Goal: Task Accomplishment & Management: Use online tool/utility

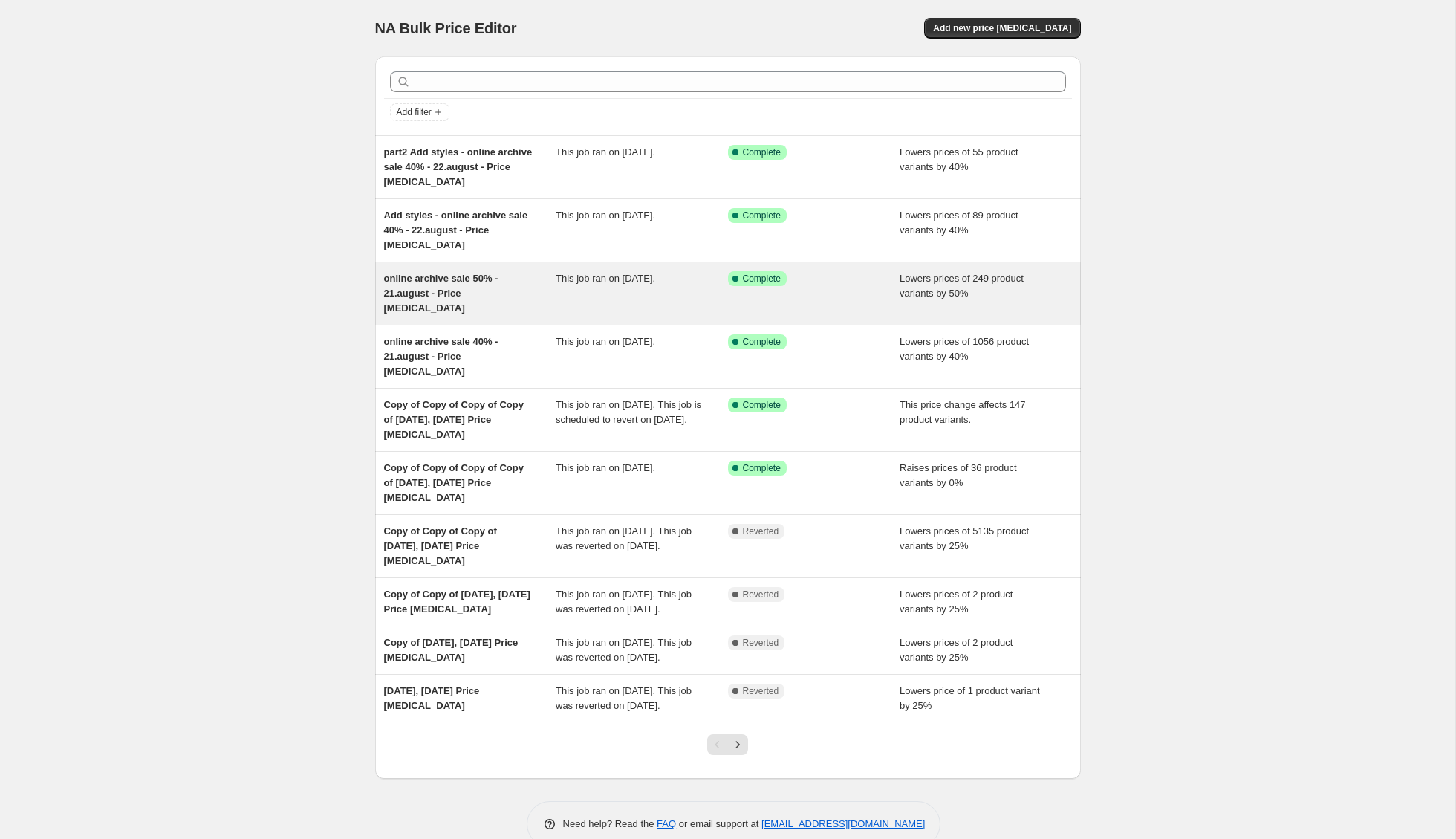
click at [526, 287] on div "online archive sale 50% - 21.august - Price change job" at bounding box center [471, 293] width 173 height 45
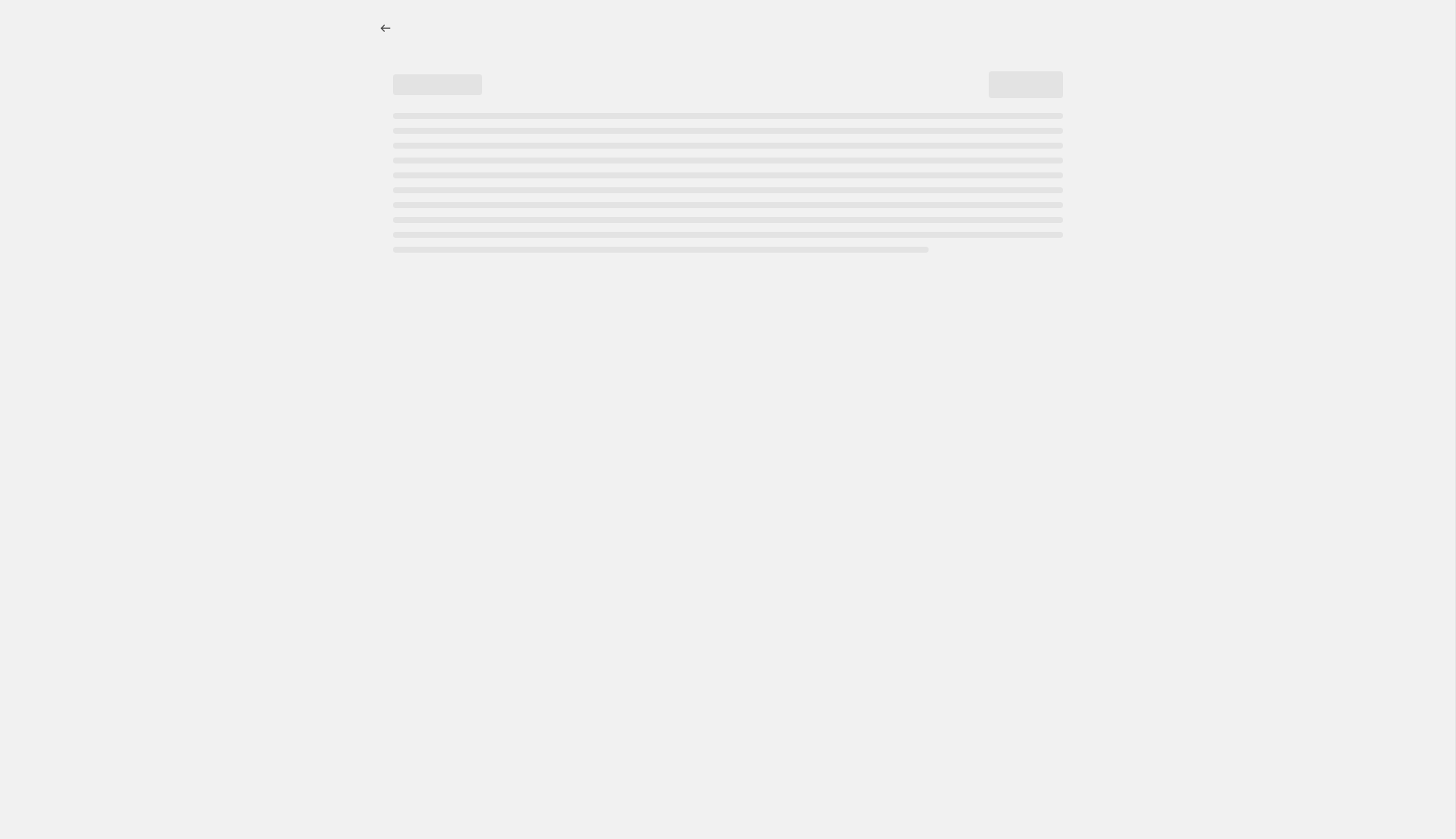
select select "percentage"
select select "tag"
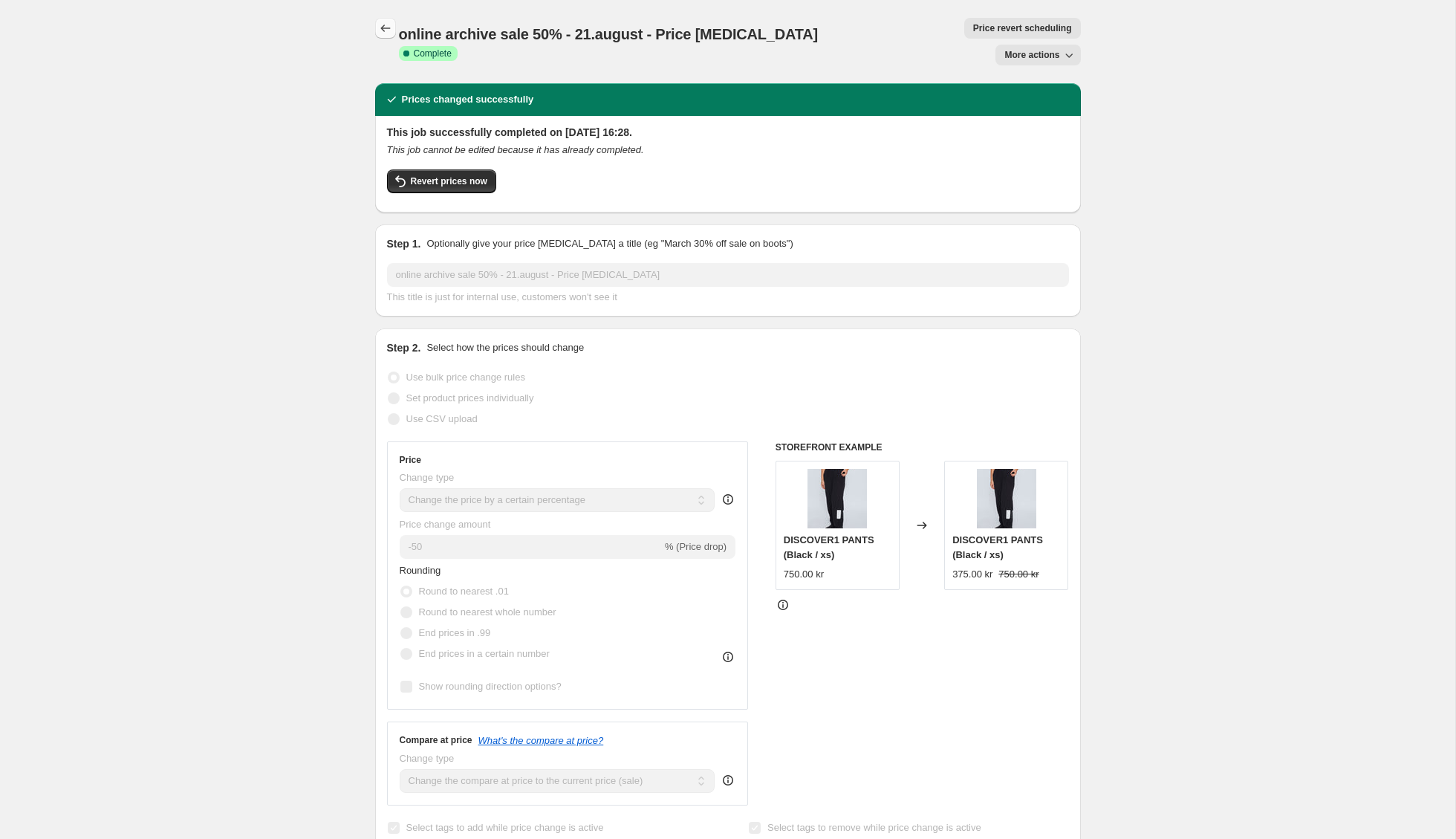
click at [382, 22] on icon "Price change jobs" at bounding box center [385, 28] width 15 height 15
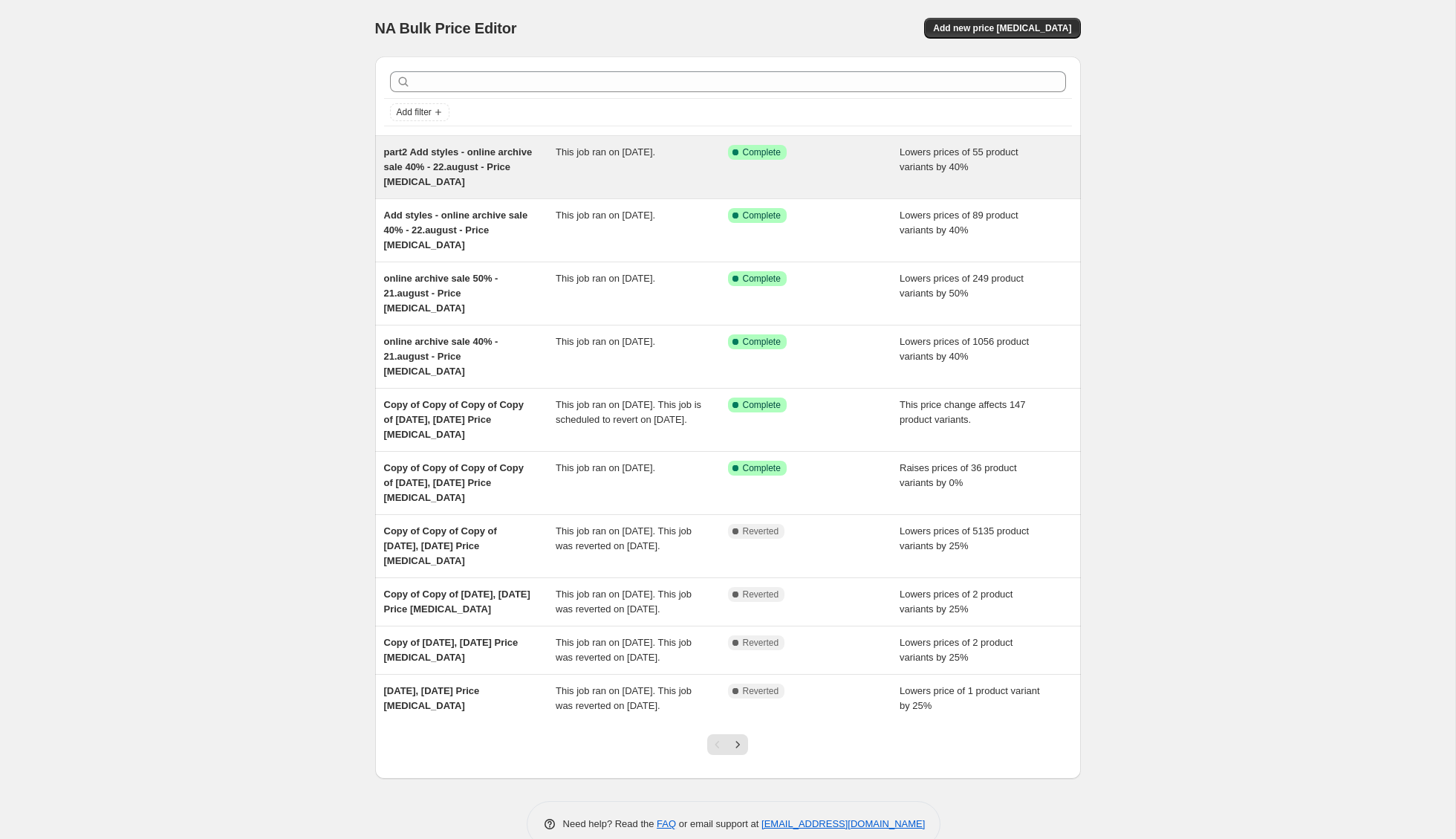
click at [499, 182] on div "part2 Add styles - online archive sale 40% - 22.august - Price [MEDICAL_DATA]" at bounding box center [471, 167] width 173 height 45
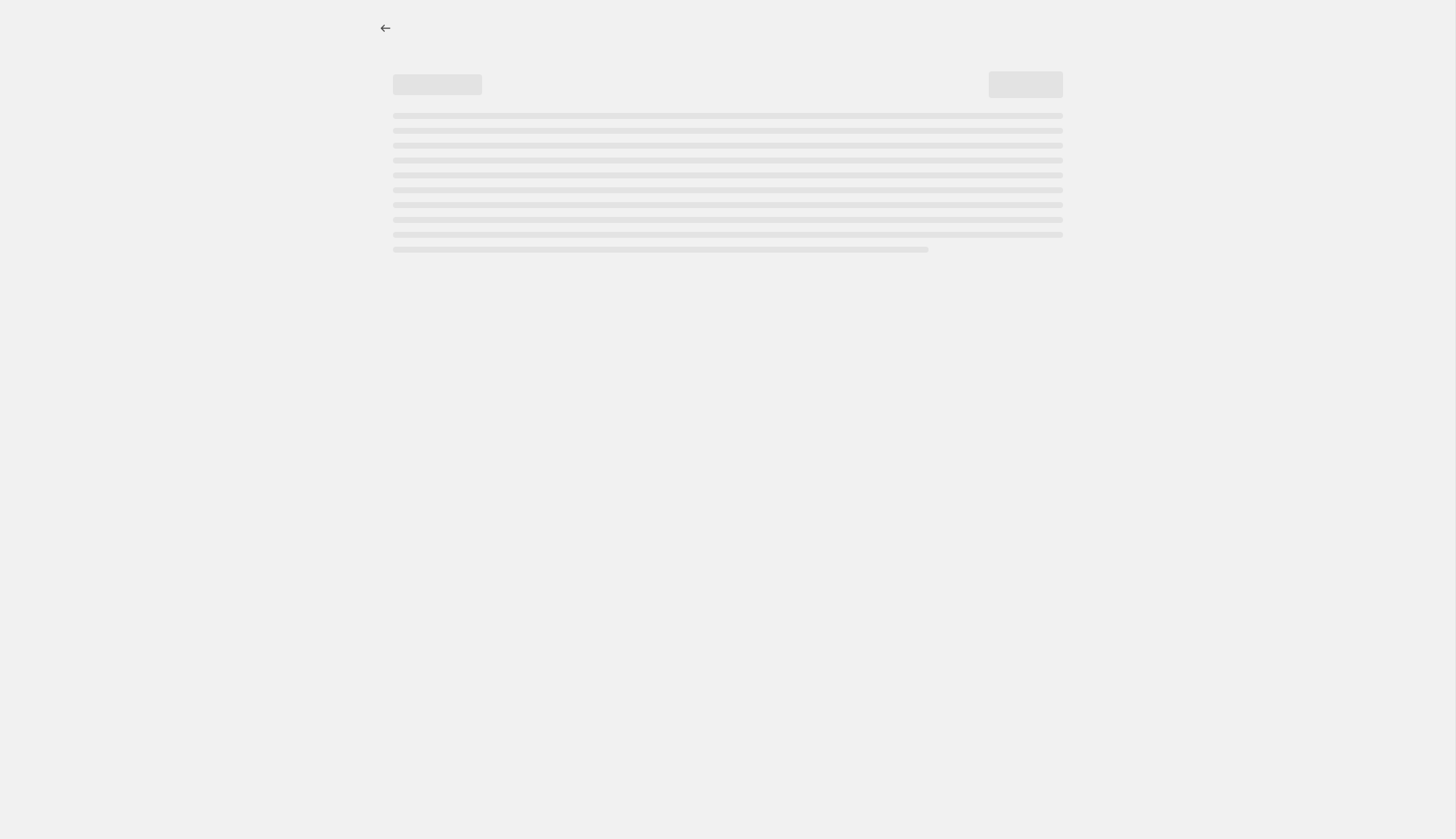
select select "percentage"
select select "tag"
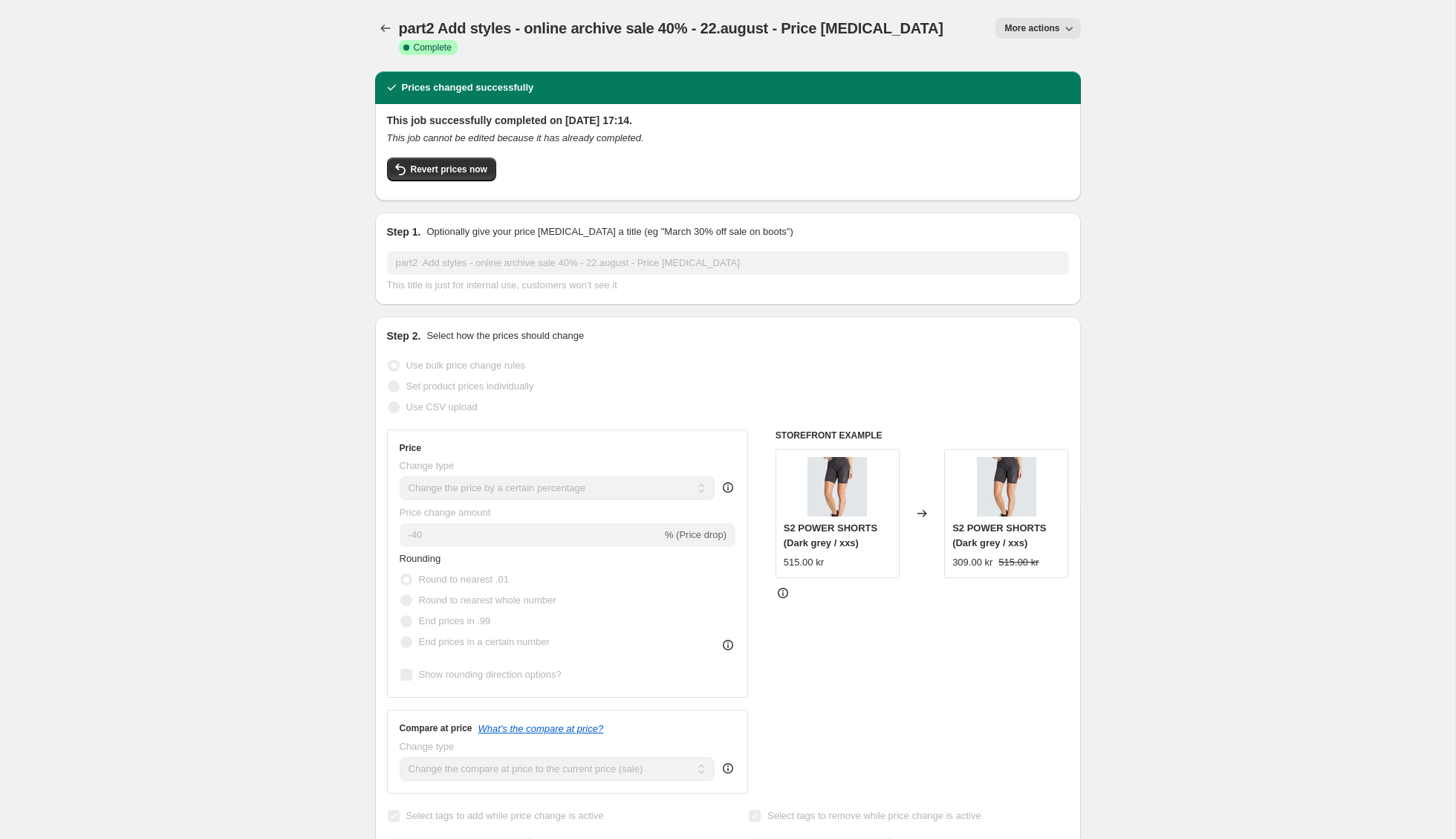
click at [1045, 21] on button "More actions" at bounding box center [1037, 28] width 85 height 21
click at [1048, 85] on span "Copy to new job" at bounding box center [1038, 84] width 69 height 11
select select "percentage"
select select "tag"
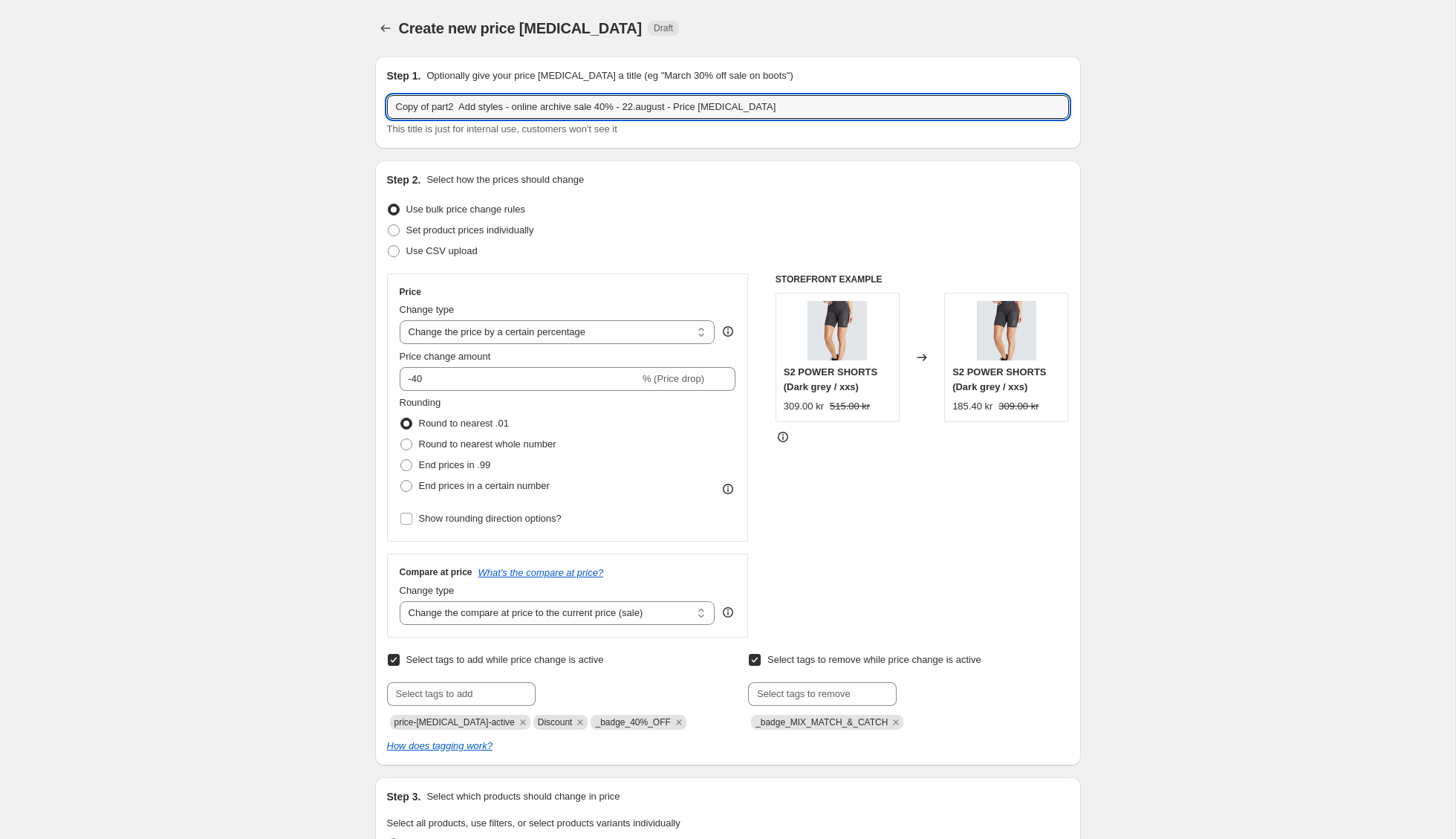
drag, startPoint x: 464, startPoint y: 107, endPoint x: 353, endPoint y: 109, distance: 111.0
drag, startPoint x: 545, startPoint y: 107, endPoint x: 555, endPoint y: 102, distance: 11.2
click at [545, 107] on input "Add styles - online archive sale 40% - 22.august - Price [MEDICAL_DATA]" at bounding box center [728, 107] width 682 height 24
click at [582, 108] on input "Add styles - online archive sale 50% - 22.august - Price [MEDICAL_DATA]" at bounding box center [728, 107] width 682 height 24
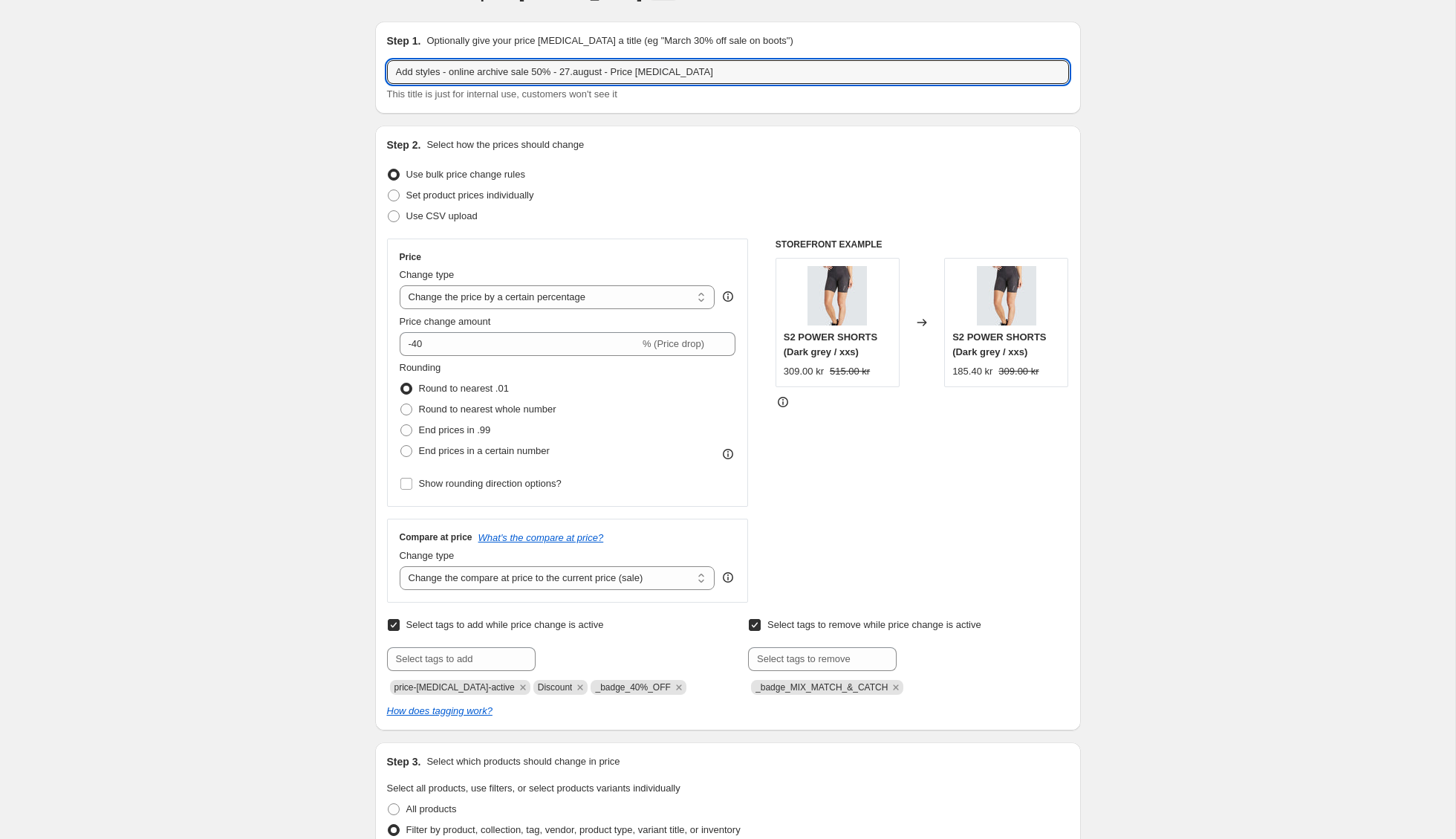
scroll to position [53, 0]
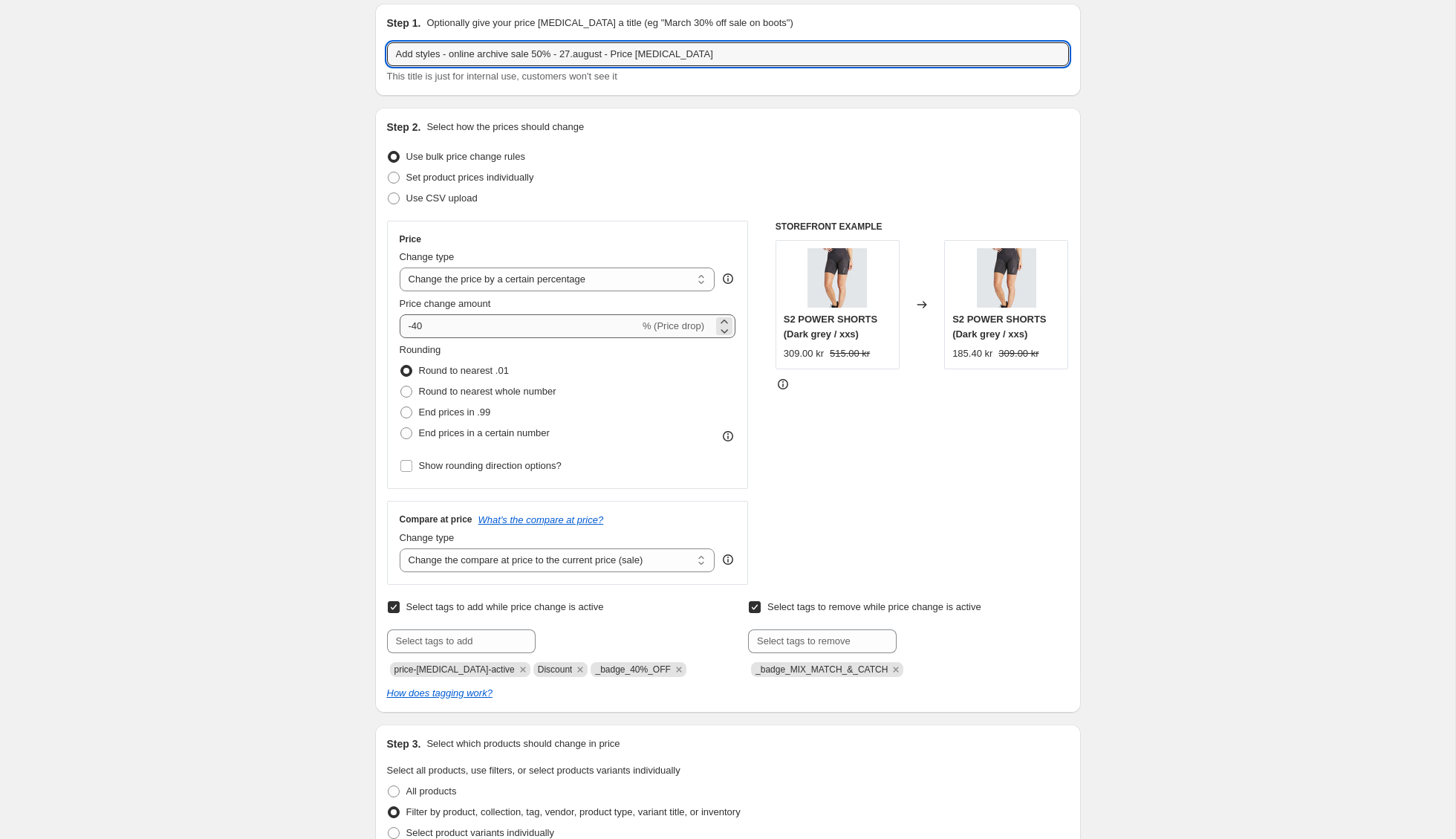
type input "Add styles - online archive sale 50% - 27.august - Price change job"
click at [419, 325] on input "-40" at bounding box center [519, 326] width 240 height 24
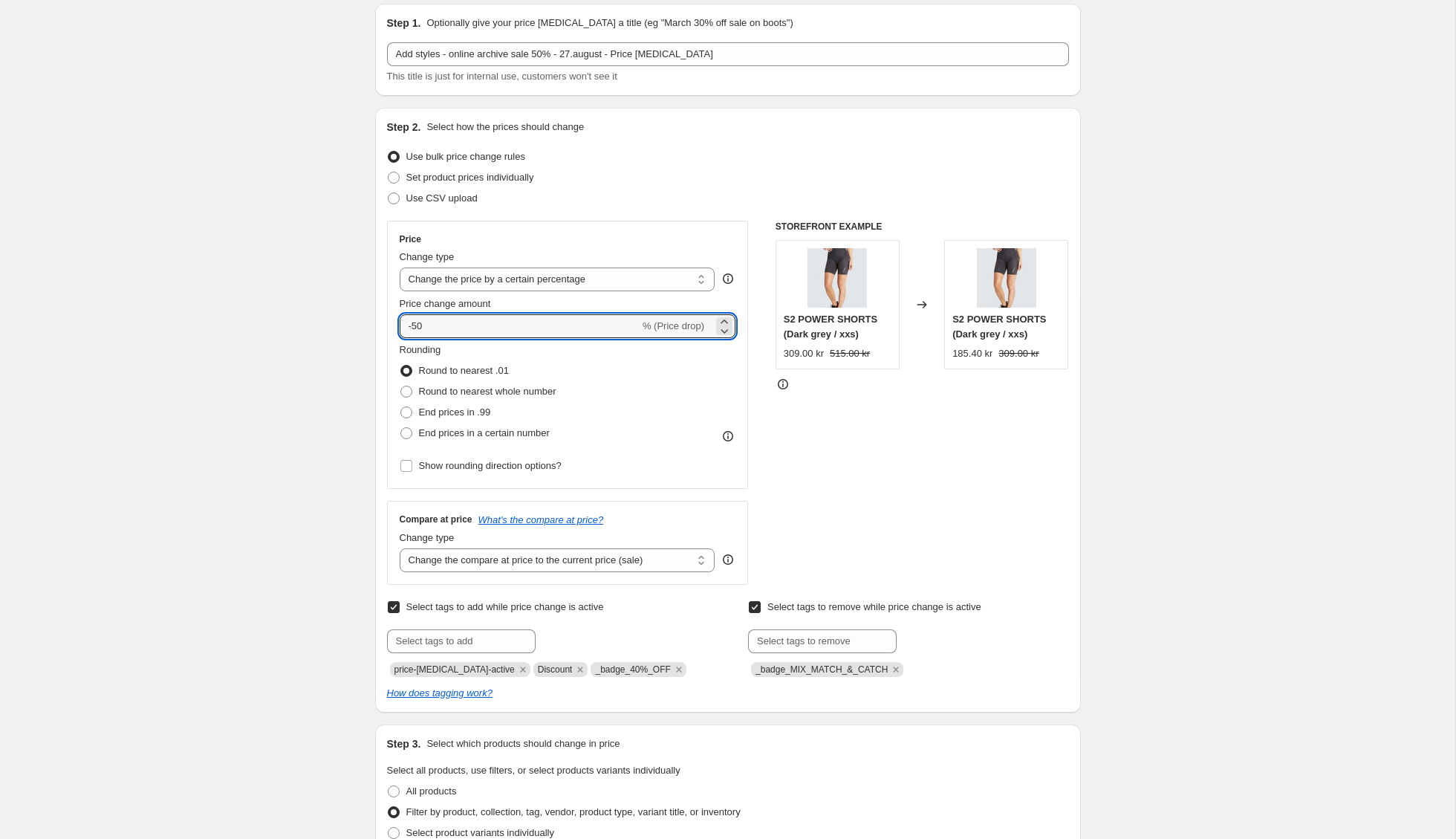
type input "-50"
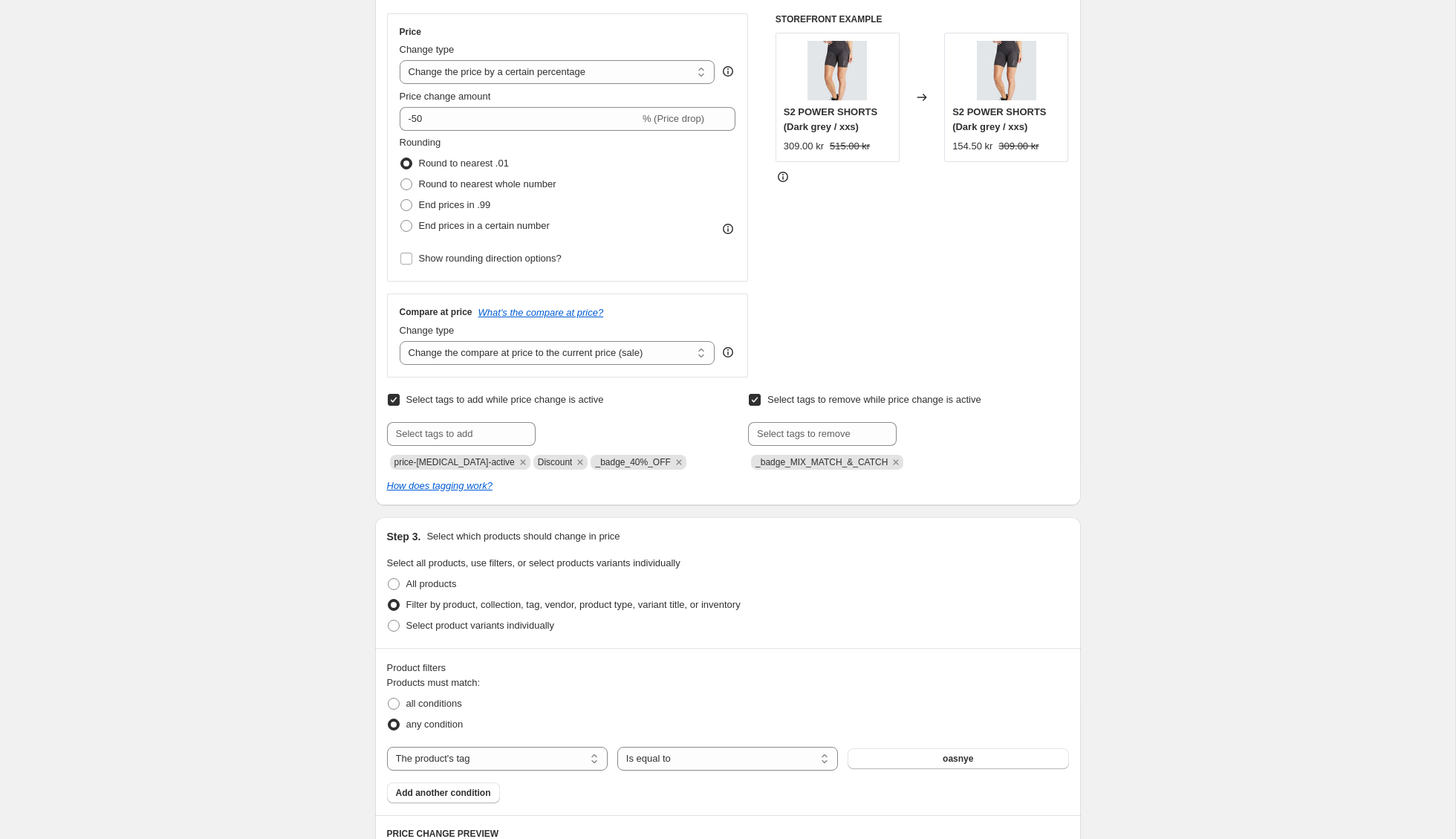
scroll to position [300, 0]
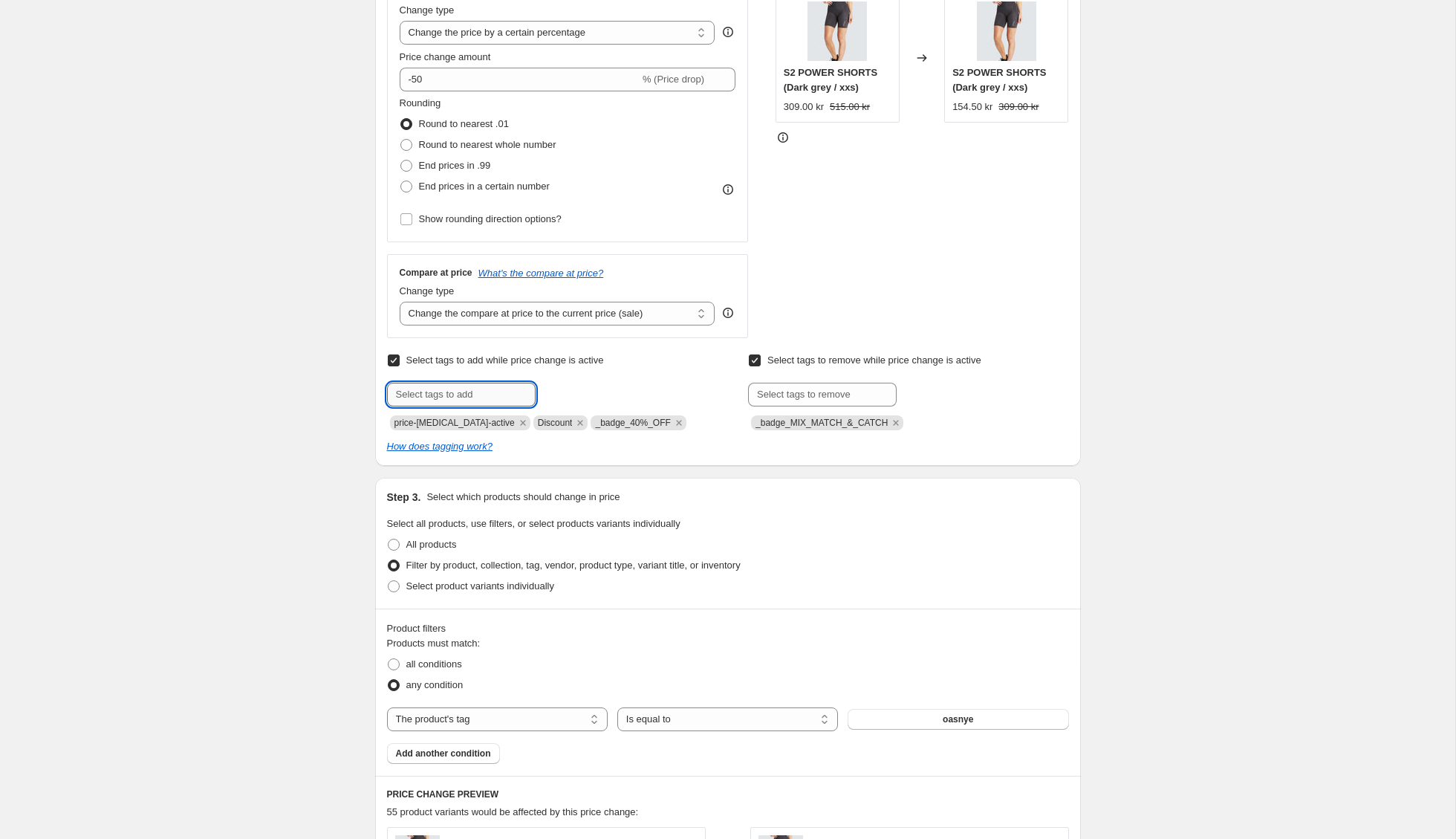
click at [454, 397] on input "text" at bounding box center [461, 394] width 149 height 24
type input "h"
type input "oas"
click at [562, 395] on b "Add" at bounding box center [556, 393] width 17 height 11
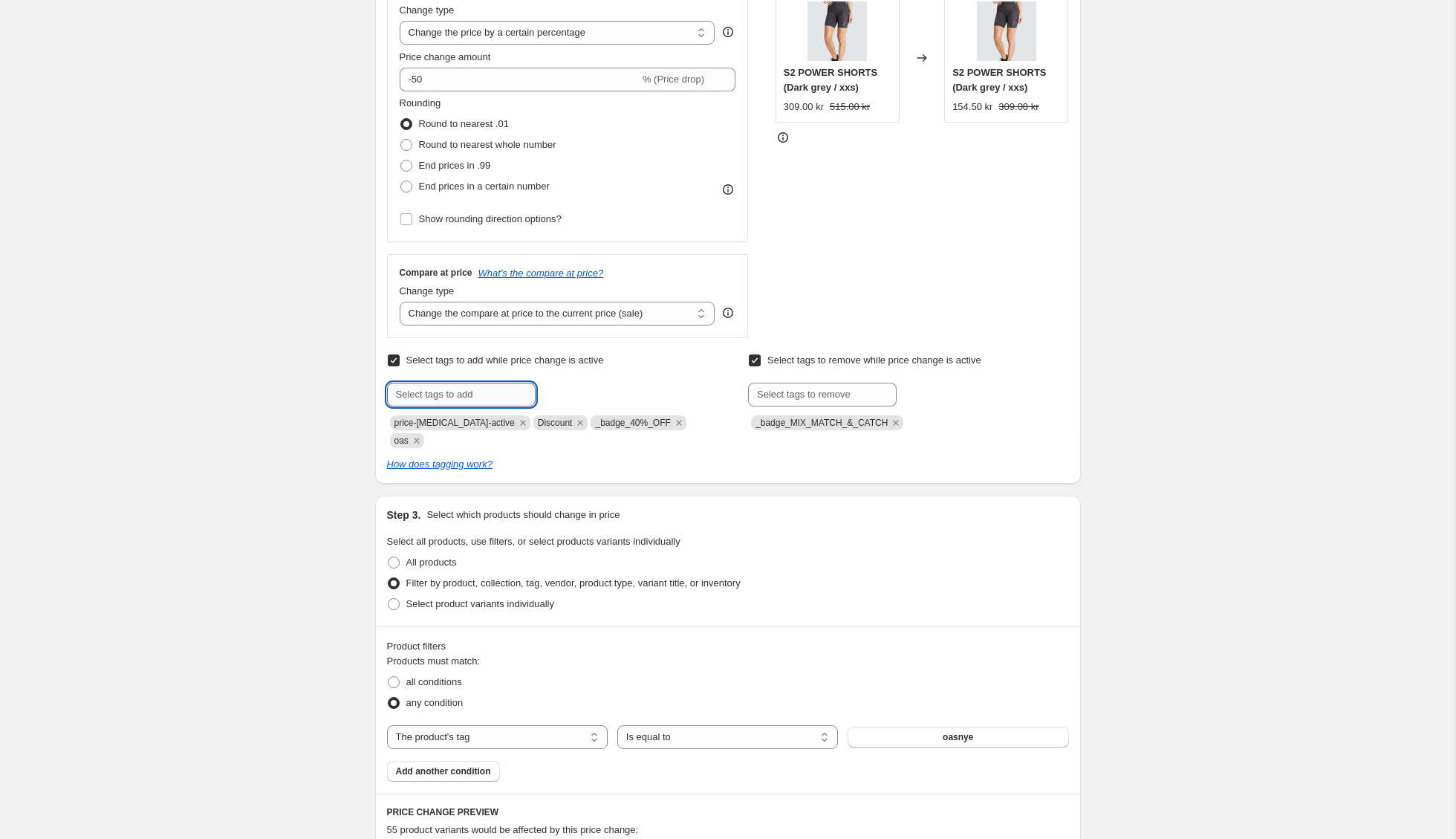
click at [458, 395] on input "text" at bounding box center [461, 394] width 149 height 24
paste input "hidden-from-search"
type input "hidden-from-search"
click at [565, 390] on b "Add" at bounding box center [556, 393] width 17 height 11
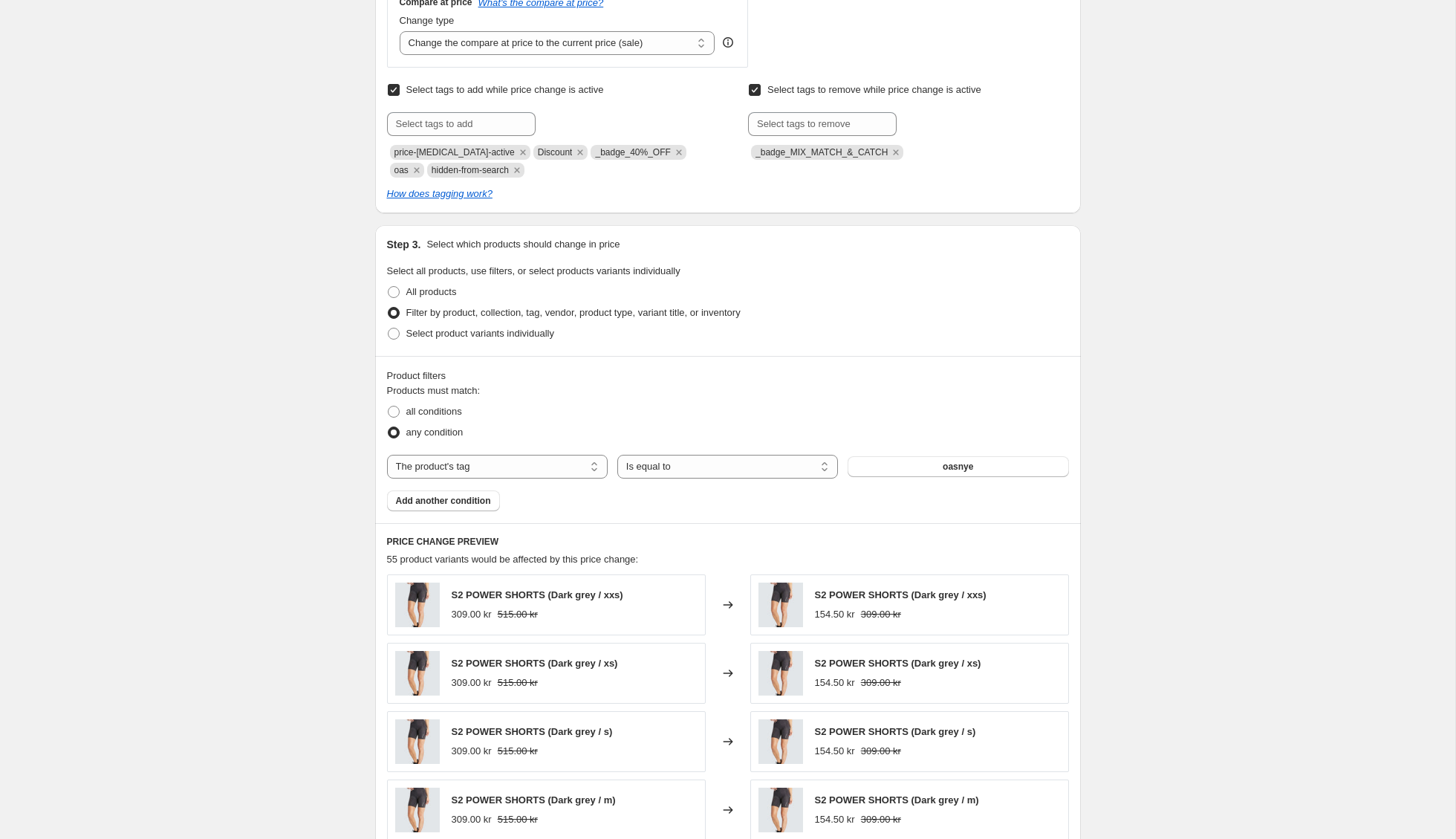
scroll to position [570, 0]
click at [929, 465] on button "oasnye" at bounding box center [958, 466] width 220 height 21
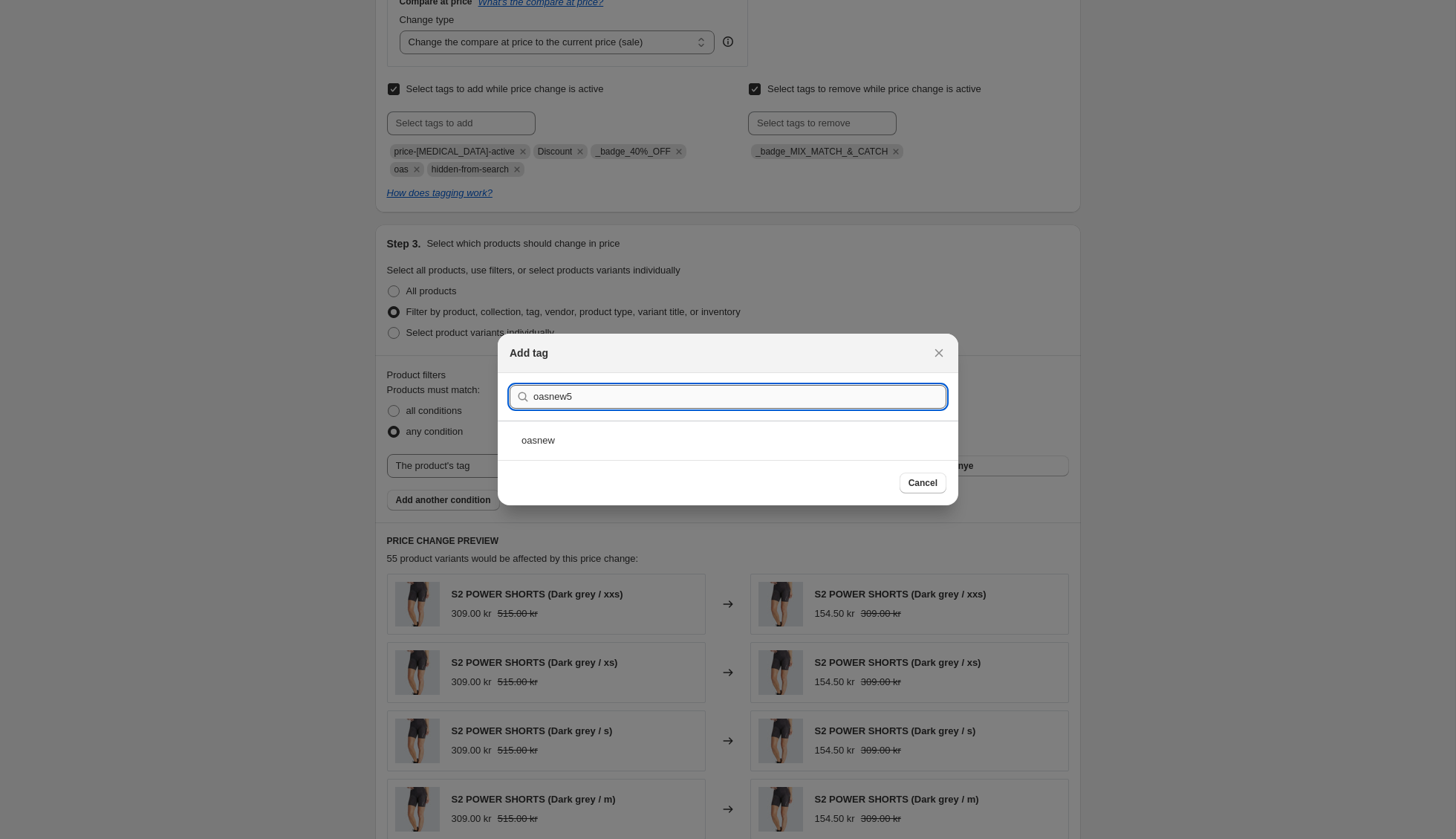
type input "oasnew50"
drag, startPoint x: 587, startPoint y: 397, endPoint x: 496, endPoint y: 397, distance: 91.0
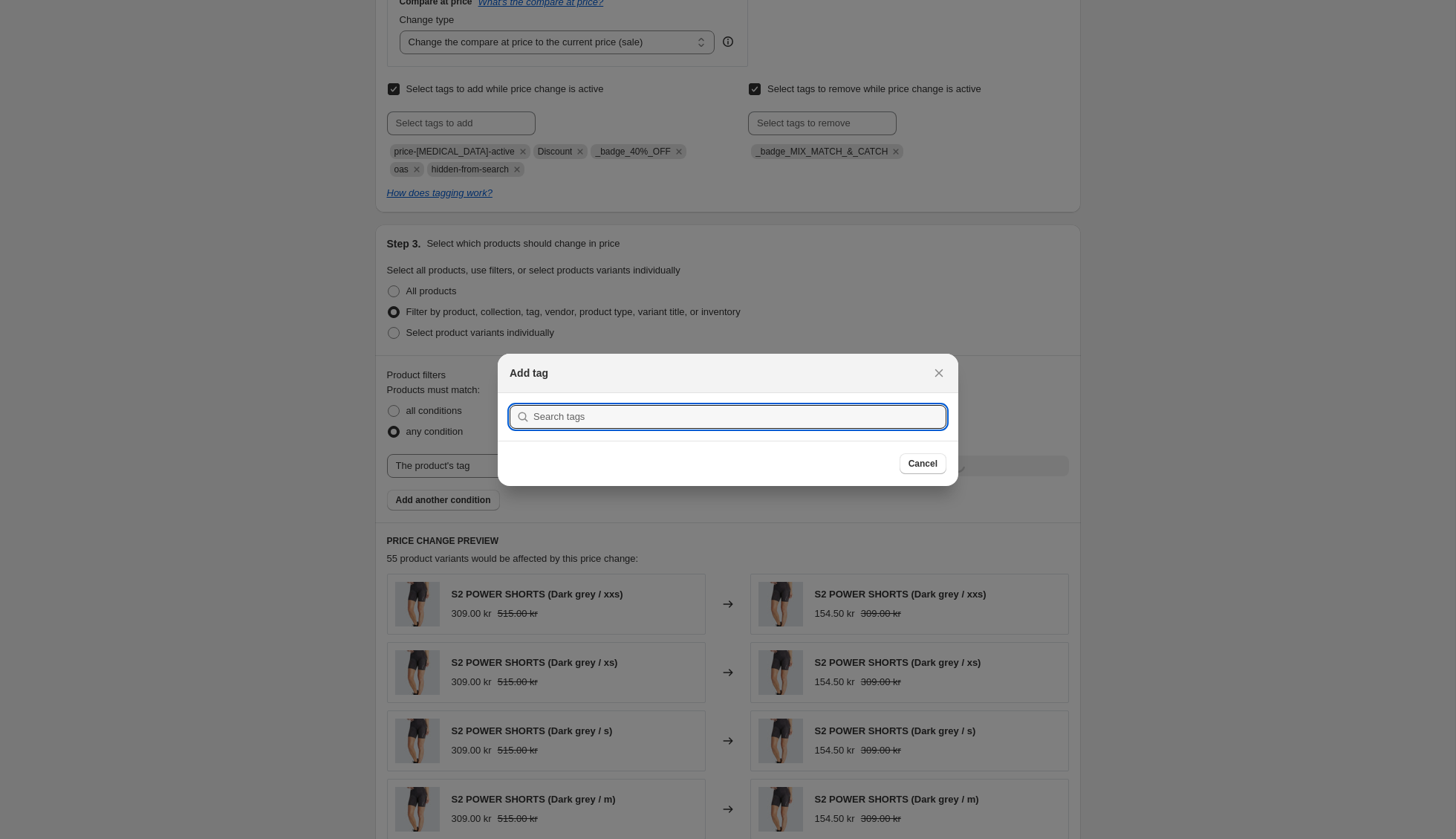
click at [937, 357] on div "Add tag" at bounding box center [728, 373] width 461 height 40
click at [636, 422] on input ":rk3:" at bounding box center [739, 416] width 413 height 24
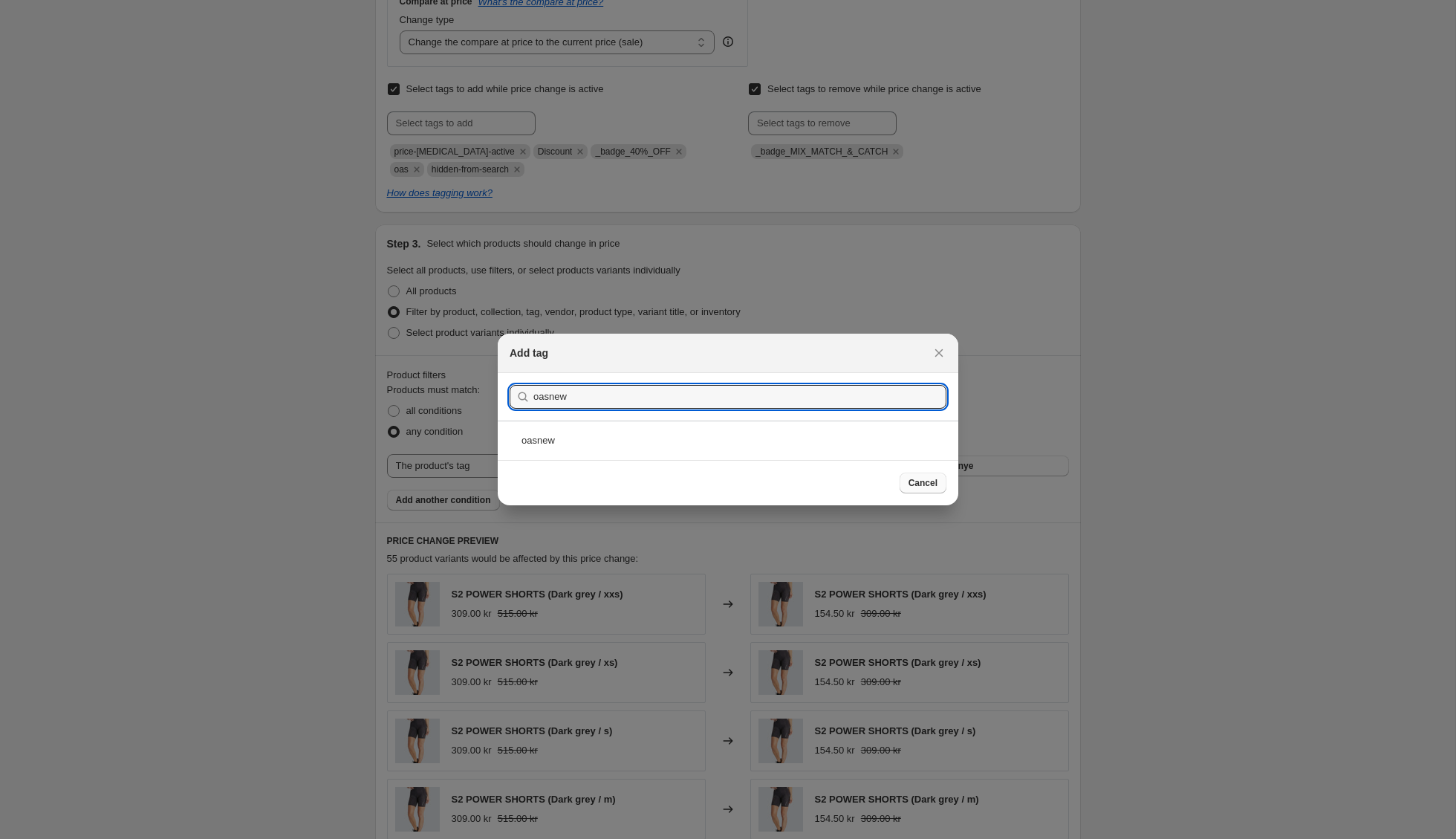
type input "oasnew"
click at [918, 486] on span "Cancel" at bounding box center [923, 482] width 29 height 11
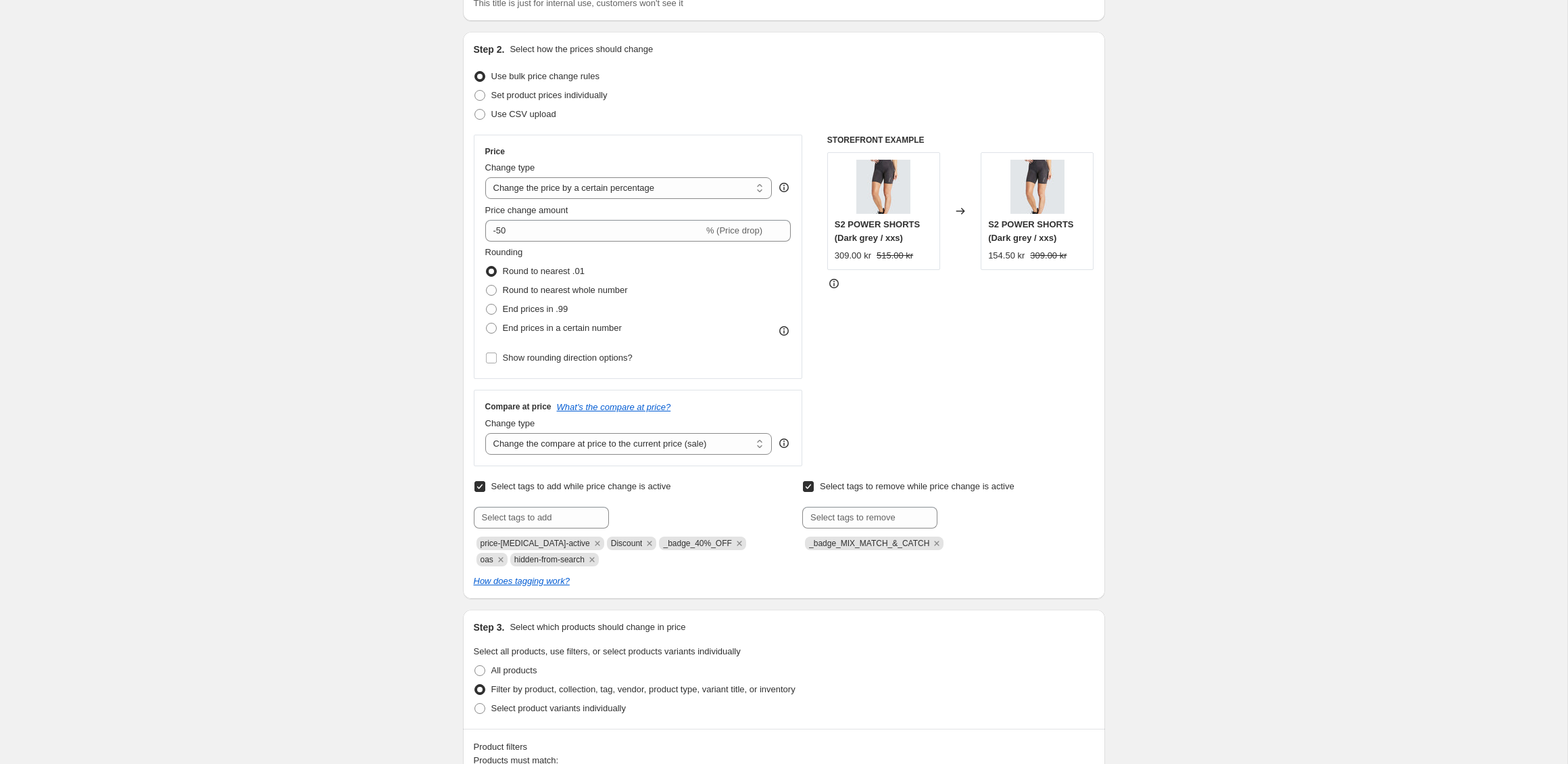
scroll to position [0, 0]
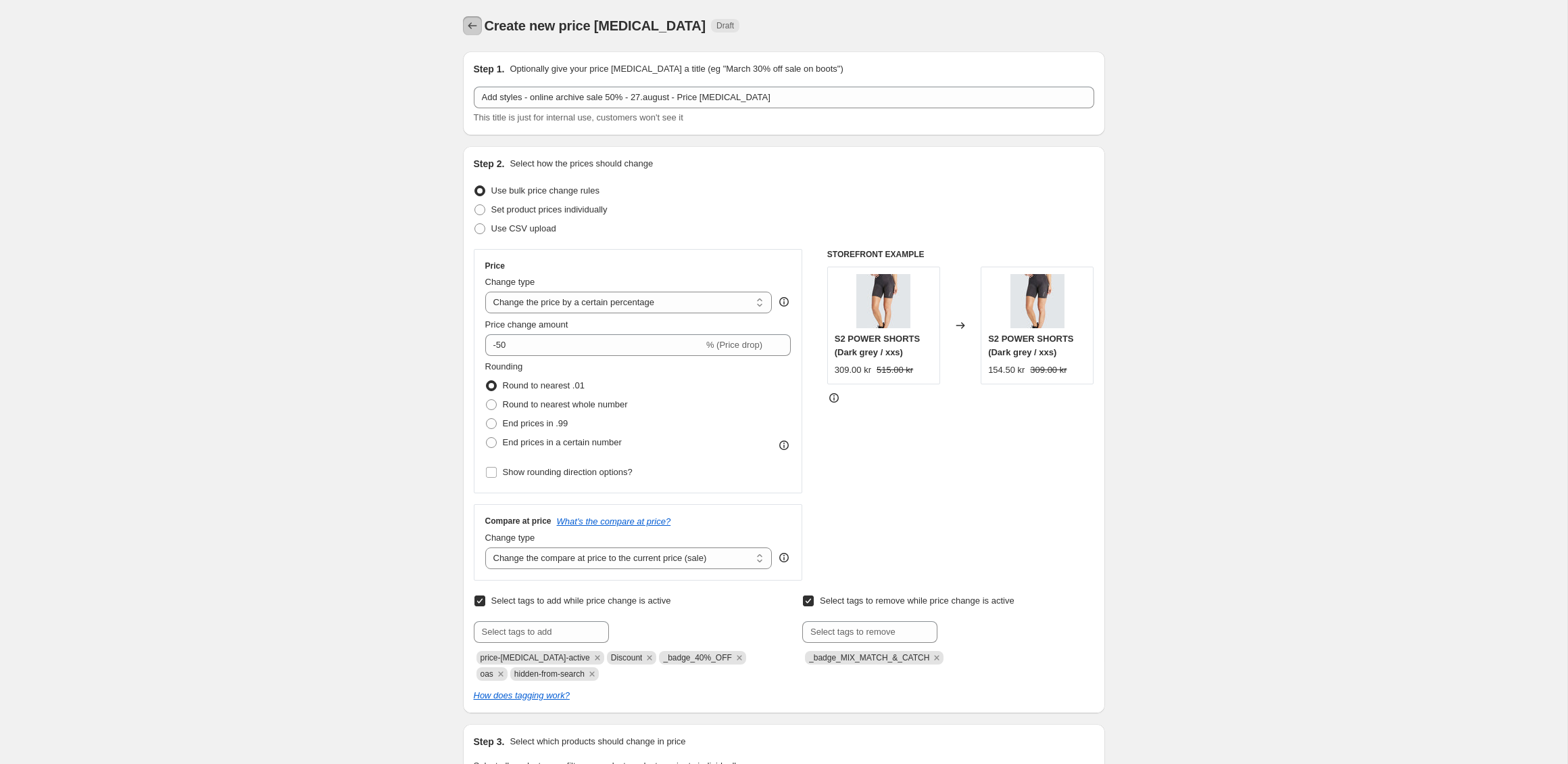
click at [468, 29] on icon "Price change jobs" at bounding box center [472, 26] width 14 height 14
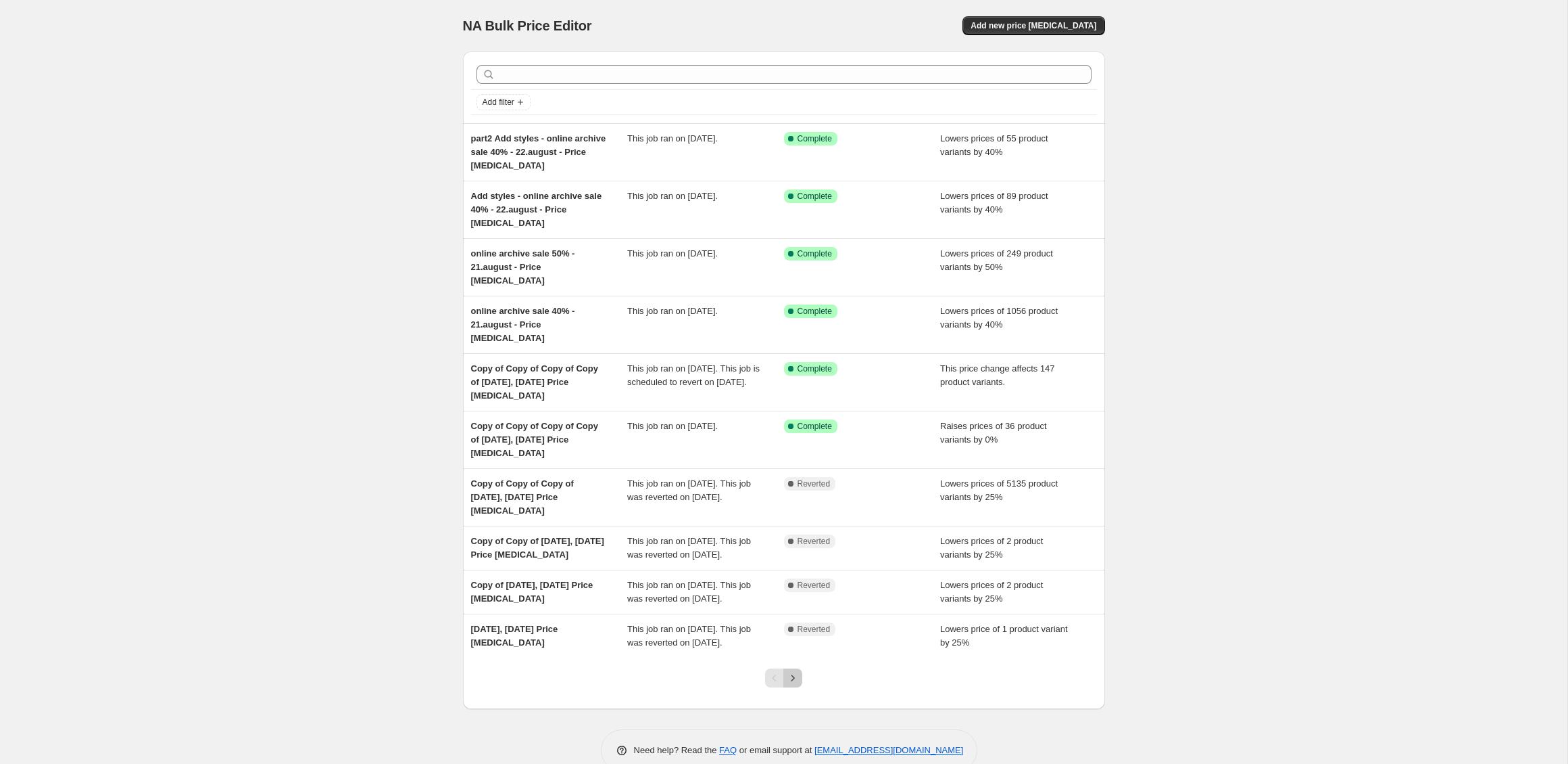
click at [793, 685] on icon "Next" at bounding box center [792, 677] width 14 height 14
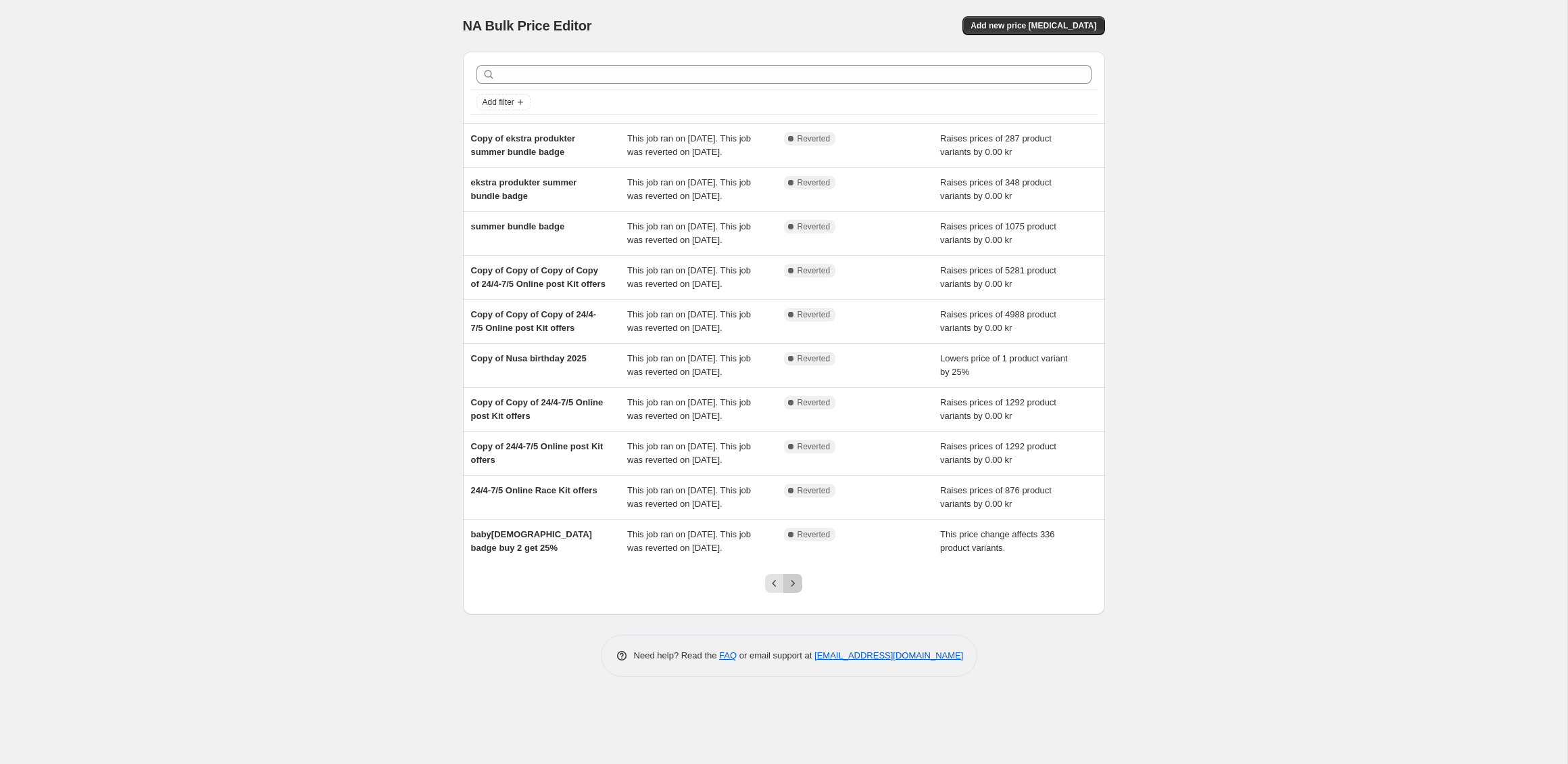
click at [790, 590] on icon "Next" at bounding box center [792, 583] width 14 height 14
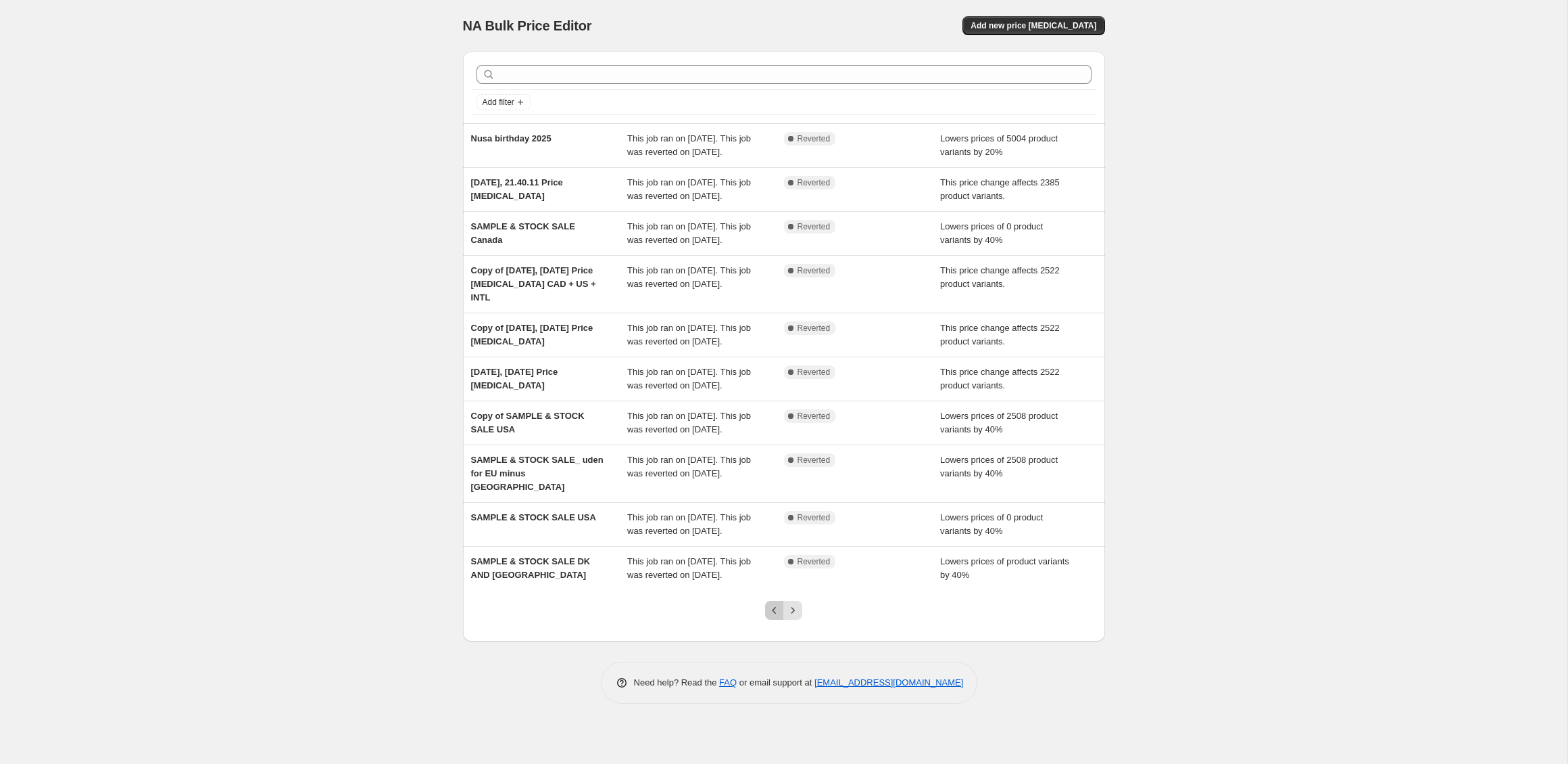
click at [776, 617] on icon "Previous" at bounding box center [774, 610] width 14 height 14
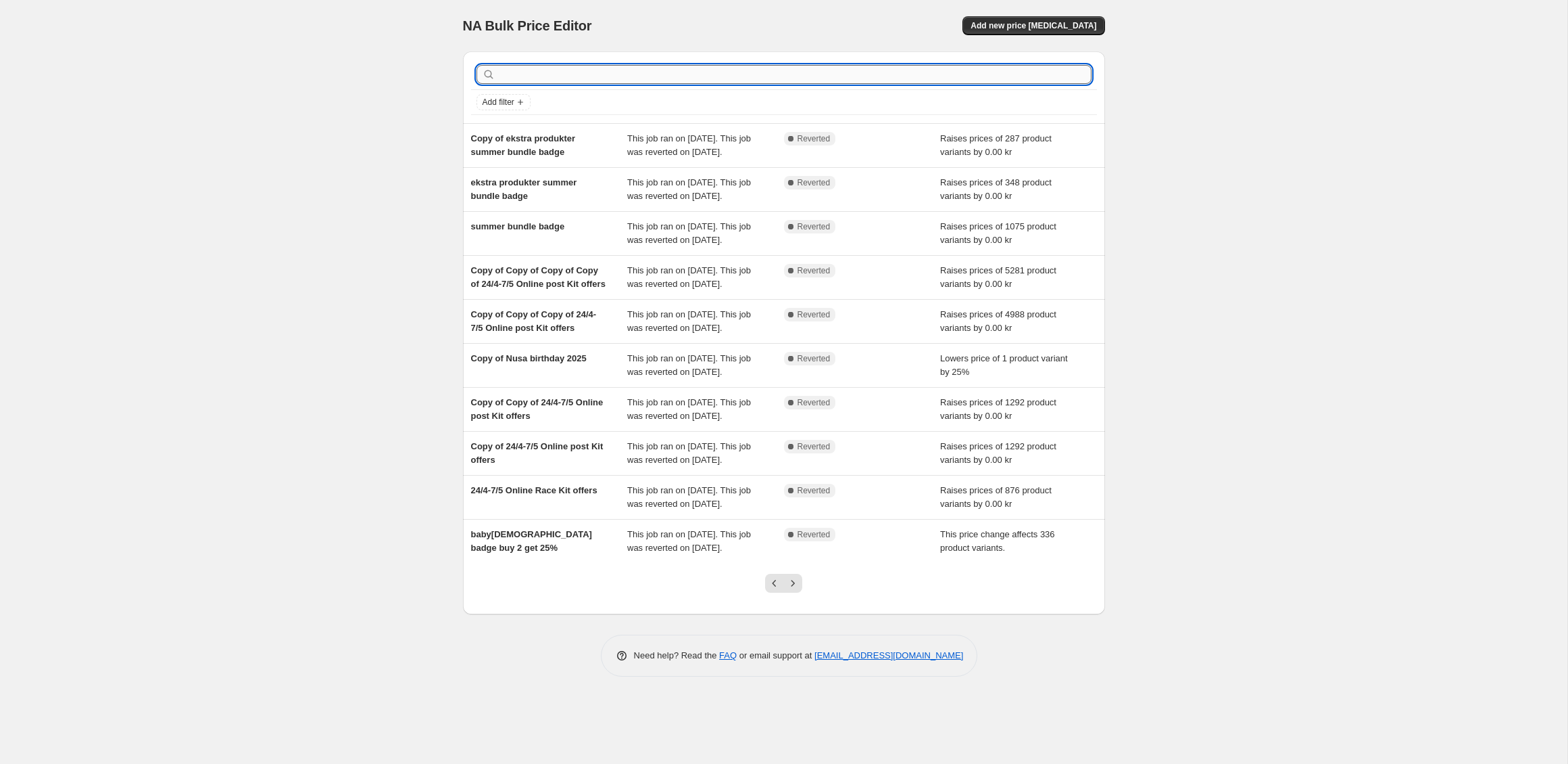
click at [608, 75] on input "text" at bounding box center [795, 75] width 594 height 19
type input "27"
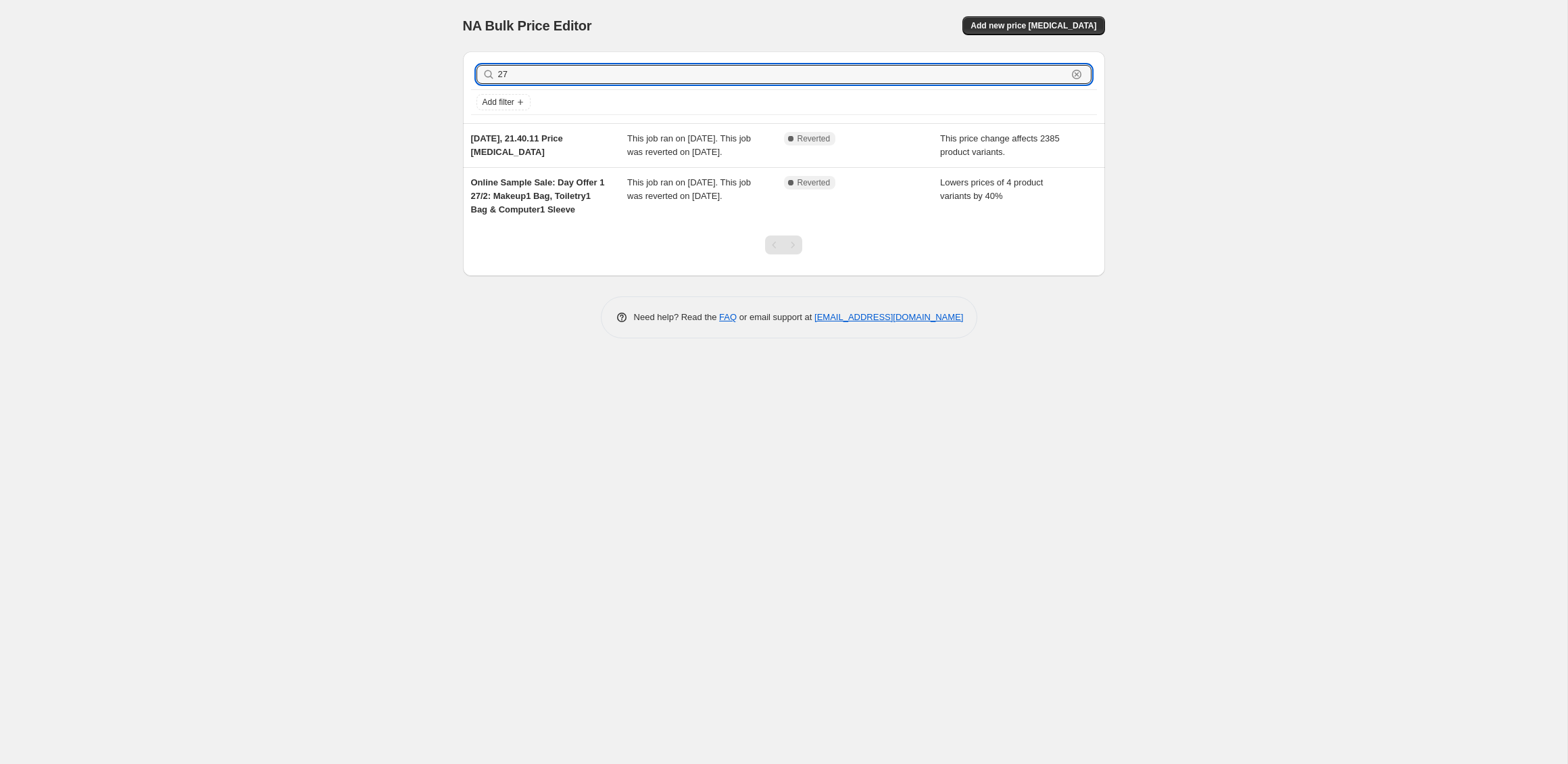
drag, startPoint x: 488, startPoint y: 78, endPoint x: 477, endPoint y: 78, distance: 11.0
click at [477, 78] on div "27 Clear" at bounding box center [784, 75] width 615 height 19
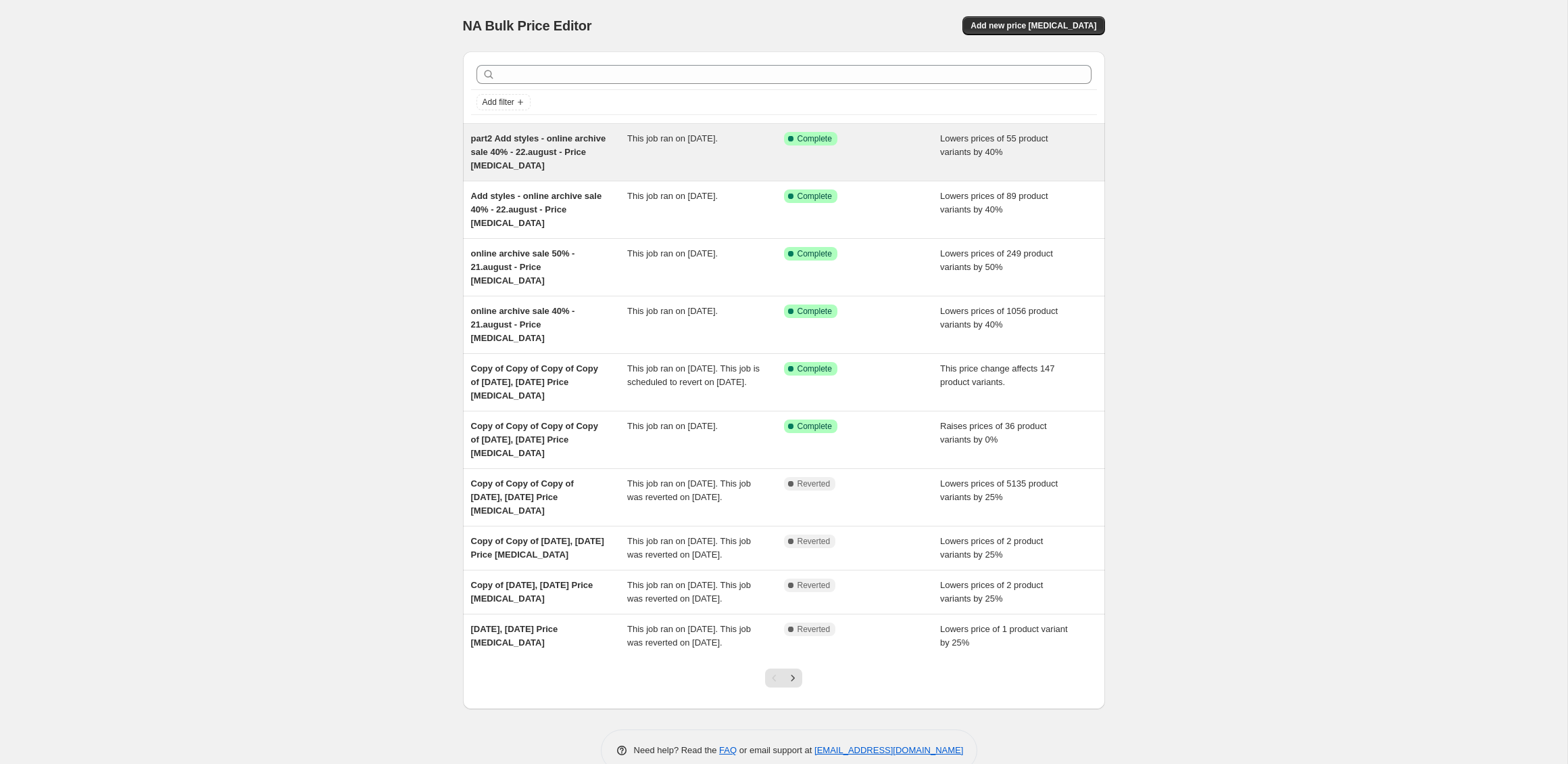
click at [621, 157] on div "part2 Add styles - online archive sale 40% - 22.august - Price [MEDICAL_DATA]" at bounding box center [549, 152] width 157 height 41
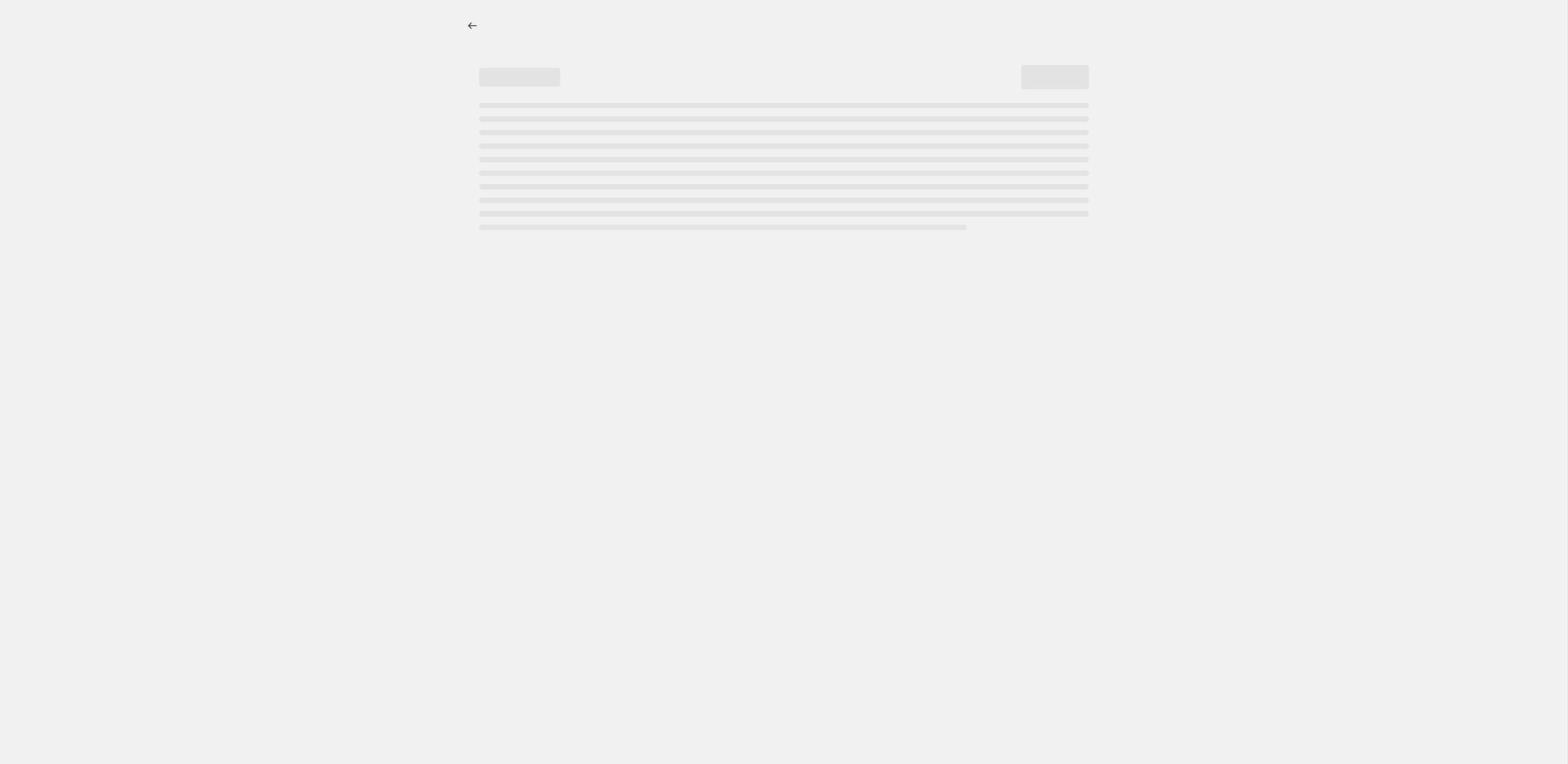
select select "percentage"
select select "tag"
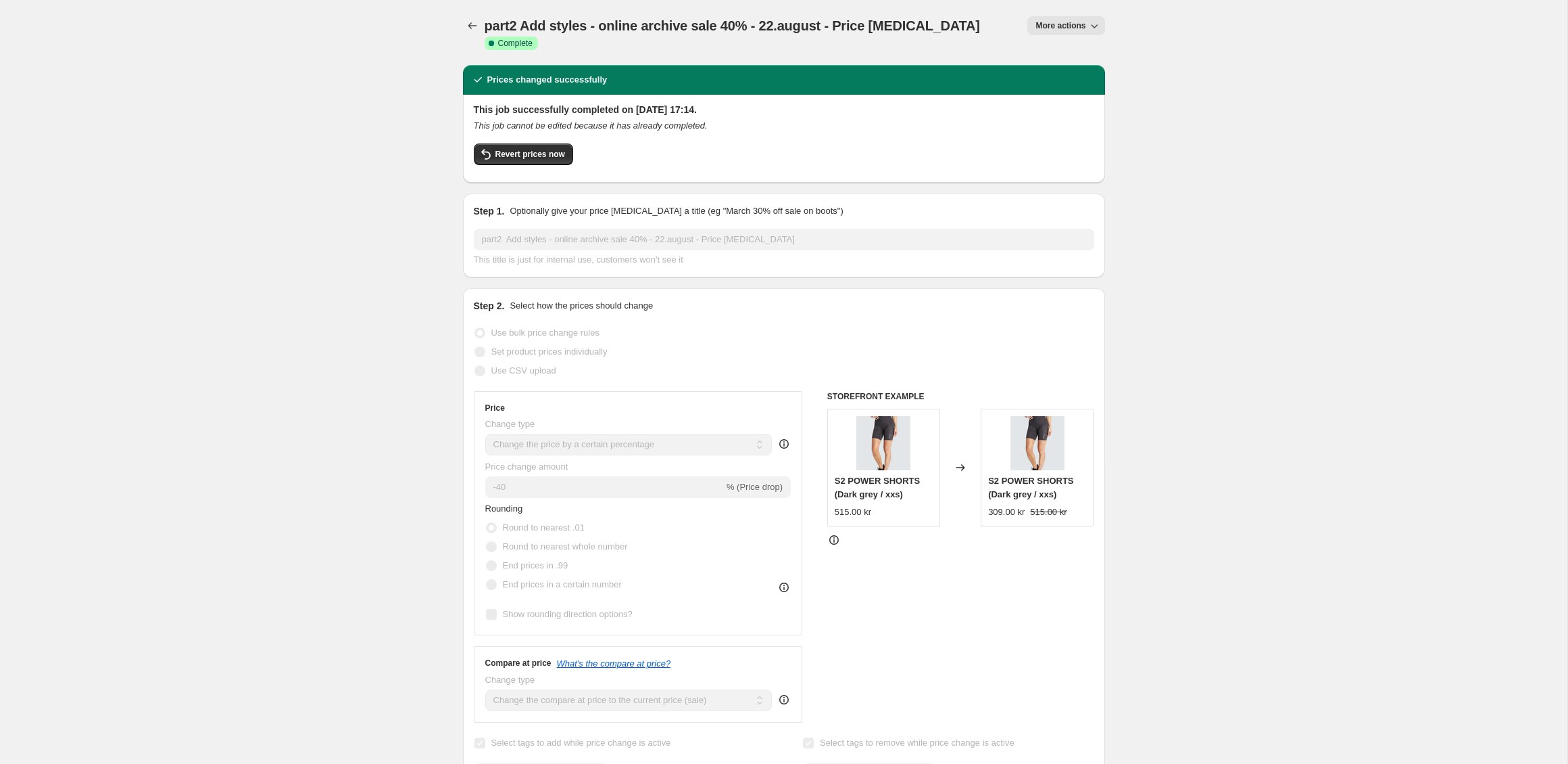
click at [1082, 25] on span "More actions" at bounding box center [1060, 25] width 50 height 10
click at [1077, 79] on span "Copy to new job" at bounding box center [1066, 76] width 63 height 10
select select "percentage"
select select "tag"
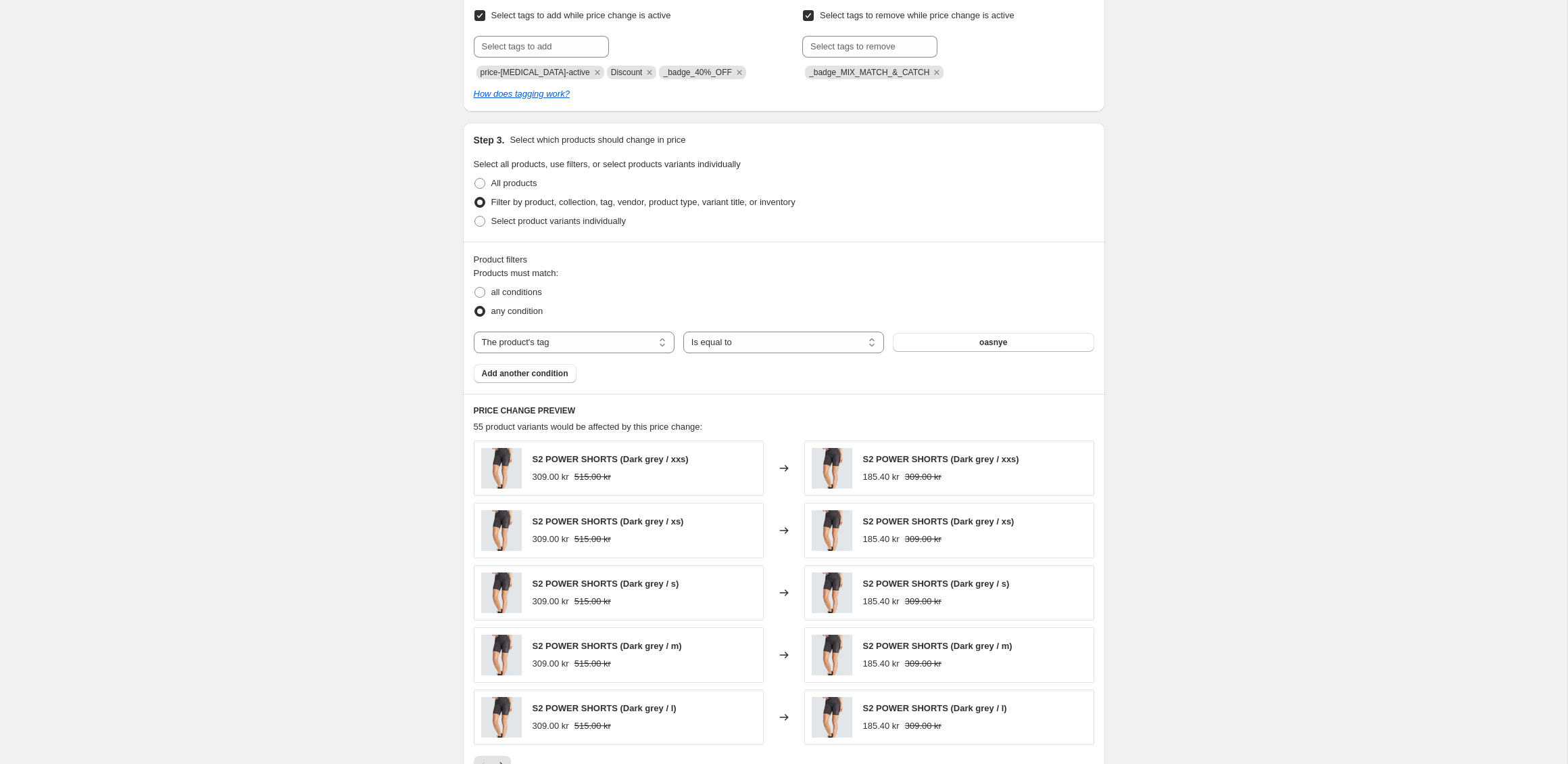
scroll to position [587, 0]
click at [977, 341] on button "oasnye" at bounding box center [993, 339] width 201 height 19
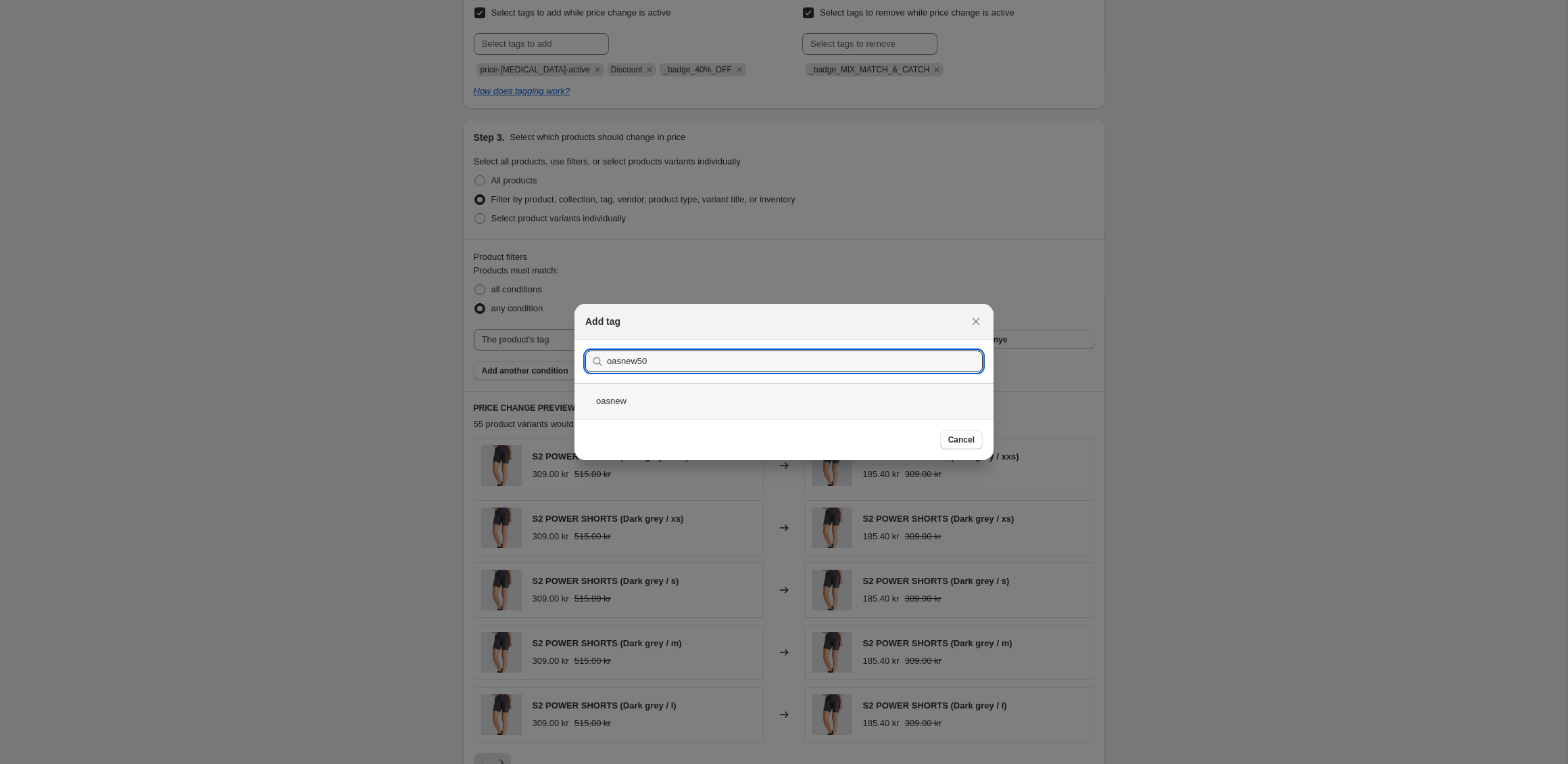
type input "oasnew50"
click at [585, 339] on button "Submit" at bounding box center [605, 347] width 38 height 14
click at [585, 340] on button "Submit" at bounding box center [605, 347] width 38 height 14
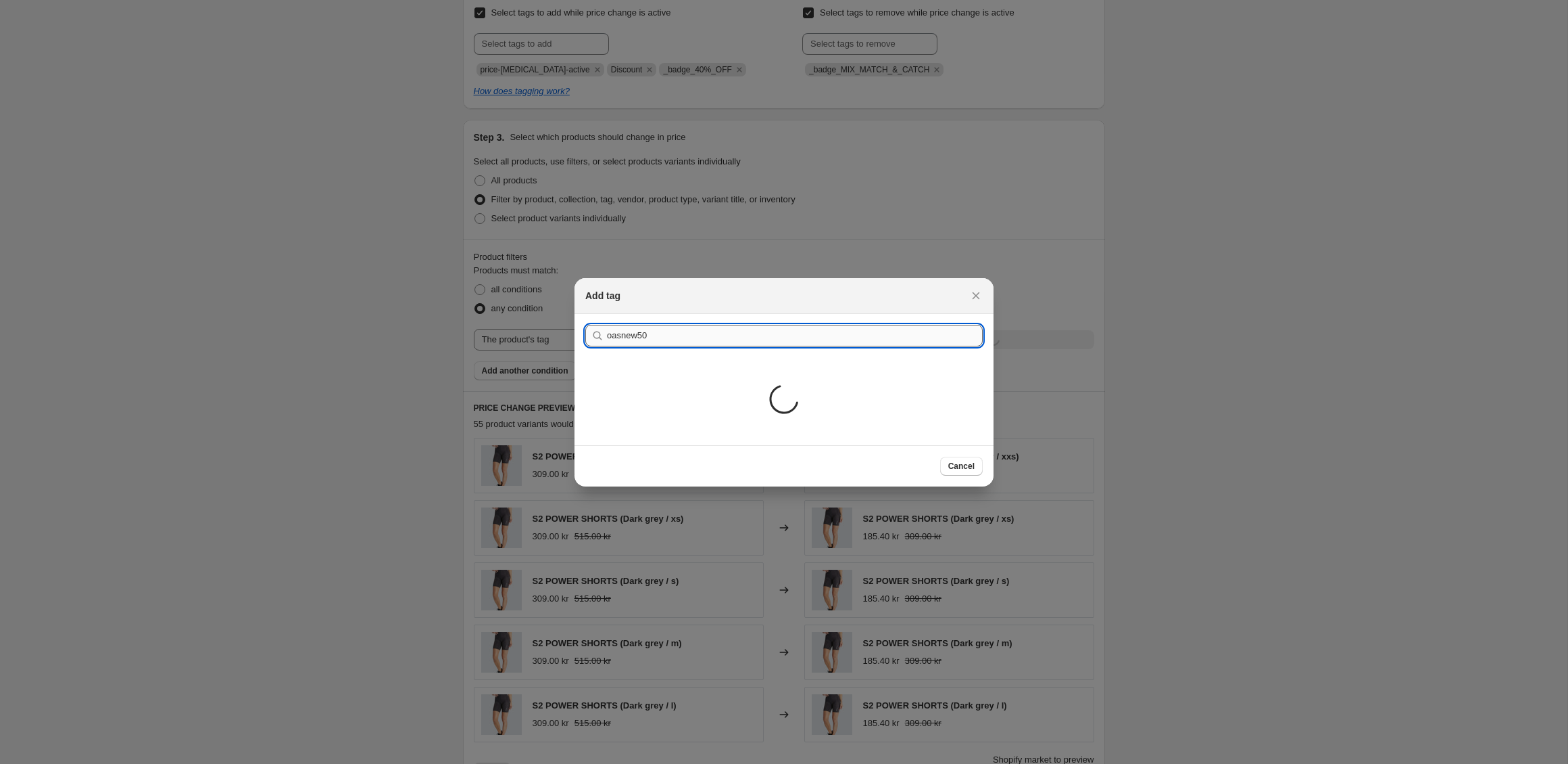
click at [585, 314] on button "Submit" at bounding box center [605, 321] width 38 height 14
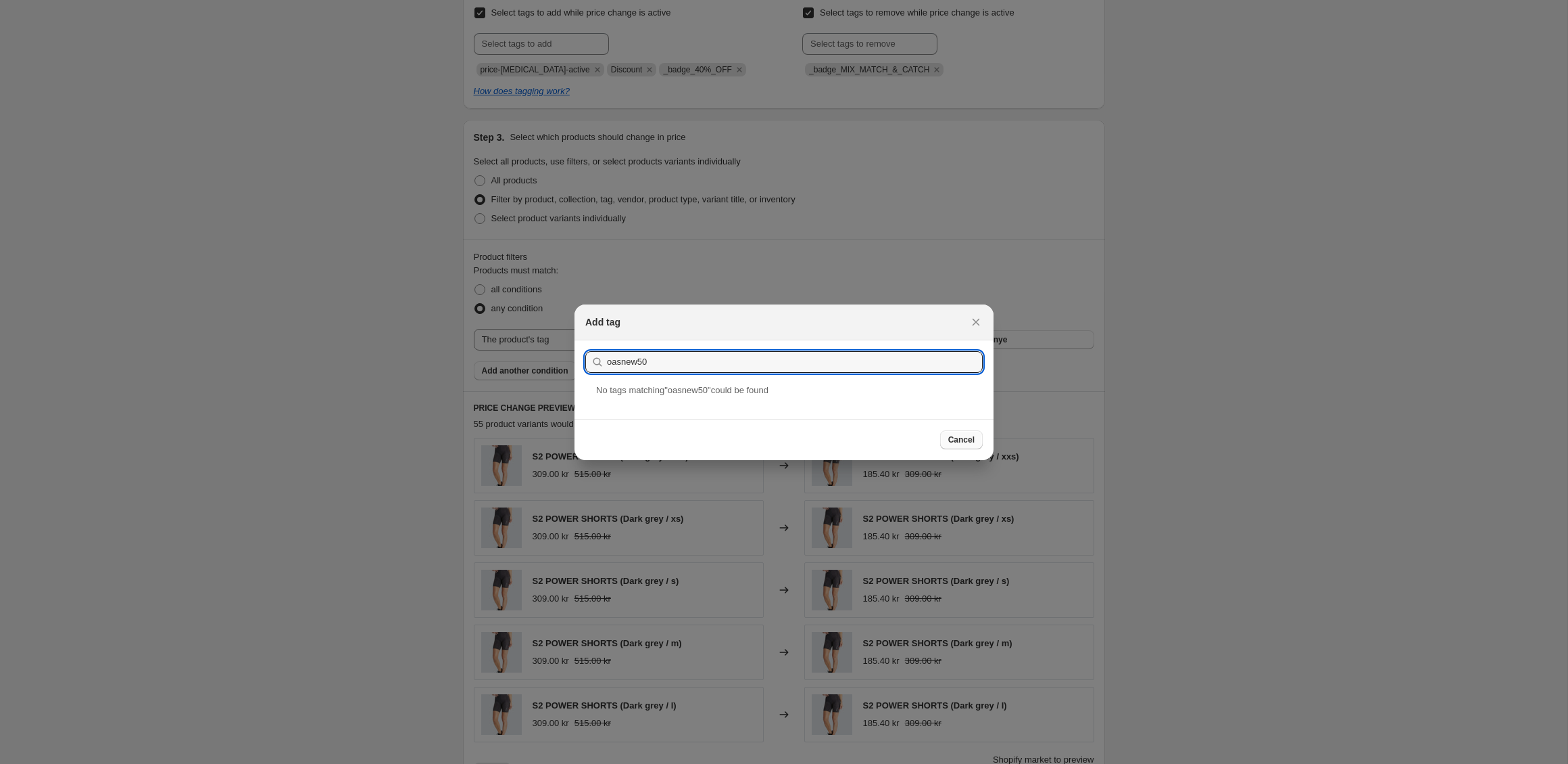
click at [974, 441] on span "Cancel" at bounding box center [961, 439] width 26 height 10
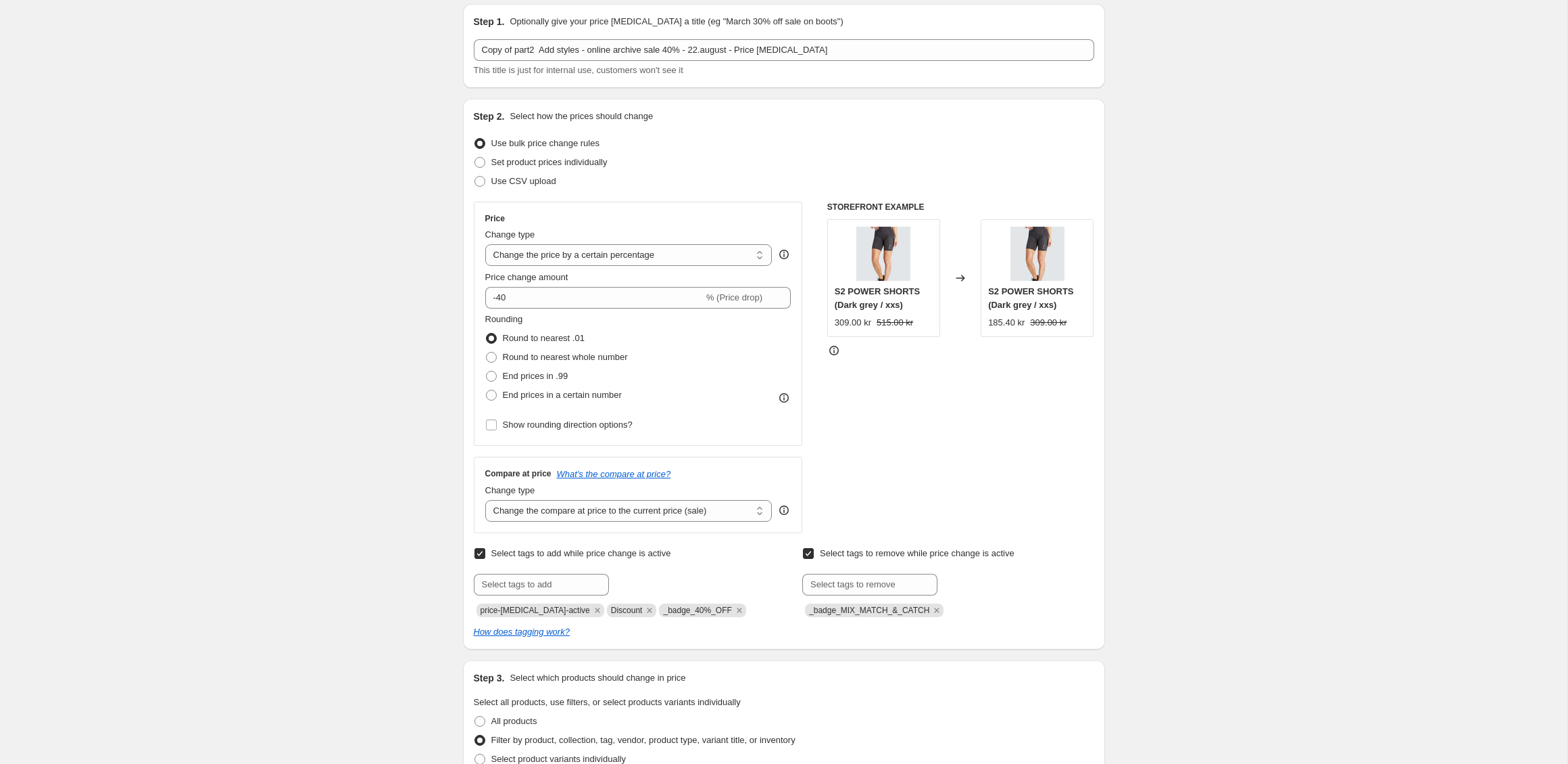
scroll to position [0, 0]
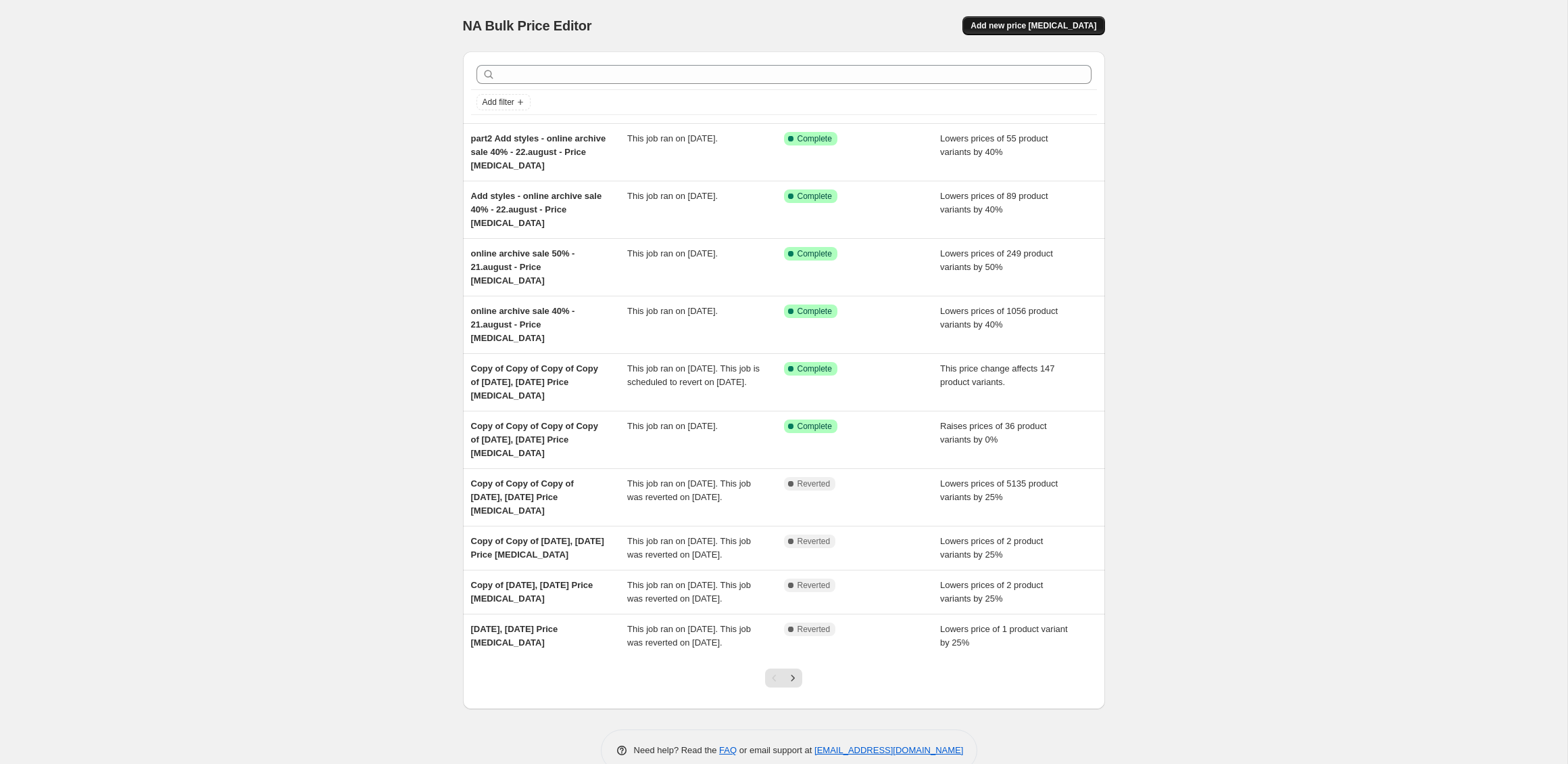
click at [1009, 28] on span "Add new price [MEDICAL_DATA]" at bounding box center [1033, 25] width 126 height 10
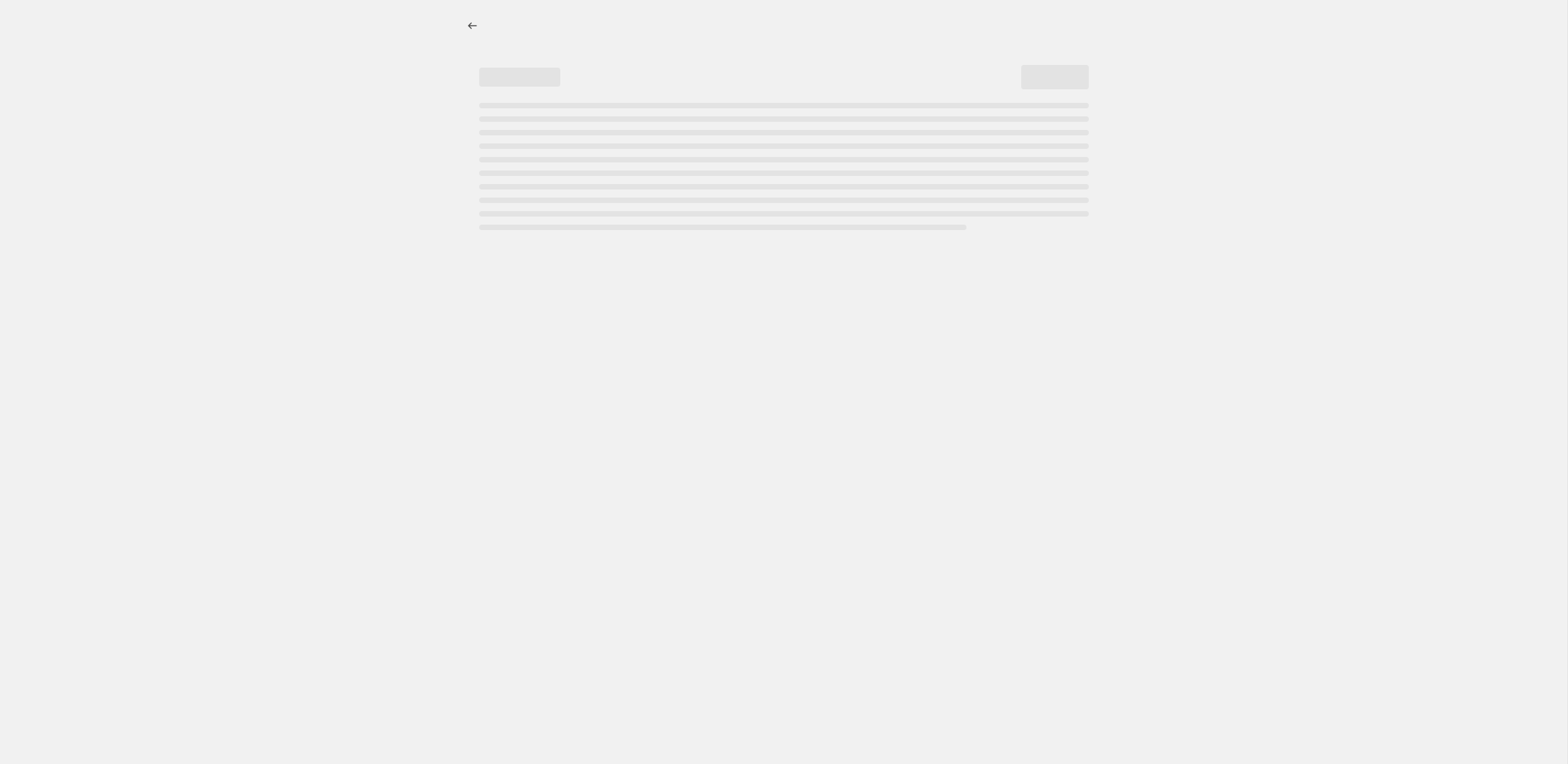
select select "percentage"
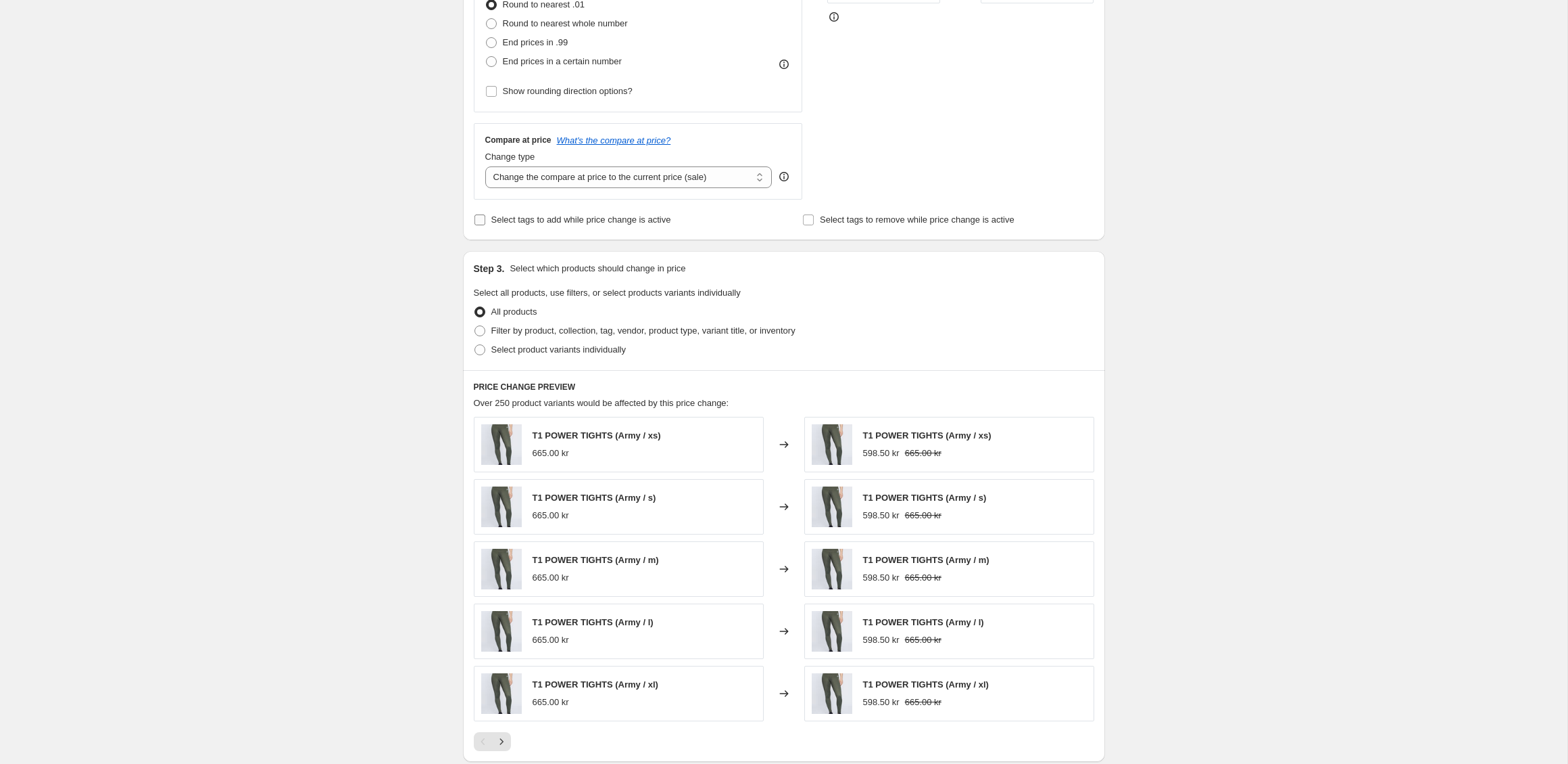
scroll to position [372, 0]
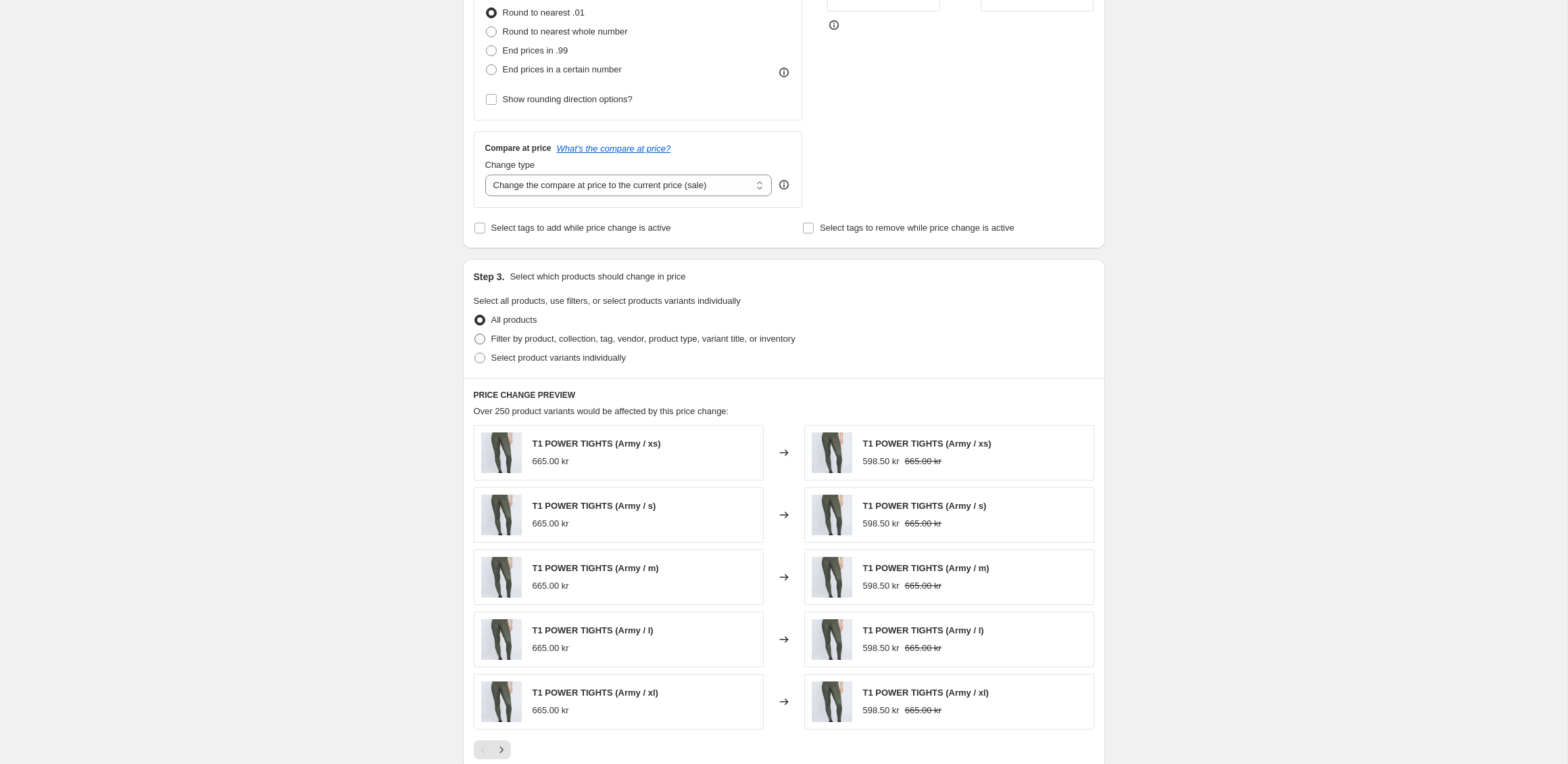
click at [480, 339] on span at bounding box center [480, 339] width 10 height 10
click at [476, 334] on input "Filter by product, collection, tag, vendor, product type, variant title, or inv…" at bounding box center [475, 334] width 1 height 1
radio input "true"
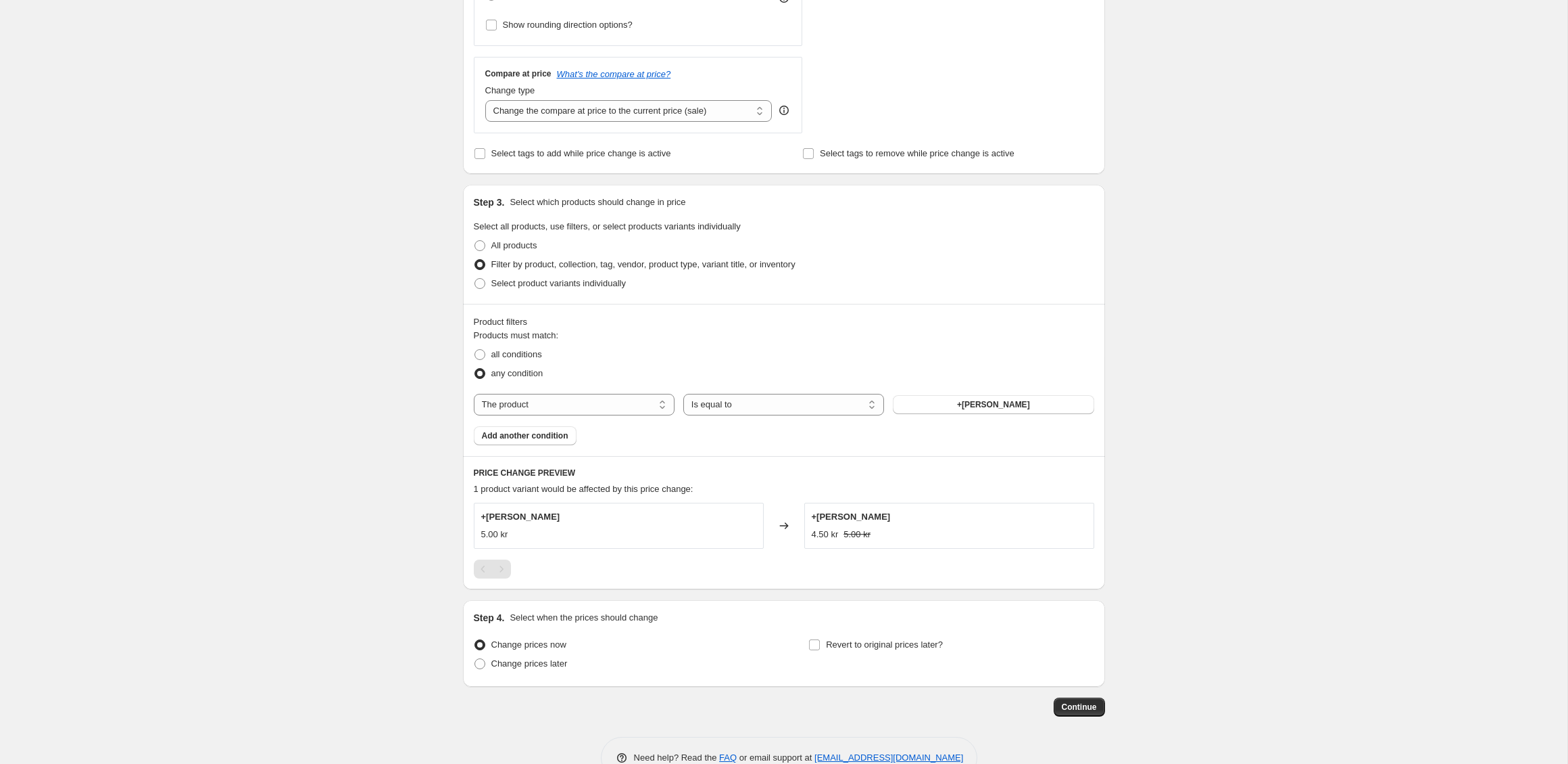
scroll to position [448, 0]
click at [962, 403] on button "+Ginger" at bounding box center [993, 404] width 201 height 19
click at [625, 404] on select "The product The product's collection The product's tag The product's vendor The…" at bounding box center [574, 404] width 201 height 22
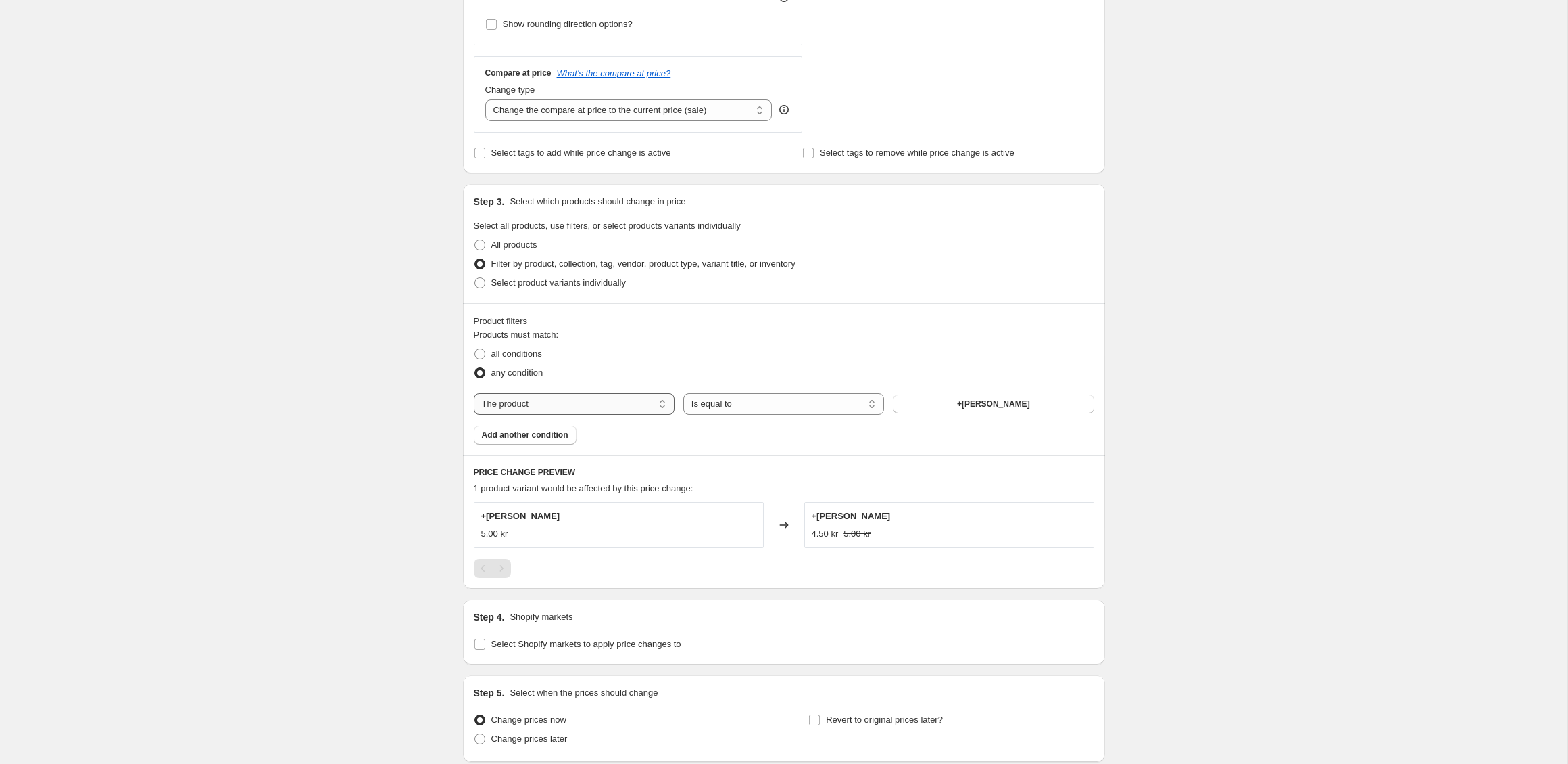
select select "tag"
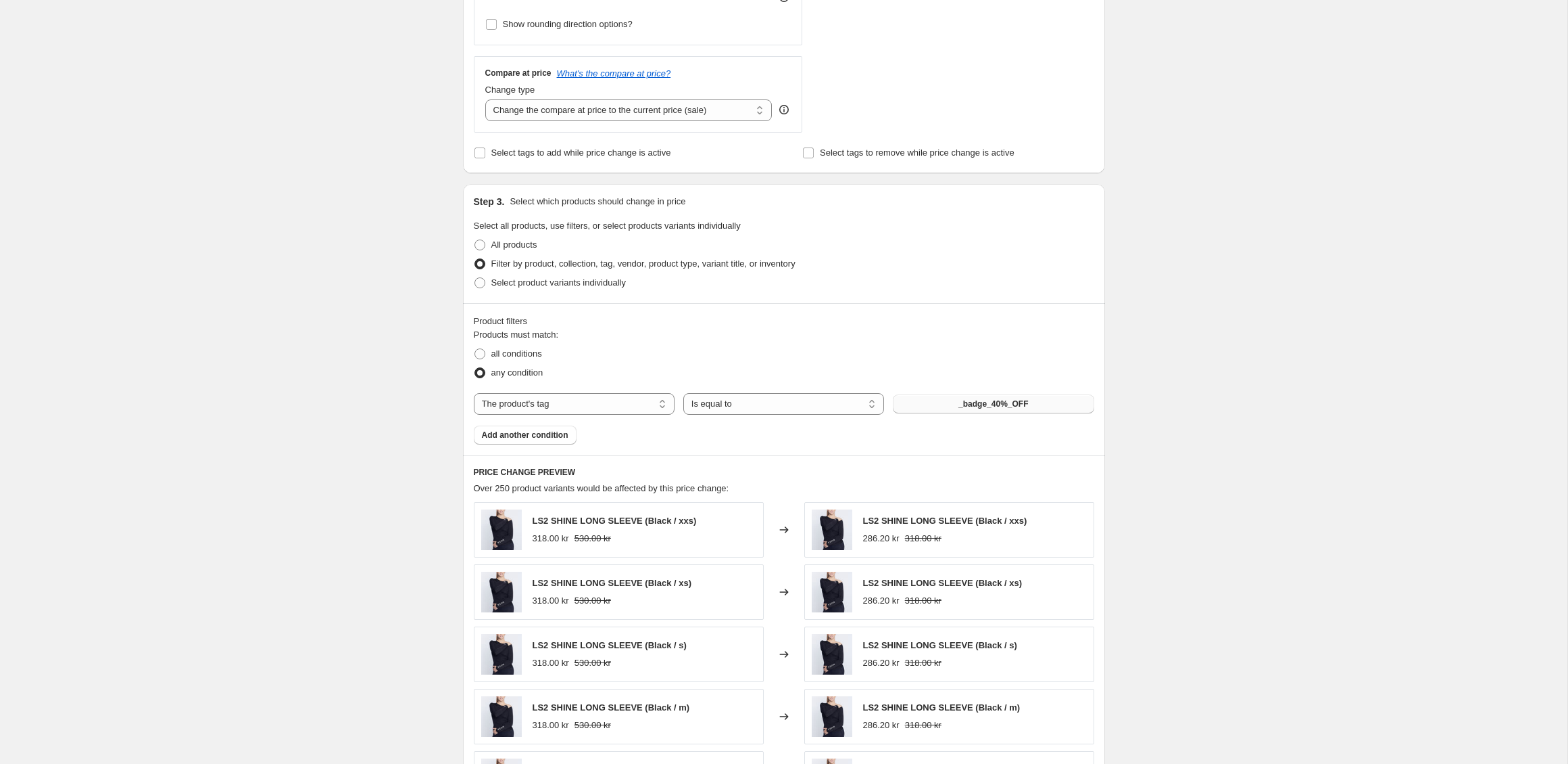
click at [970, 403] on span "_badge_40%_OFF" at bounding box center [993, 403] width 70 height 10
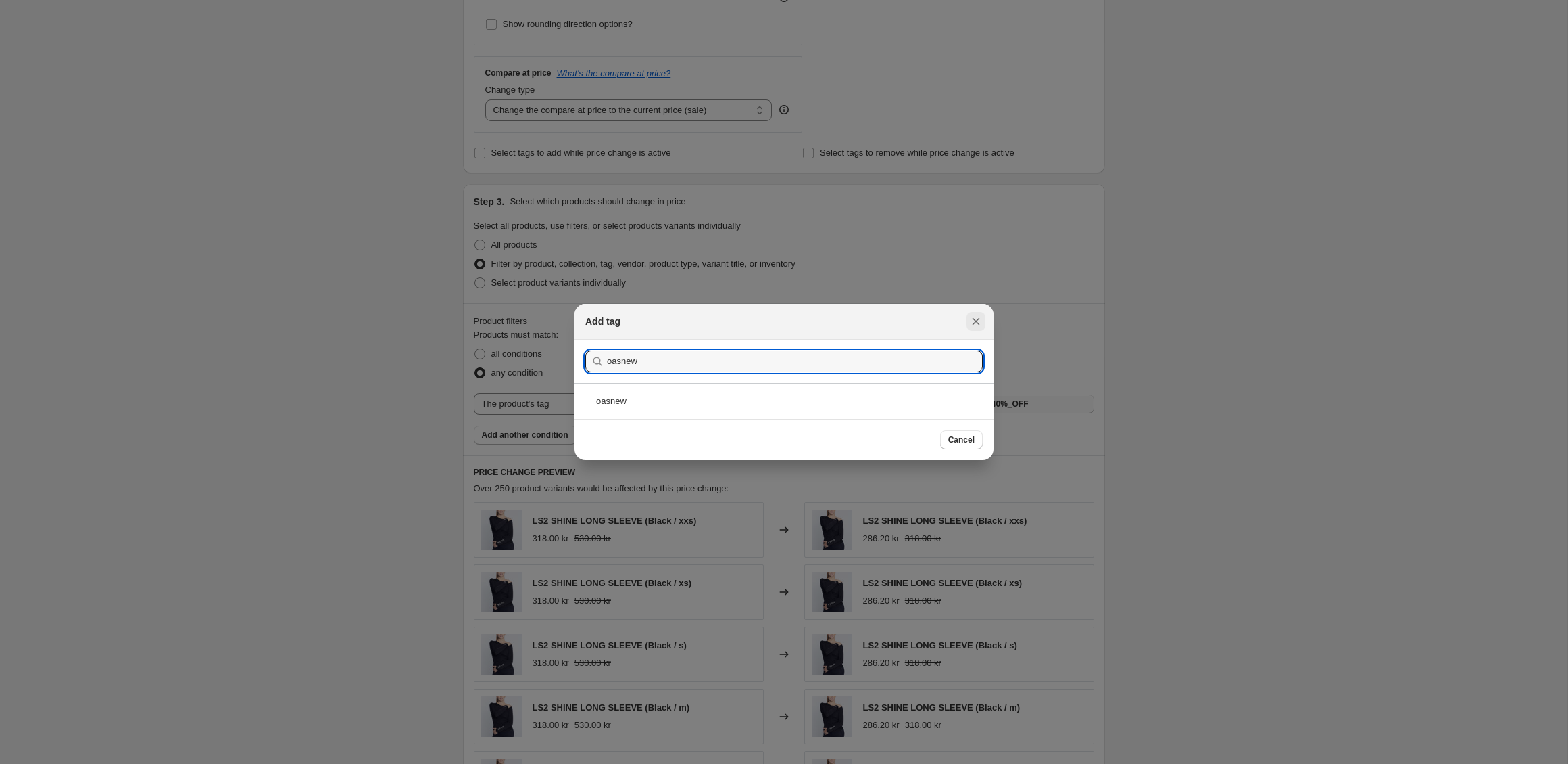
type input "oasnew"
click at [978, 317] on icon "Close" at bounding box center [976, 321] width 14 height 14
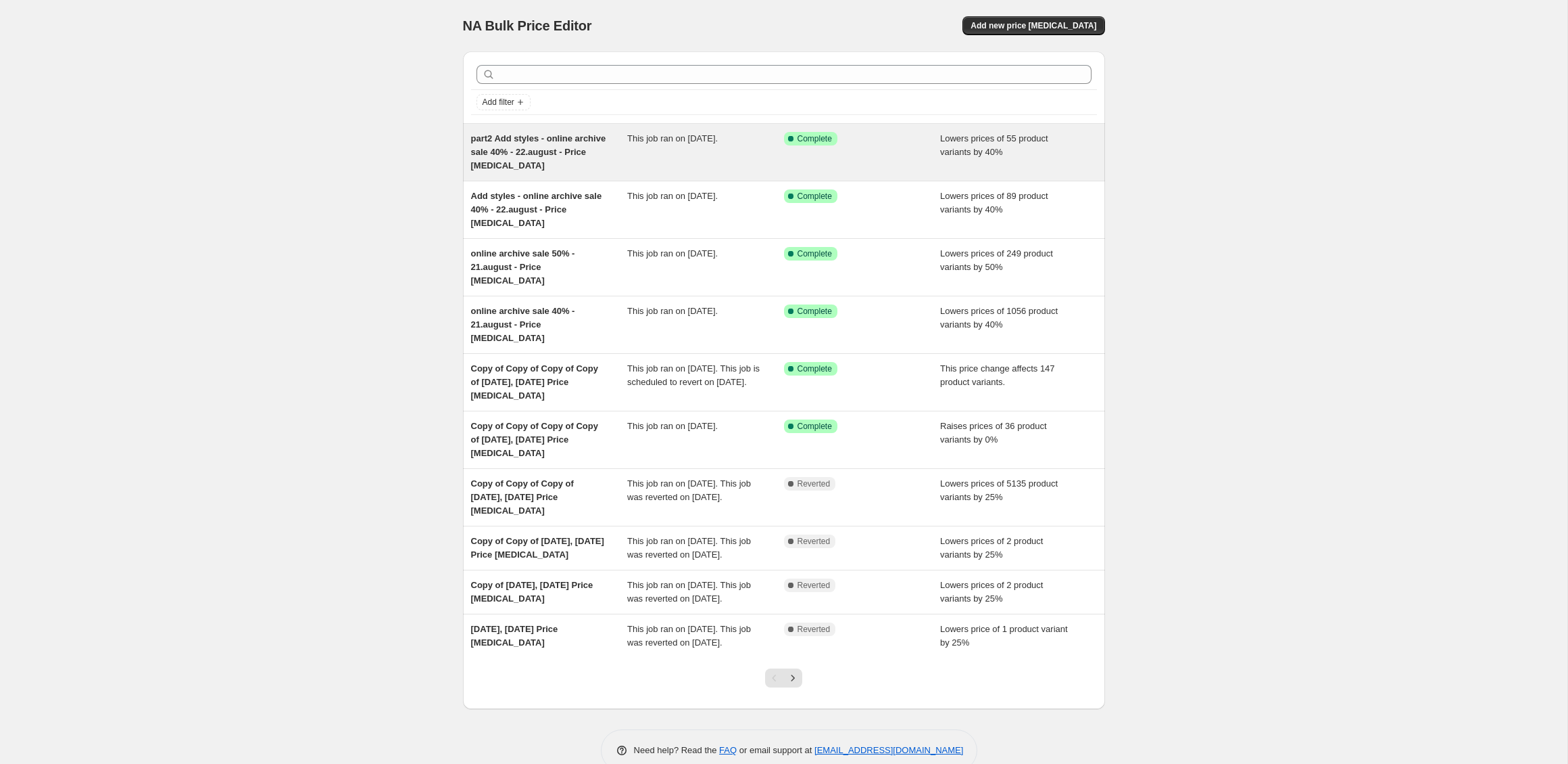
click at [573, 168] on div "part2 Add styles - online archive sale 40% - 22.august - Price [MEDICAL_DATA]" at bounding box center [549, 152] width 157 height 41
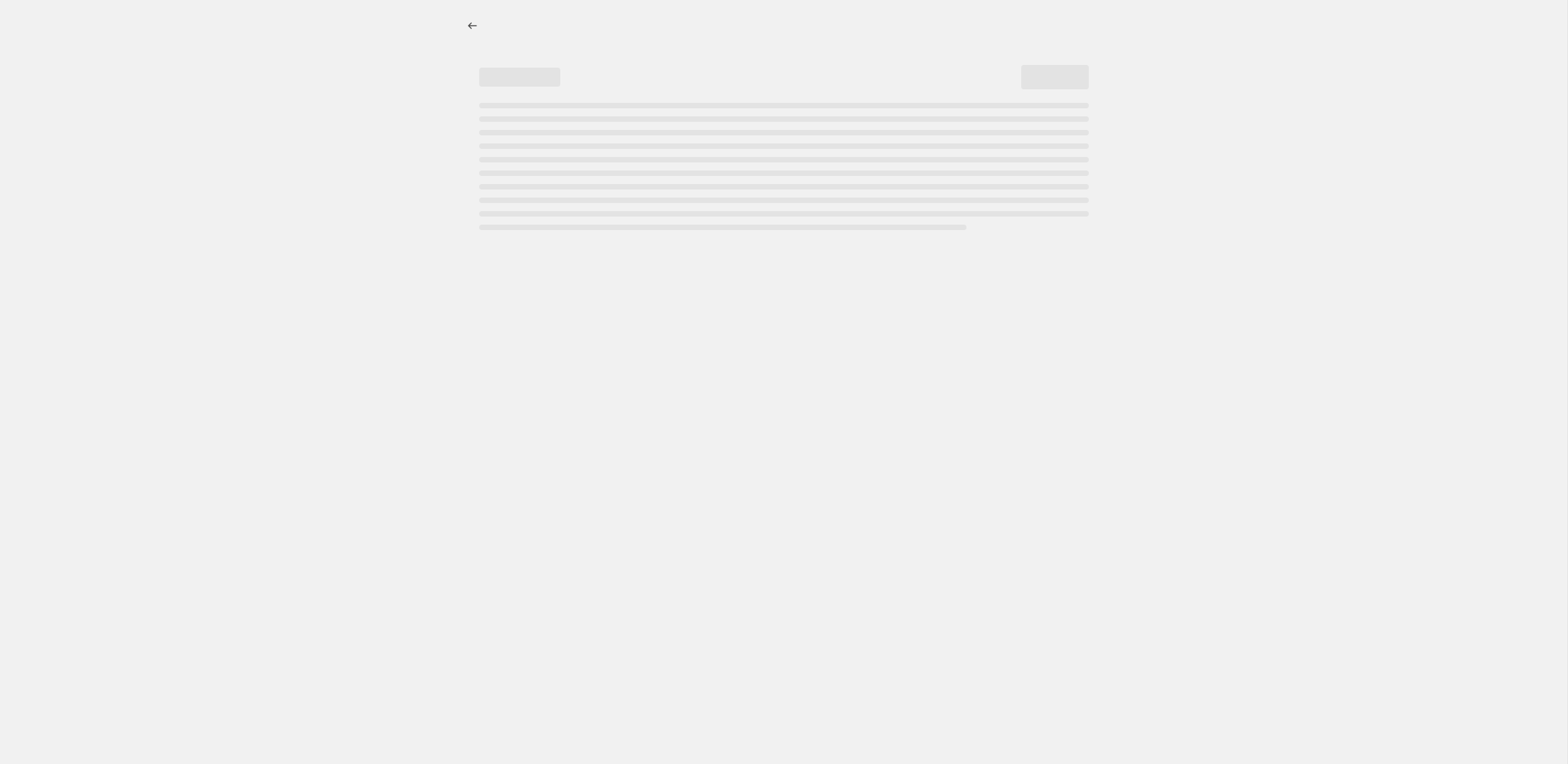
select select "percentage"
select select "tag"
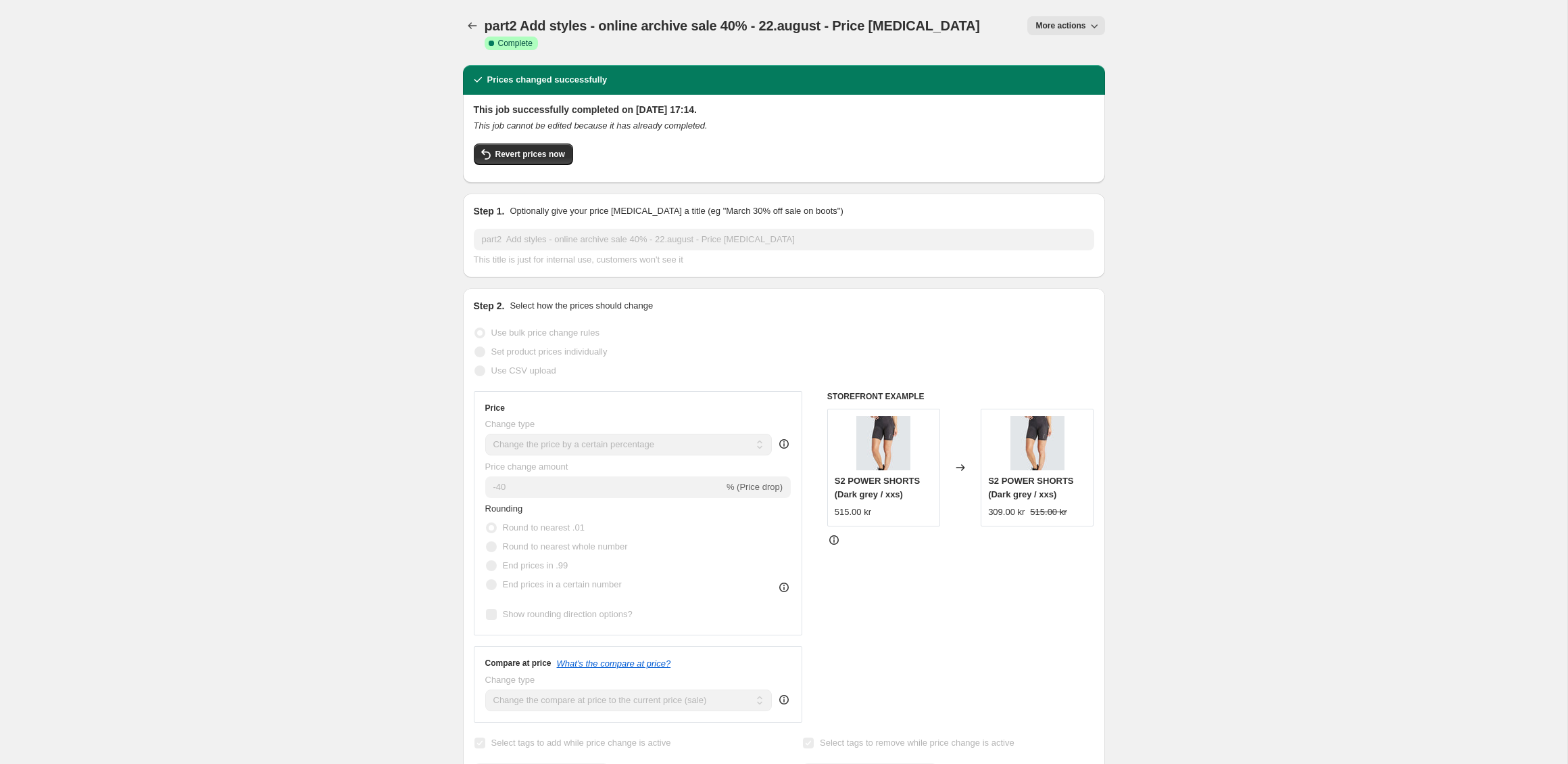
click at [1089, 24] on icon "button" at bounding box center [1094, 26] width 14 height 14
click at [1082, 75] on span "Copy to new job" at bounding box center [1066, 76] width 63 height 10
select select "percentage"
select select "tag"
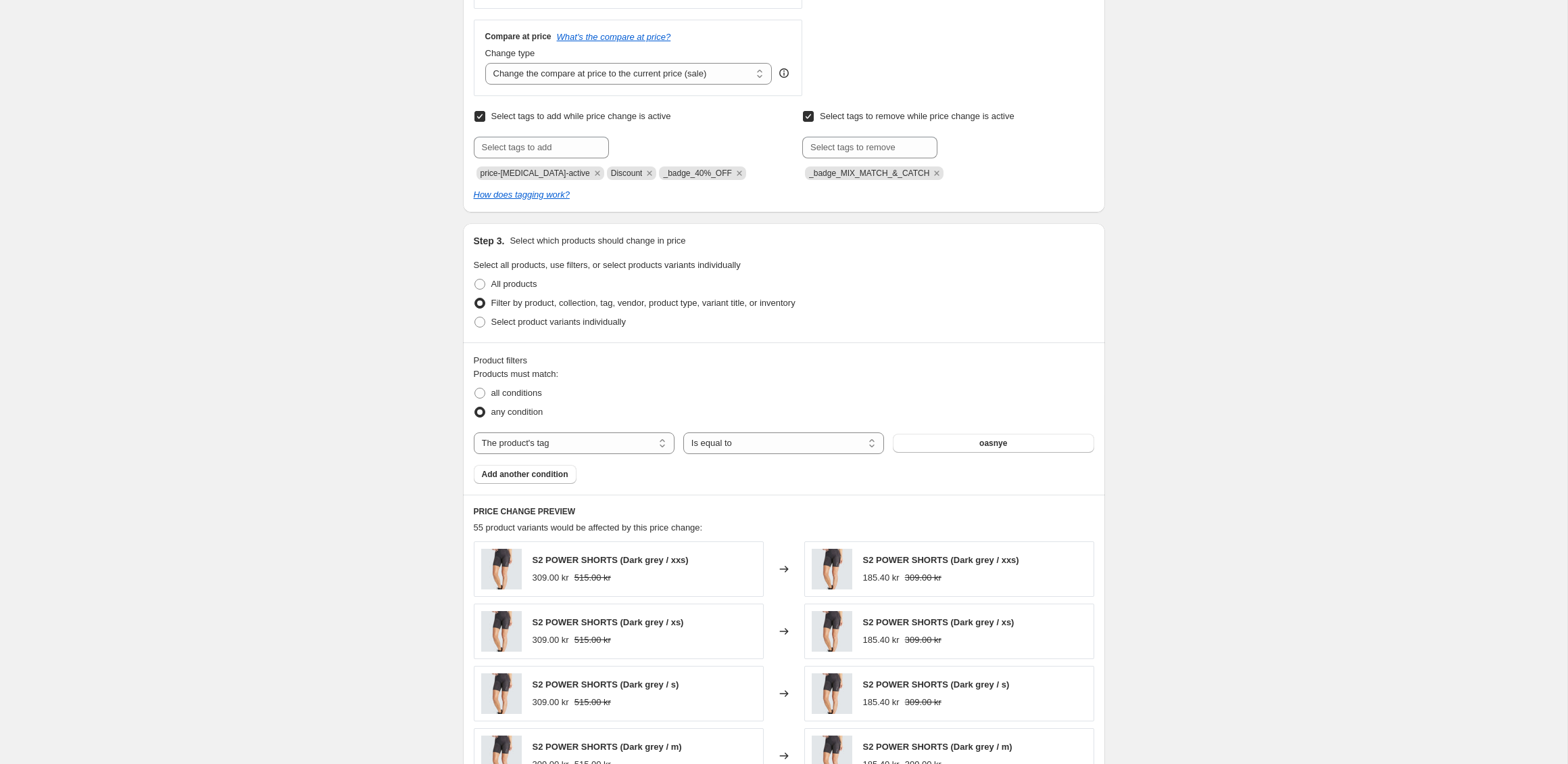
scroll to position [485, 0]
click at [1011, 449] on div "The product The product's collection The product's tag The product's vendor The…" at bounding box center [784, 442] width 621 height 22
click at [1013, 445] on button "oasnye" at bounding box center [993, 442] width 201 height 19
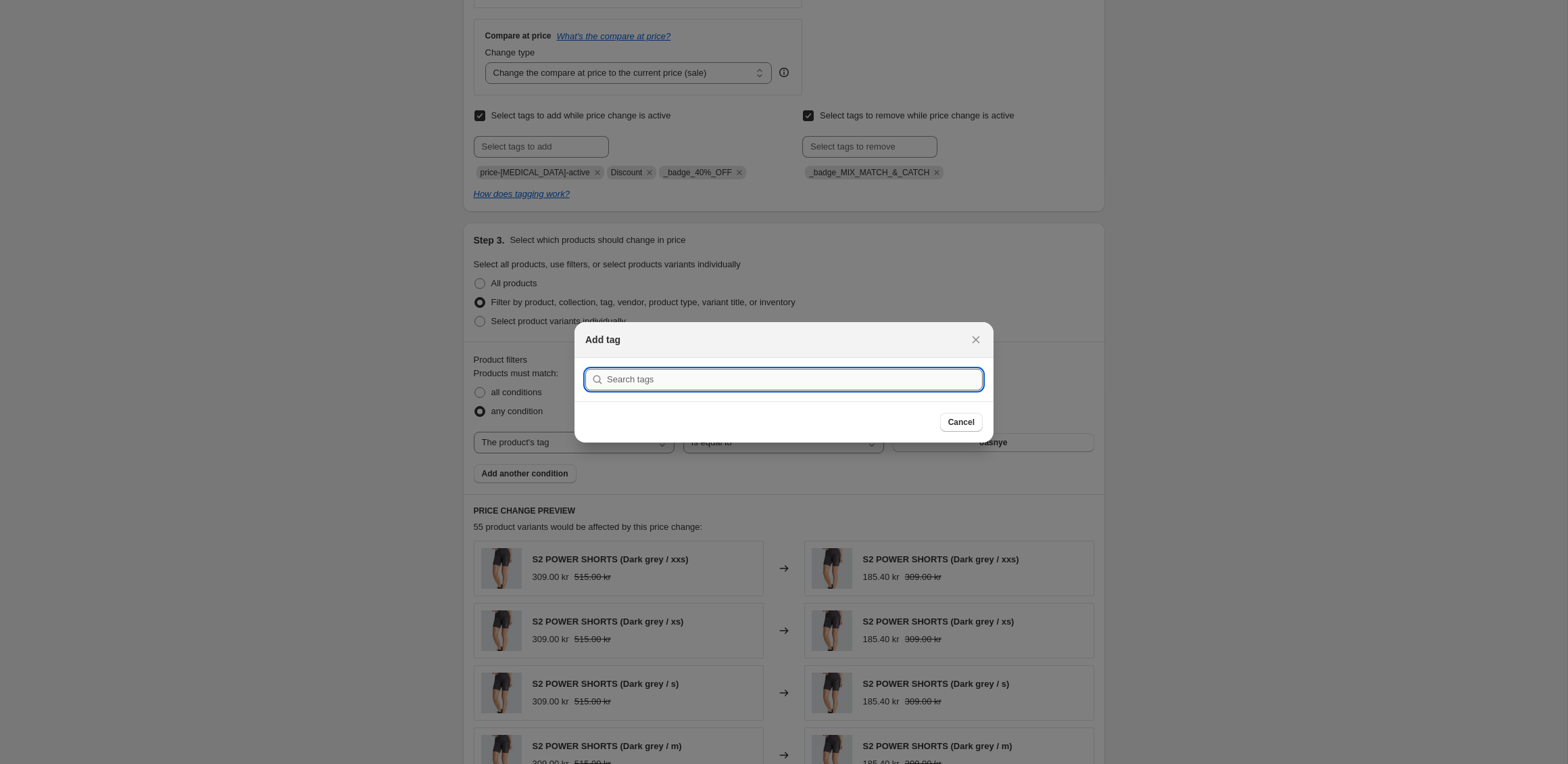
click at [665, 380] on input ":raj:" at bounding box center [795, 379] width 376 height 22
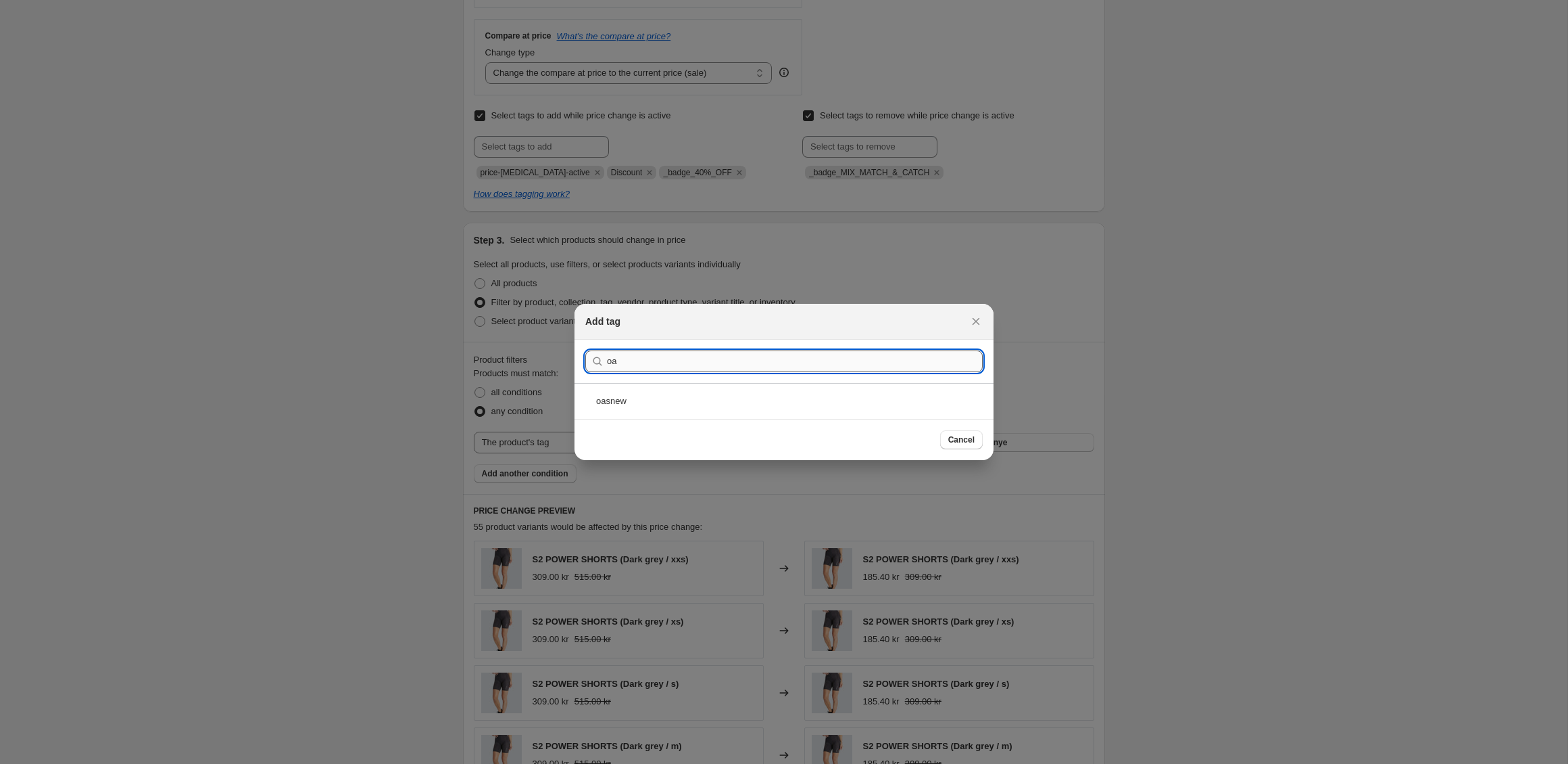
type input "o"
type input "4"
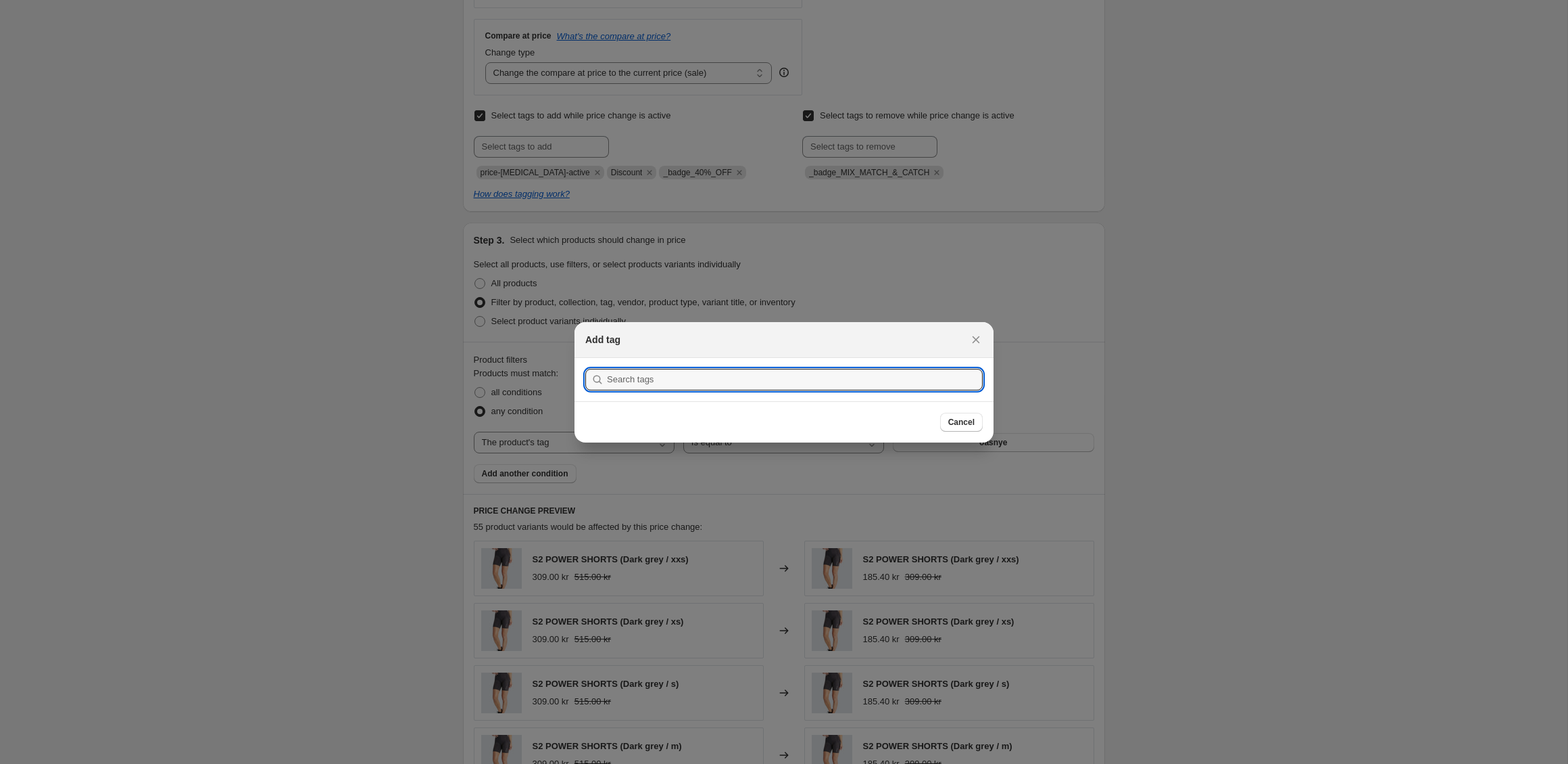
paste input "newoas50"
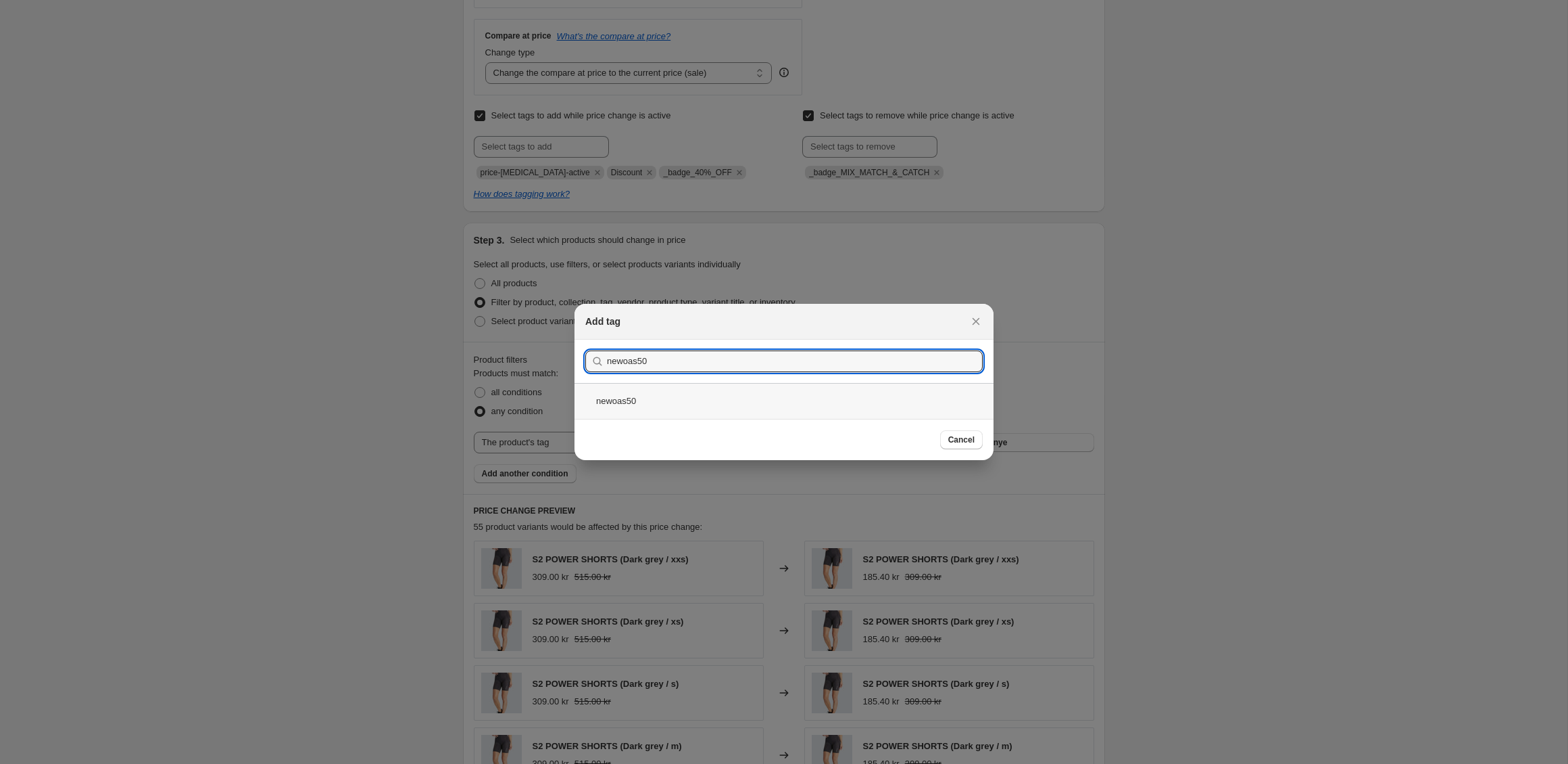
type input "newoas50"
click at [635, 403] on div "newoas50" at bounding box center [784, 400] width 419 height 36
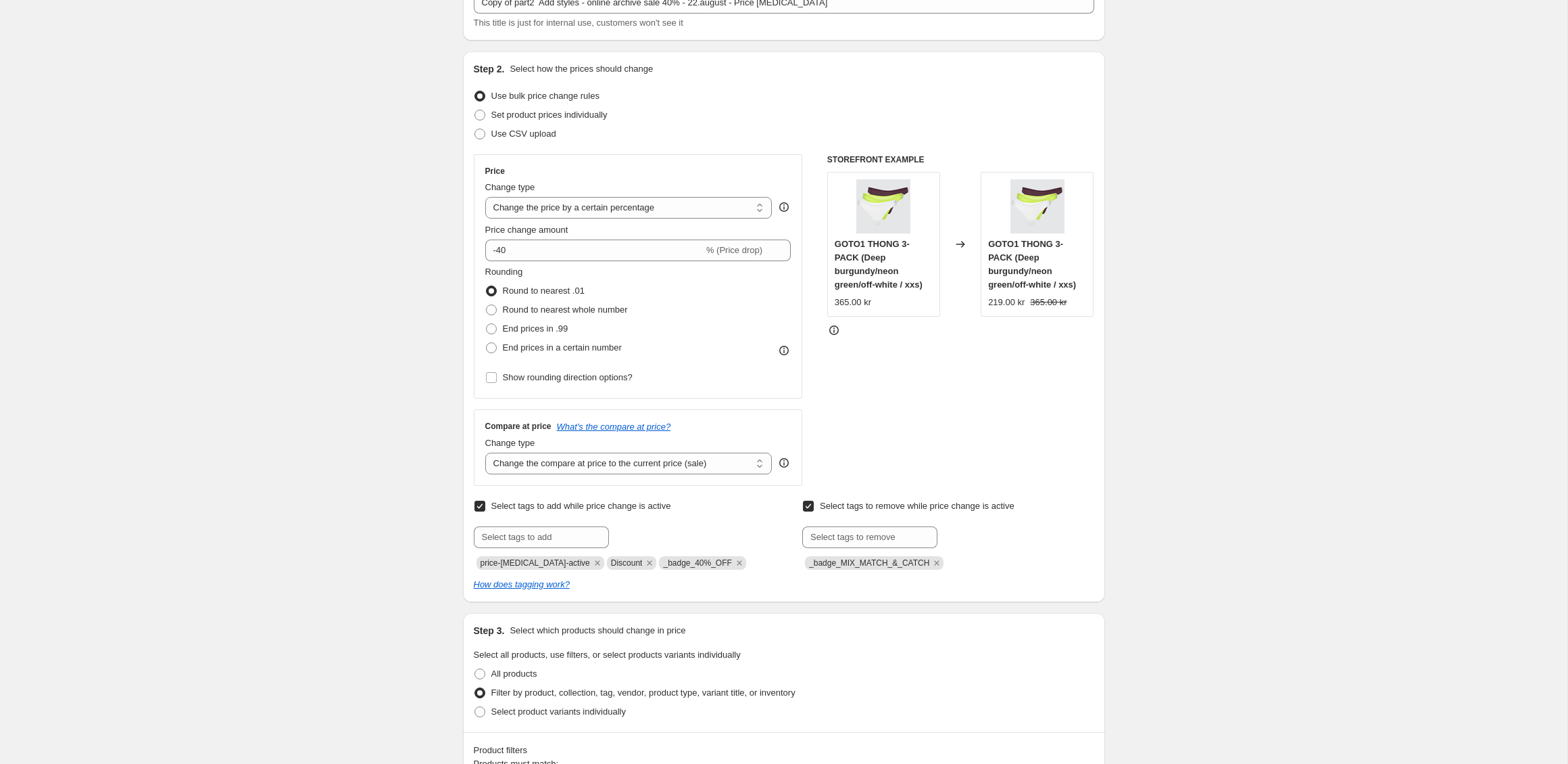
scroll to position [82, 0]
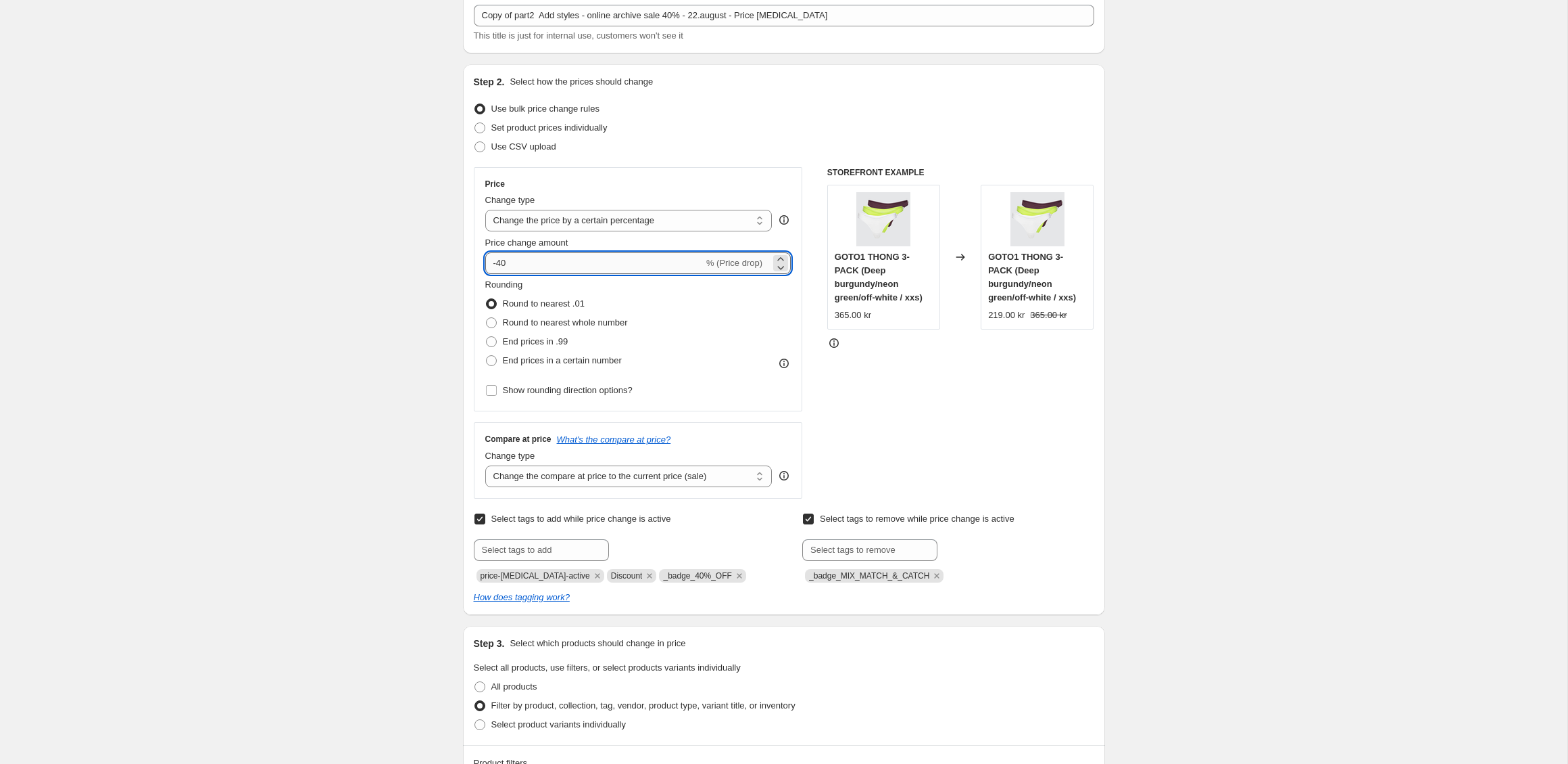
click at [504, 265] on input "-40" at bounding box center [594, 262] width 218 height 22
type input "-50"
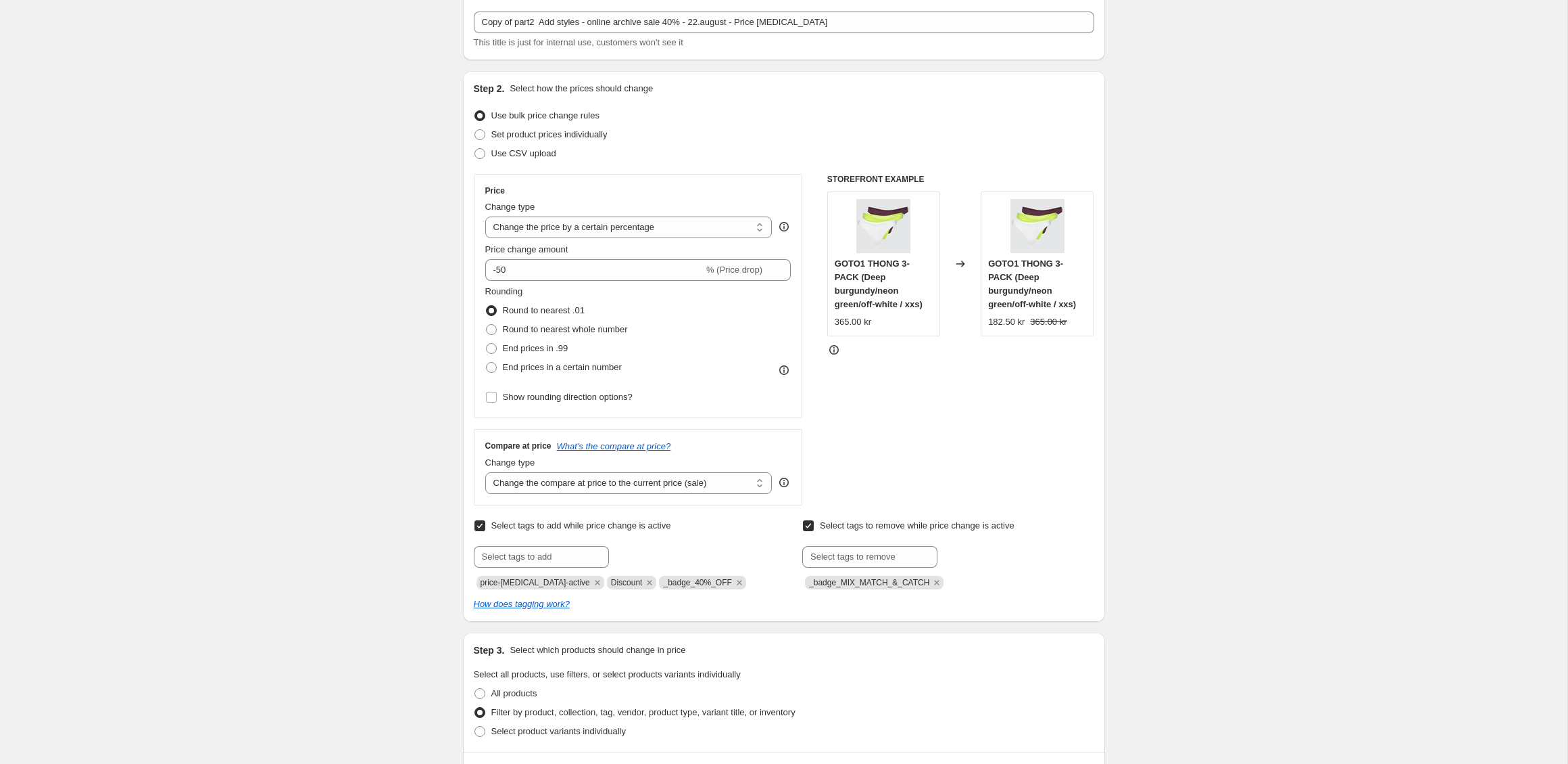
scroll to position [0, 0]
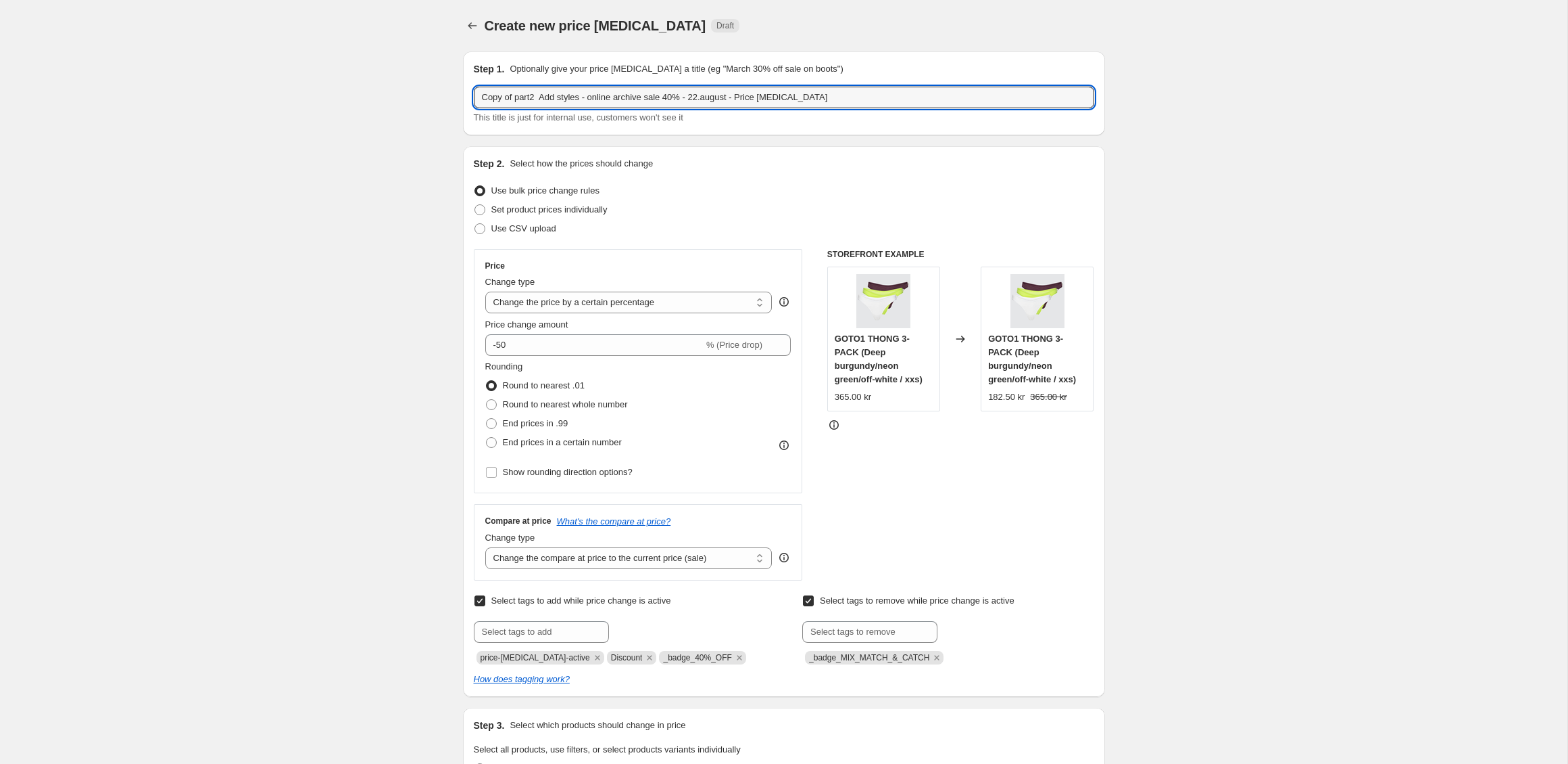
drag, startPoint x: 545, startPoint y: 97, endPoint x: 450, endPoint y: 101, distance: 95.1
click at [618, 96] on input "Add styles - online archive sale 40% - 22.august - Price [MEDICAL_DATA]" at bounding box center [784, 97] width 621 height 22
click at [527, 97] on input "Add styles - online archive sale 50% - 22.august - Price [MEDICAL_DATA]" at bounding box center [784, 97] width 621 height 22
click at [685, 99] on input "Add styles newoas - online archive sale 50% - 22.august - Price [MEDICAL_DATA]" at bounding box center [784, 97] width 621 height 22
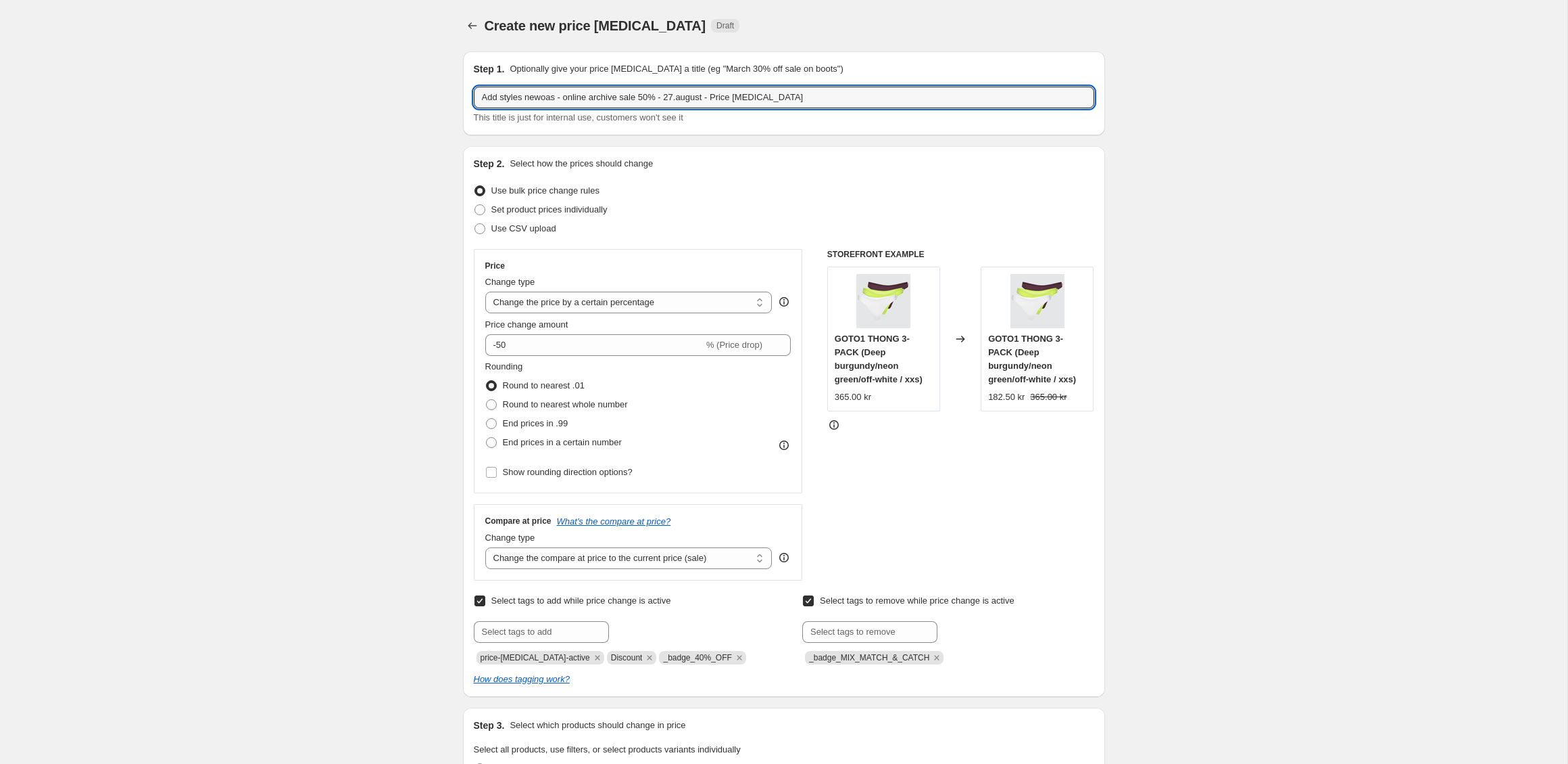
type input "Add styles newoas - online archive sale 50% - 27.august - Price [MEDICAL_DATA]"
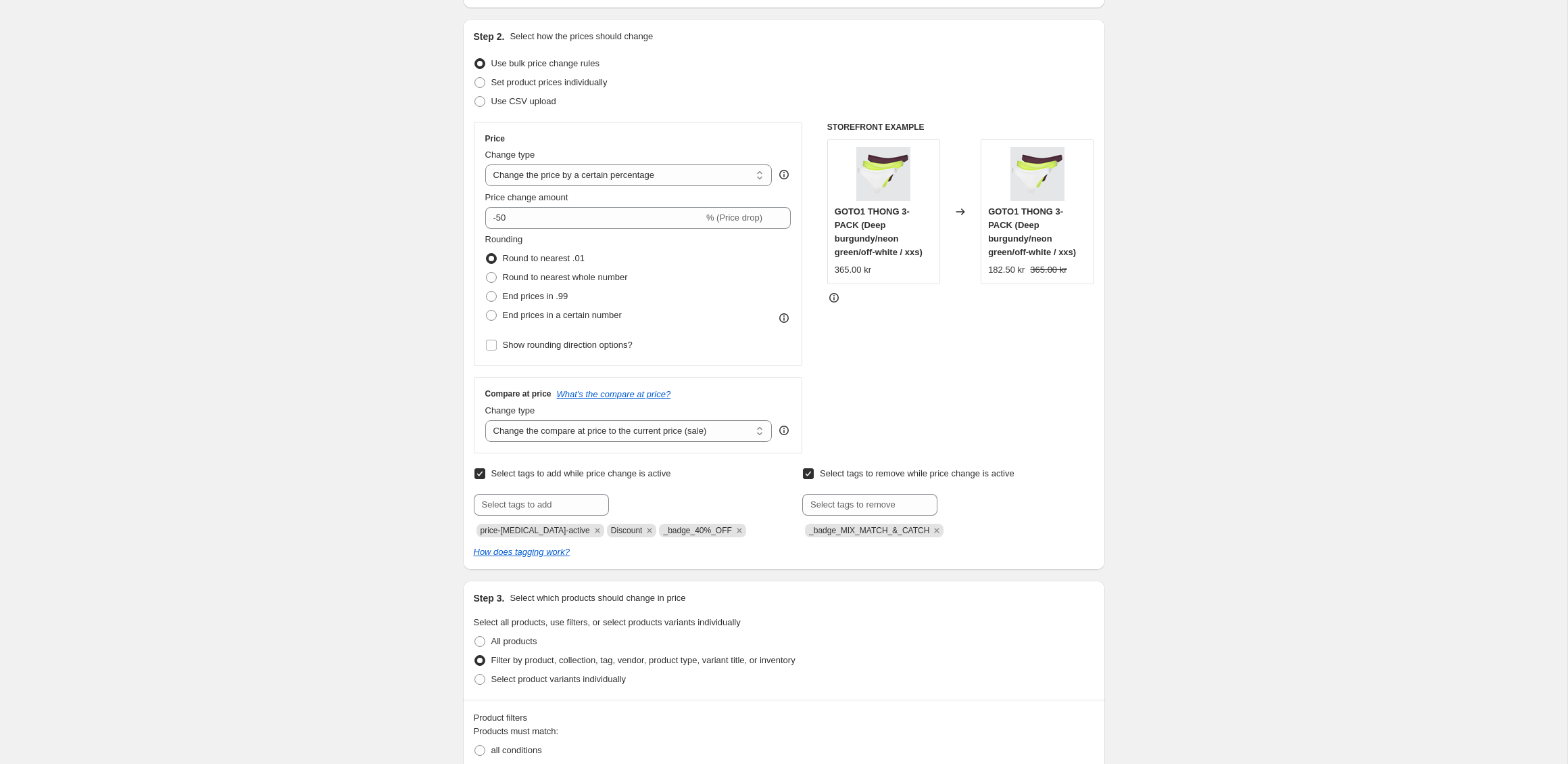
scroll to position [148, 0]
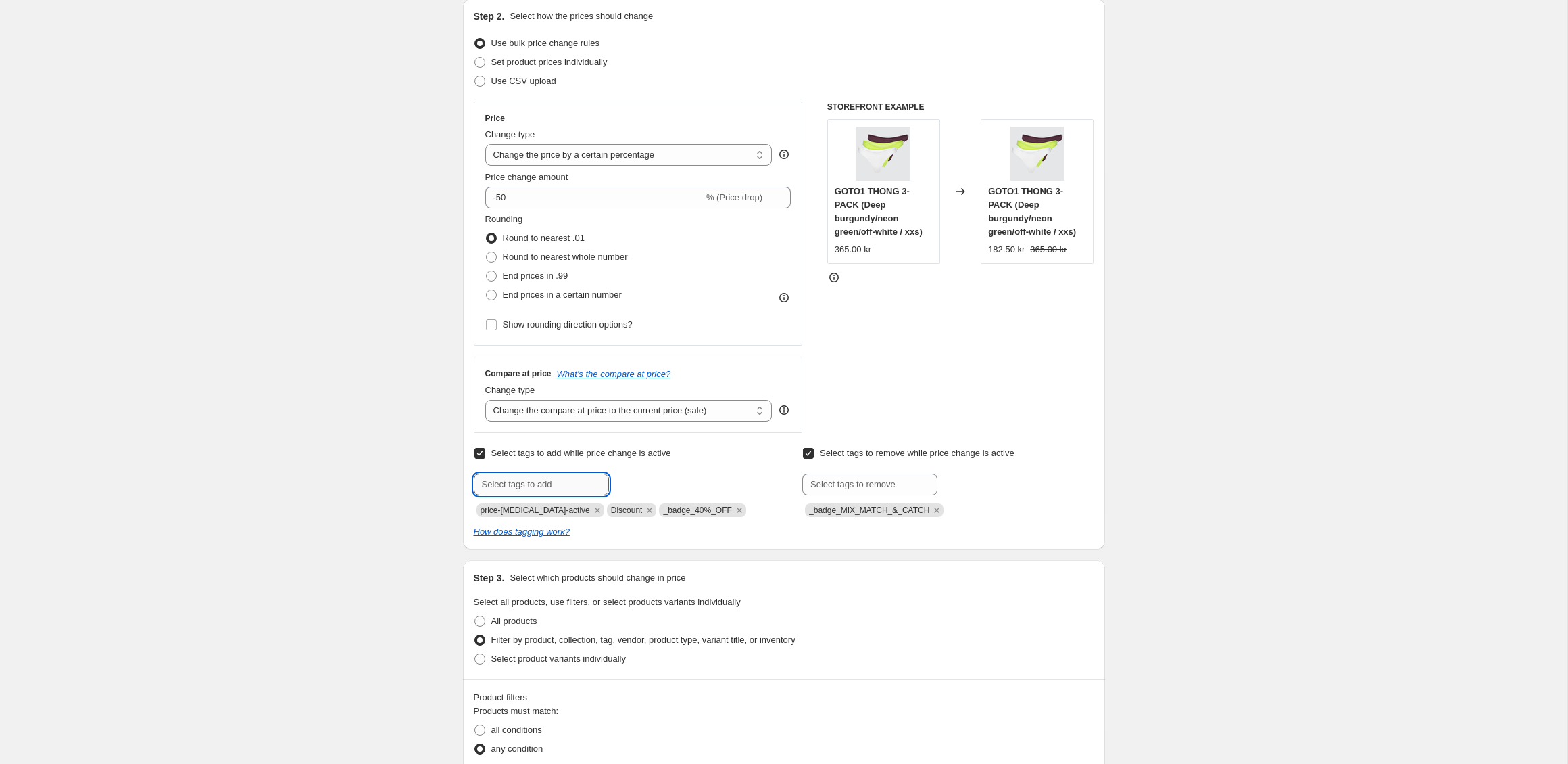
click at [542, 483] on input "text" at bounding box center [541, 484] width 136 height 22
type input "oas"
click at [634, 482] on b "Add" at bounding box center [628, 483] width 15 height 10
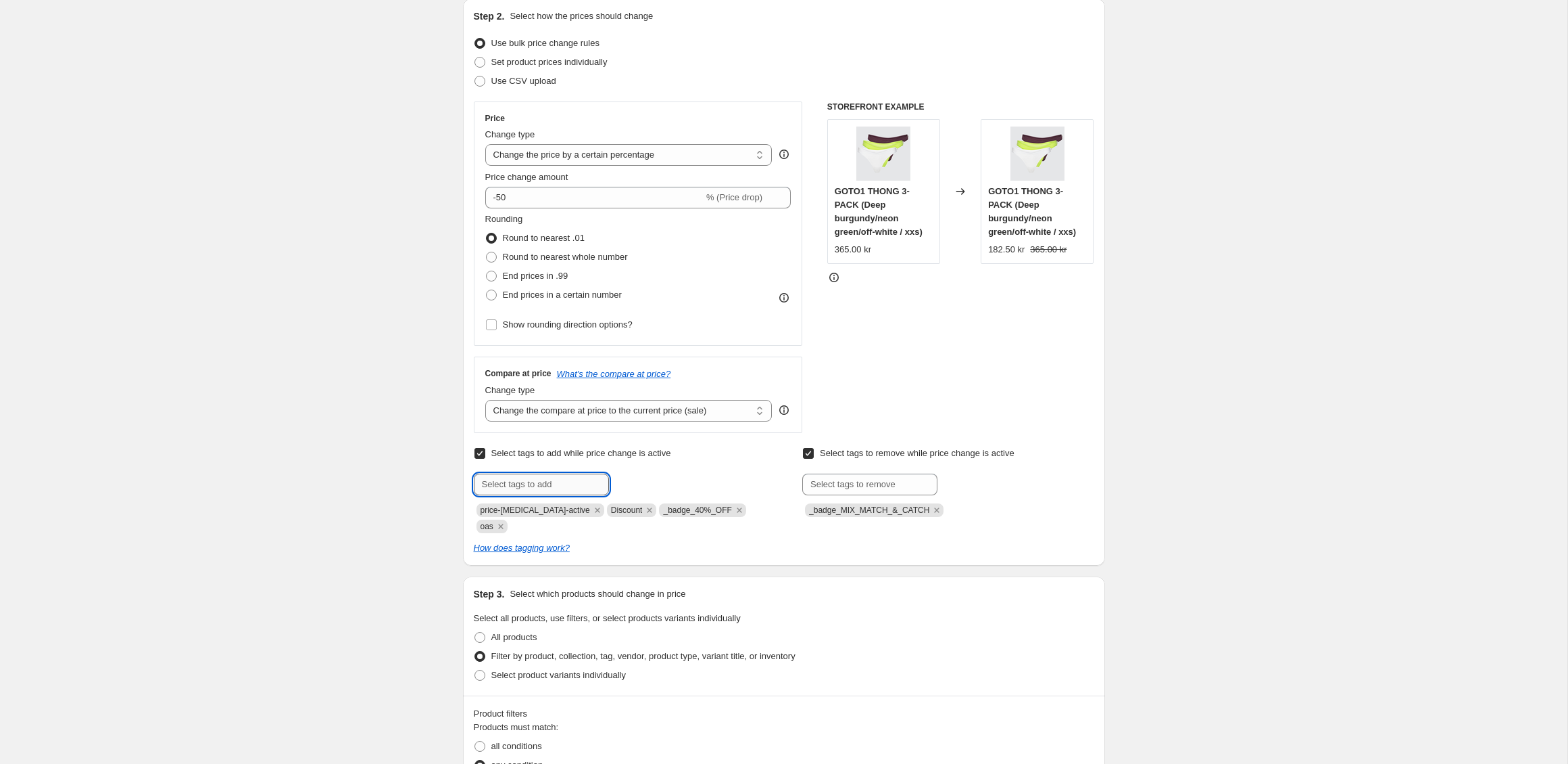
click at [523, 485] on input "text" at bounding box center [541, 484] width 136 height 22
paste input "hidden-from-search"
type input "hidden-from-search"
click at [655, 480] on span "hidden-from-..." at bounding box center [667, 483] width 57 height 10
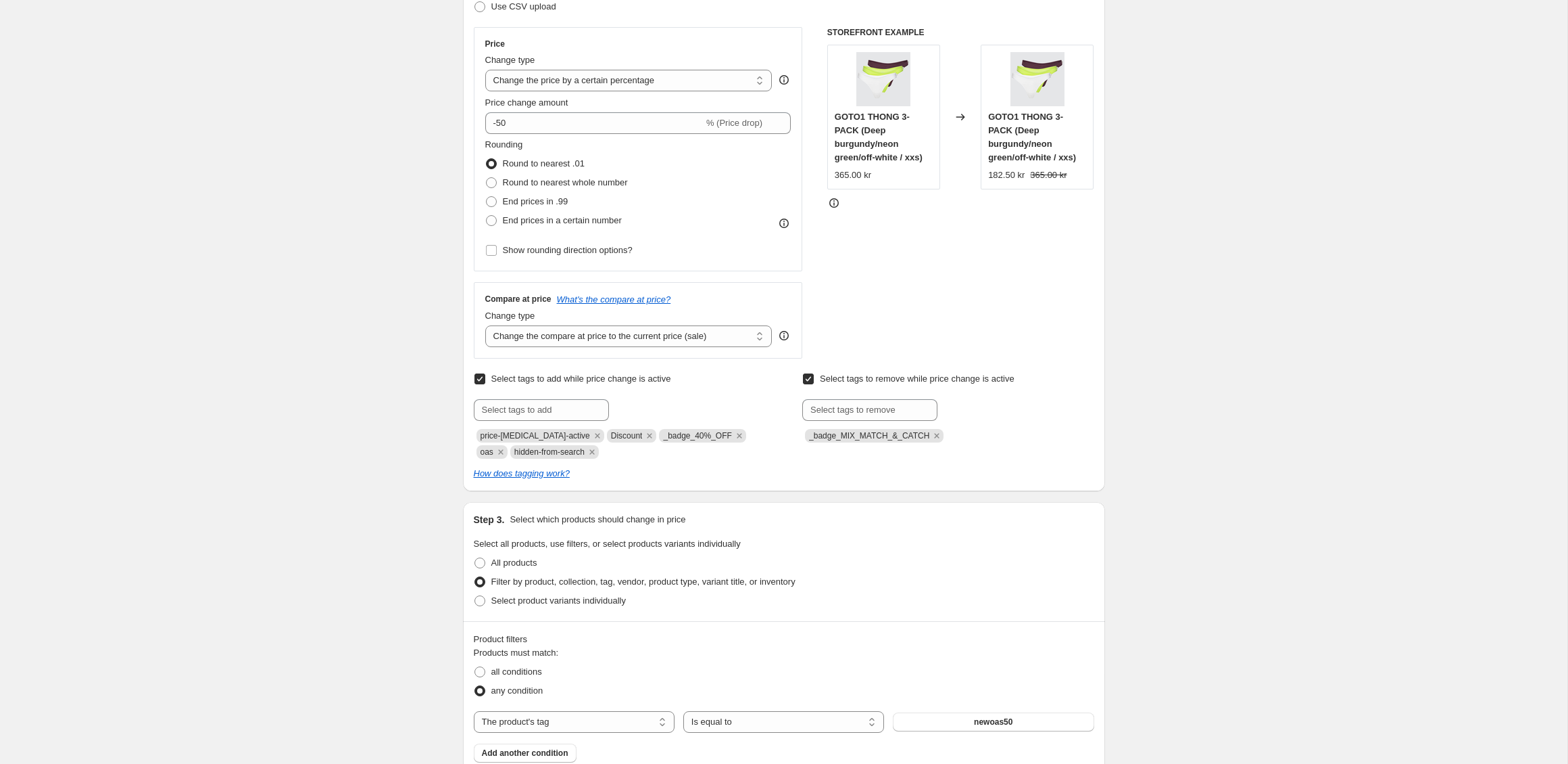
scroll to position [222, 0]
click at [509, 404] on input "text" at bounding box center [541, 408] width 136 height 22
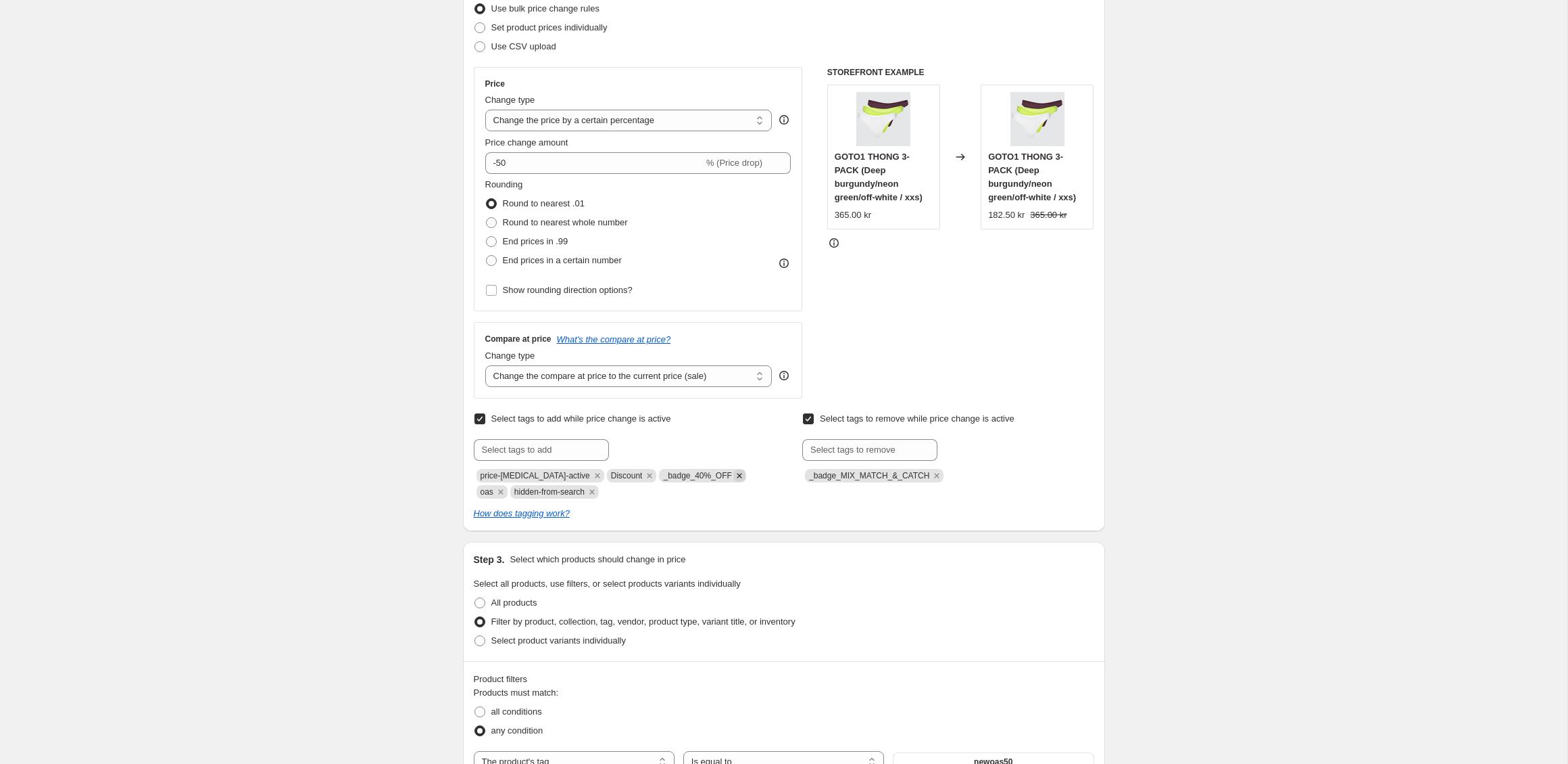
scroll to position [183, 0]
click at [733, 473] on icon "Remove _badge_40%_OFF" at bounding box center [739, 474] width 12 height 12
click at [539, 452] on input "text" at bounding box center [541, 449] width 136 height 22
type input "_badge_50%_OFF"
click at [671, 447] on span "_badge_50%_O..." at bounding box center [671, 448] width 67 height 10
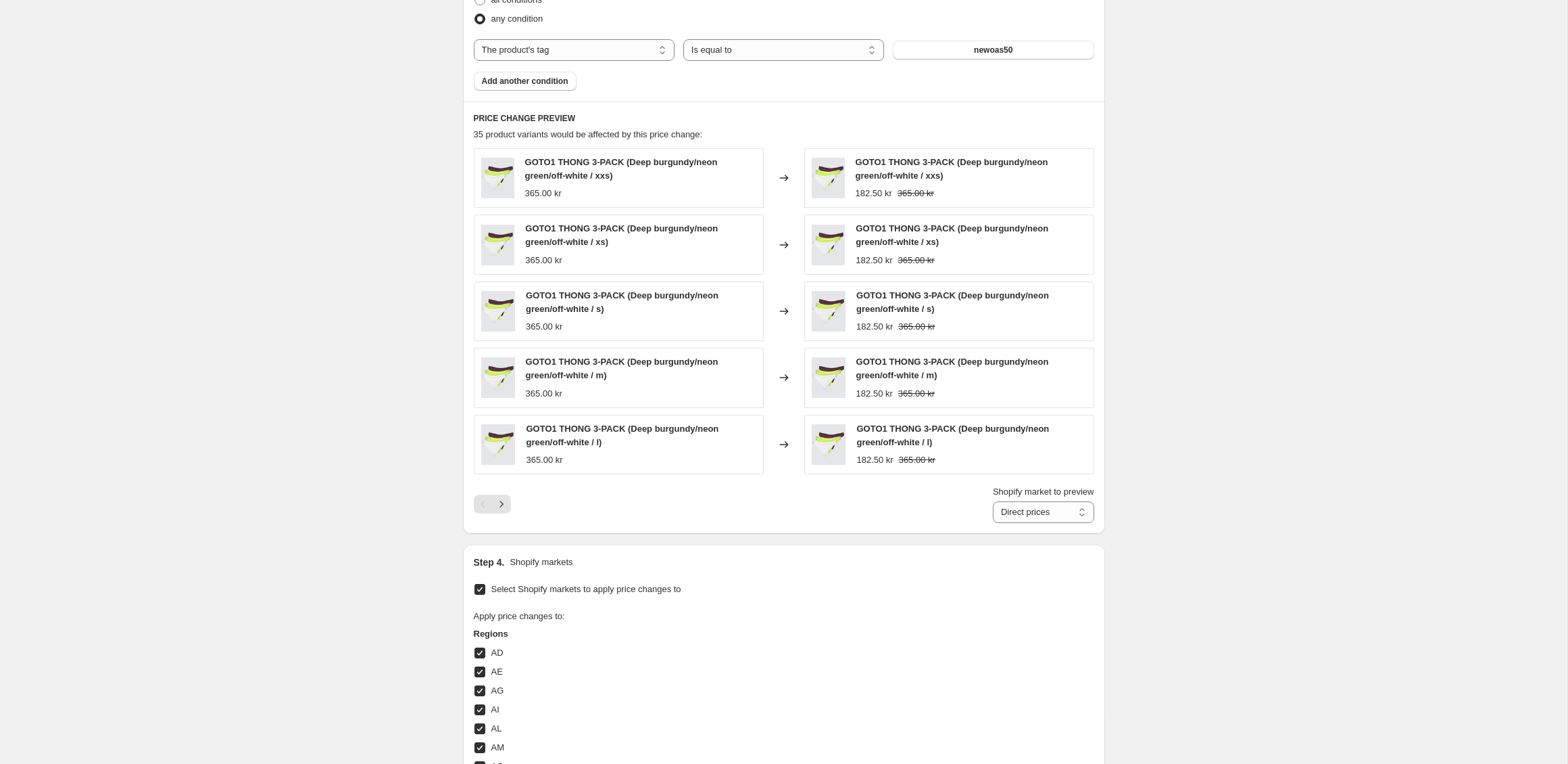
scroll to position [896, 0]
click at [501, 500] on icon "Next" at bounding box center [501, 501] width 14 height 14
click at [501, 502] on icon "Next" at bounding box center [501, 501] width 14 height 14
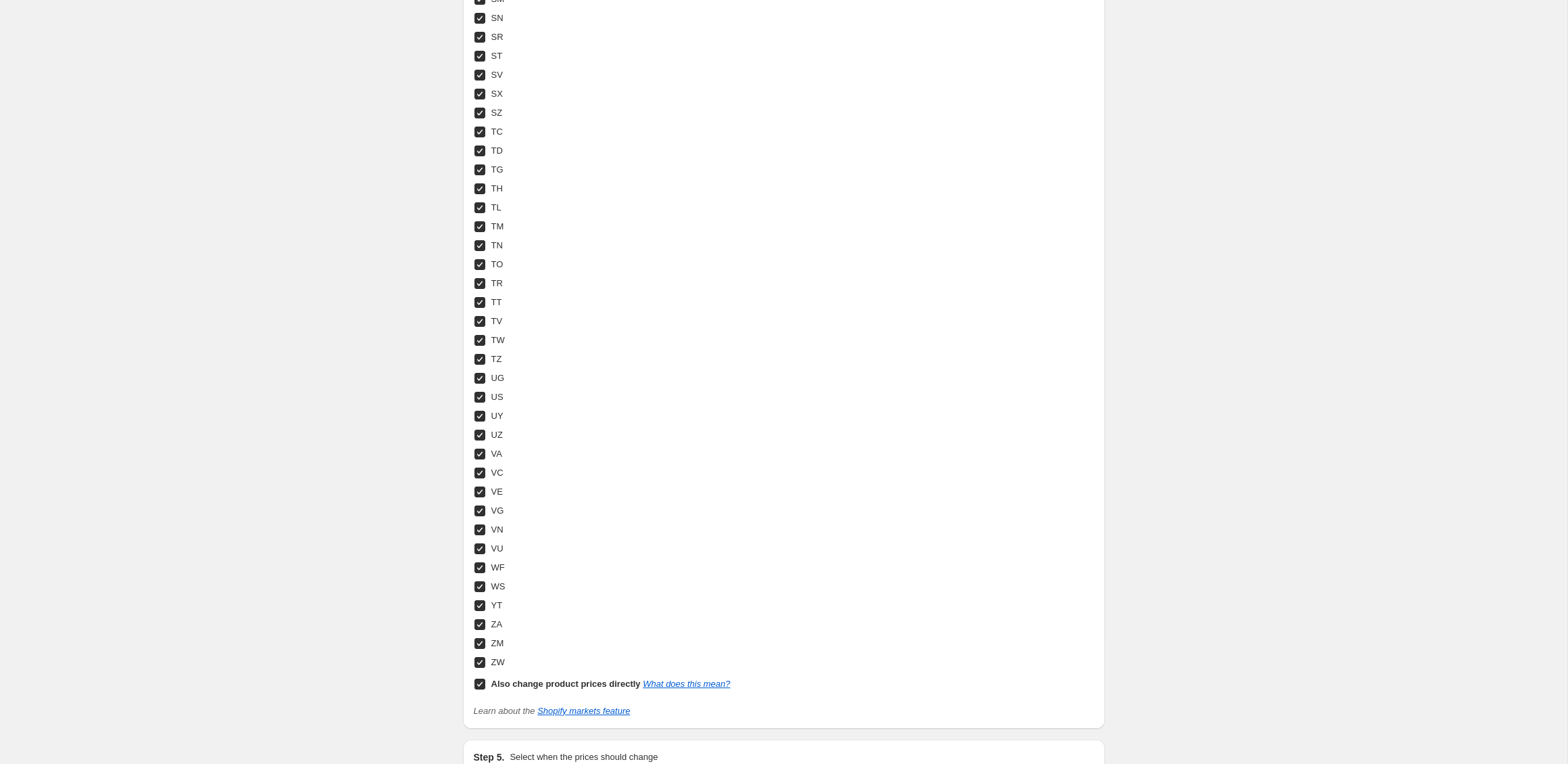
scroll to position [4918, 0]
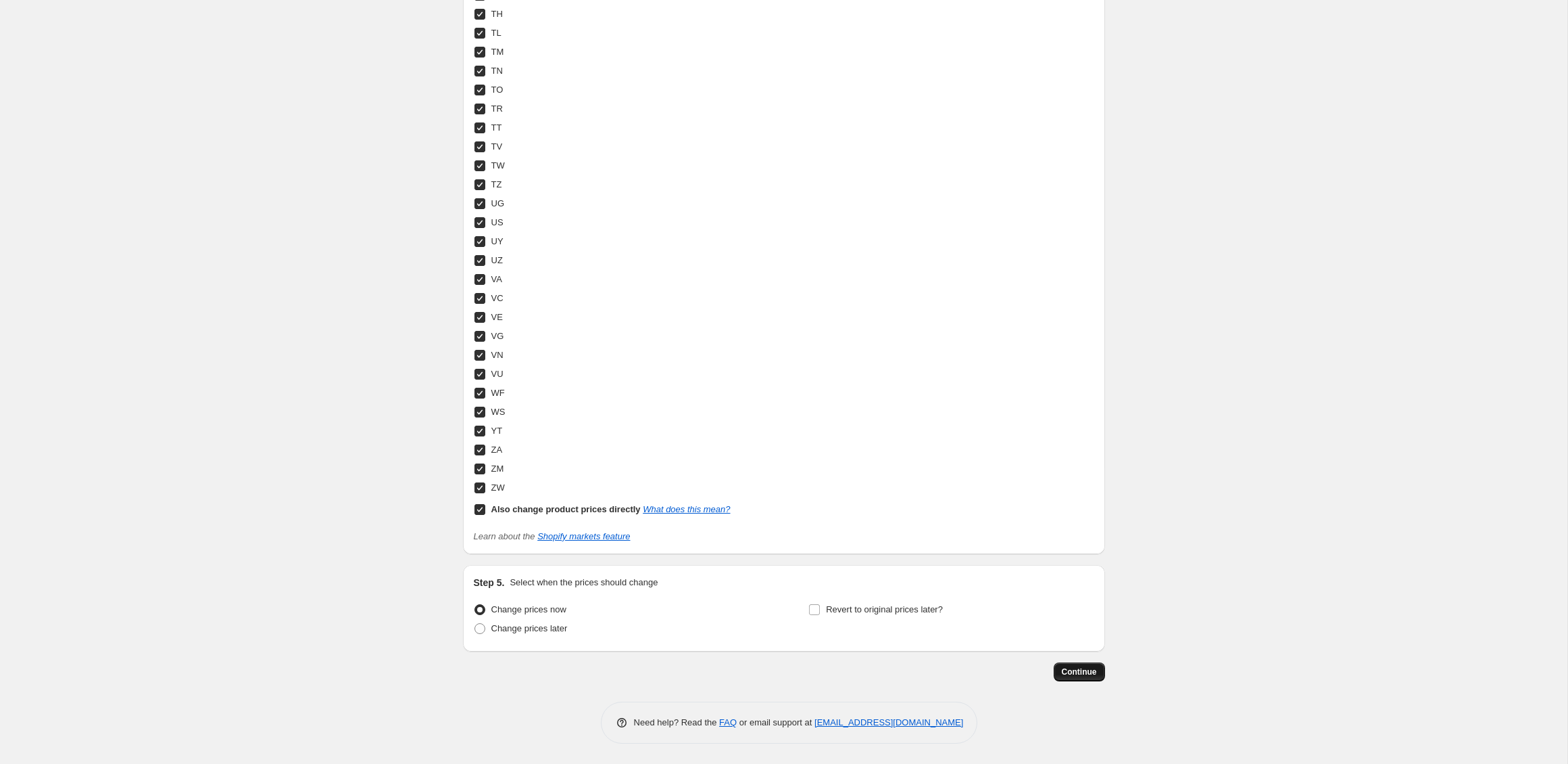
click at [1097, 673] on button "Continue" at bounding box center [1080, 672] width 51 height 19
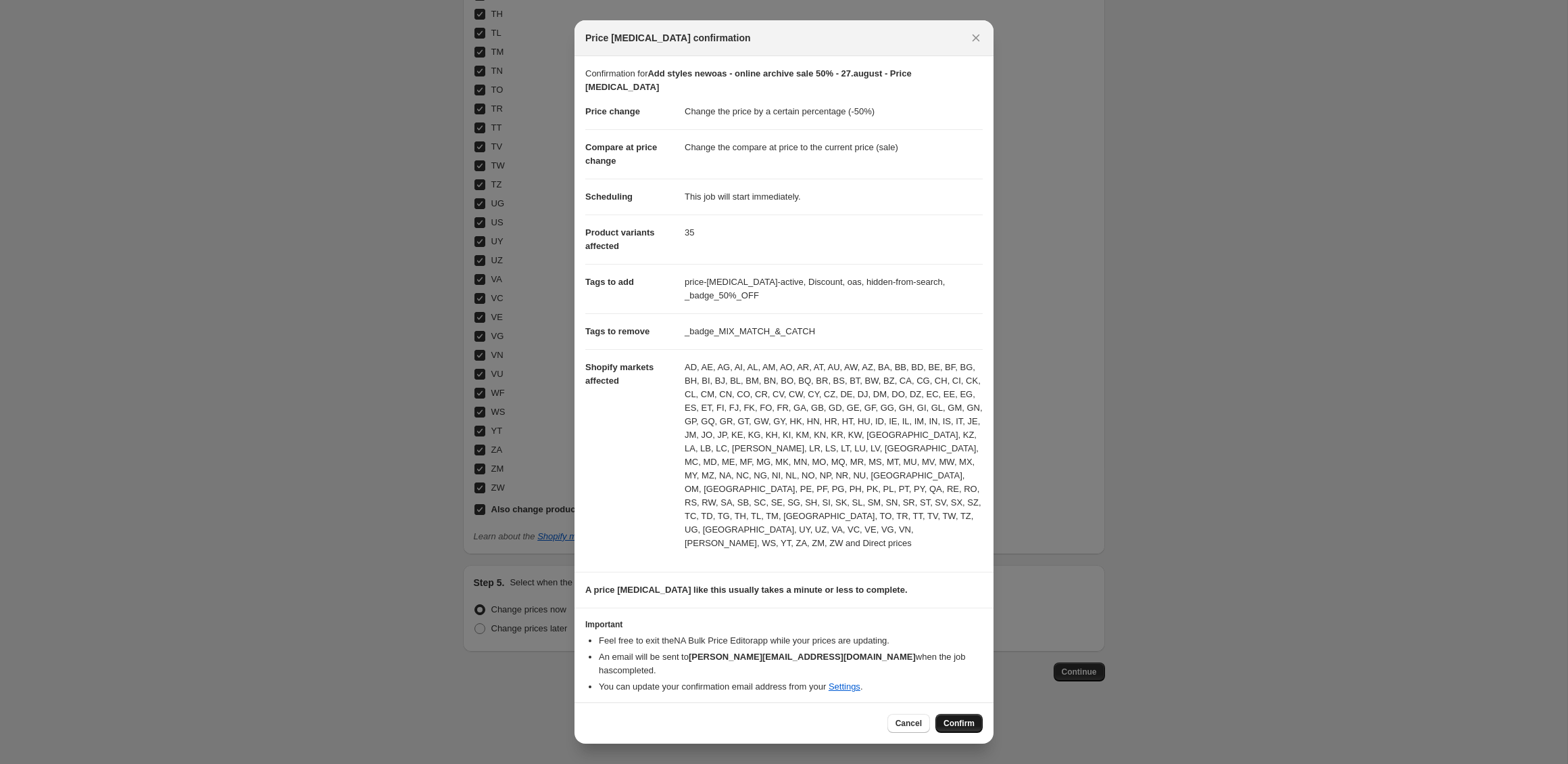
click at [968, 717] on span "Confirm" at bounding box center [959, 722] width 31 height 10
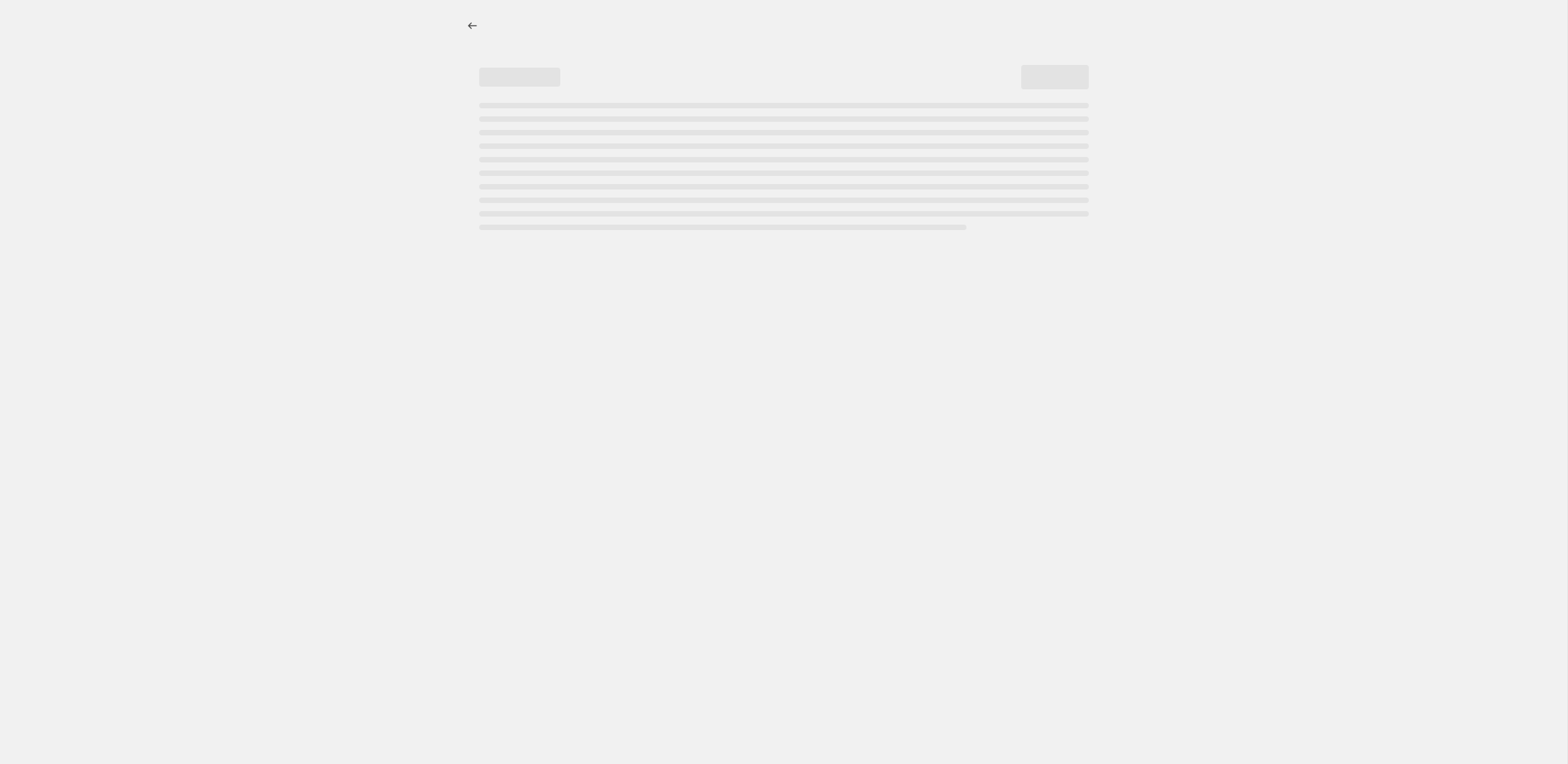
select select "percentage"
select select "tag"
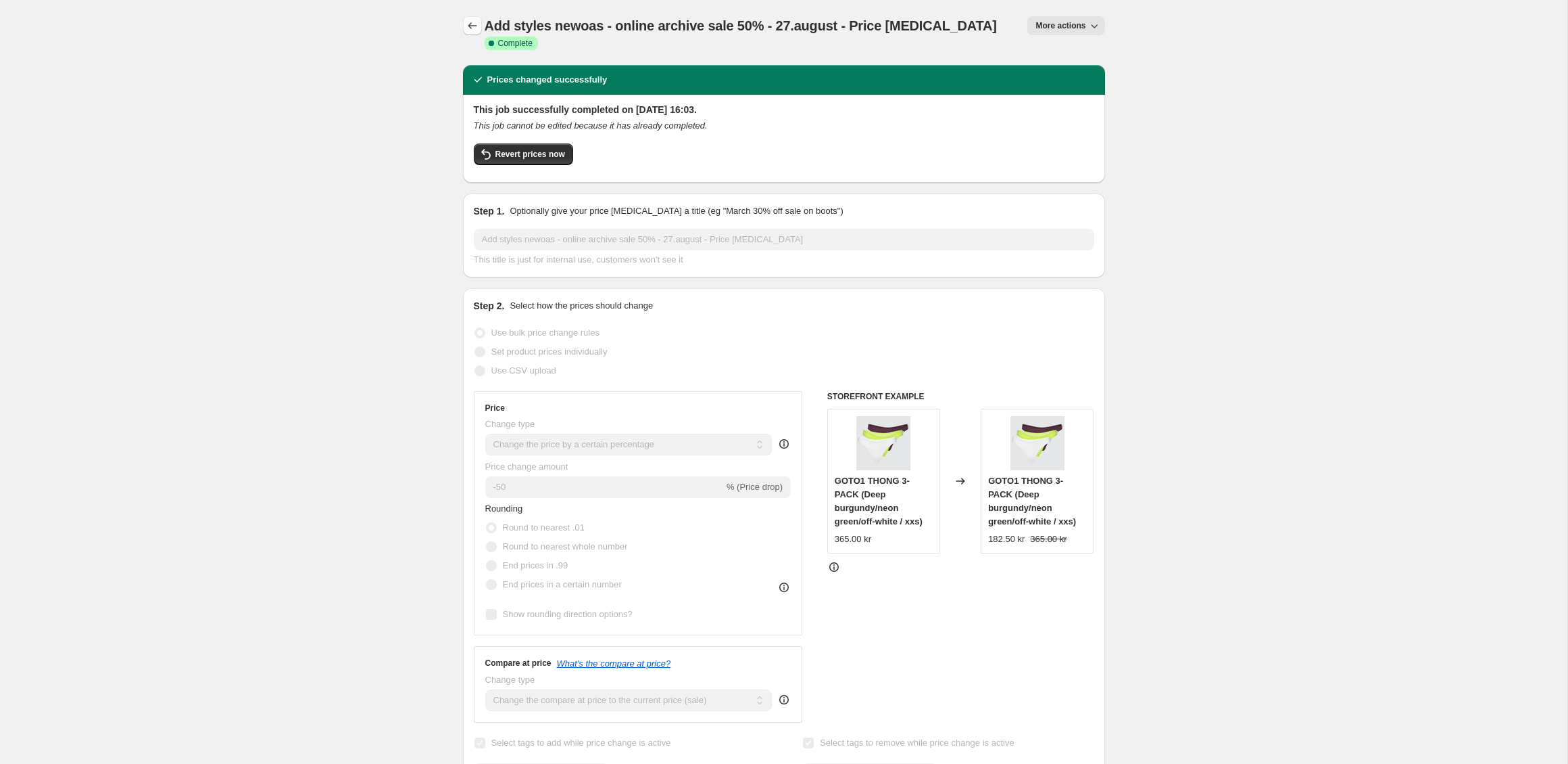
click at [469, 31] on icon "Price change jobs" at bounding box center [472, 26] width 14 height 14
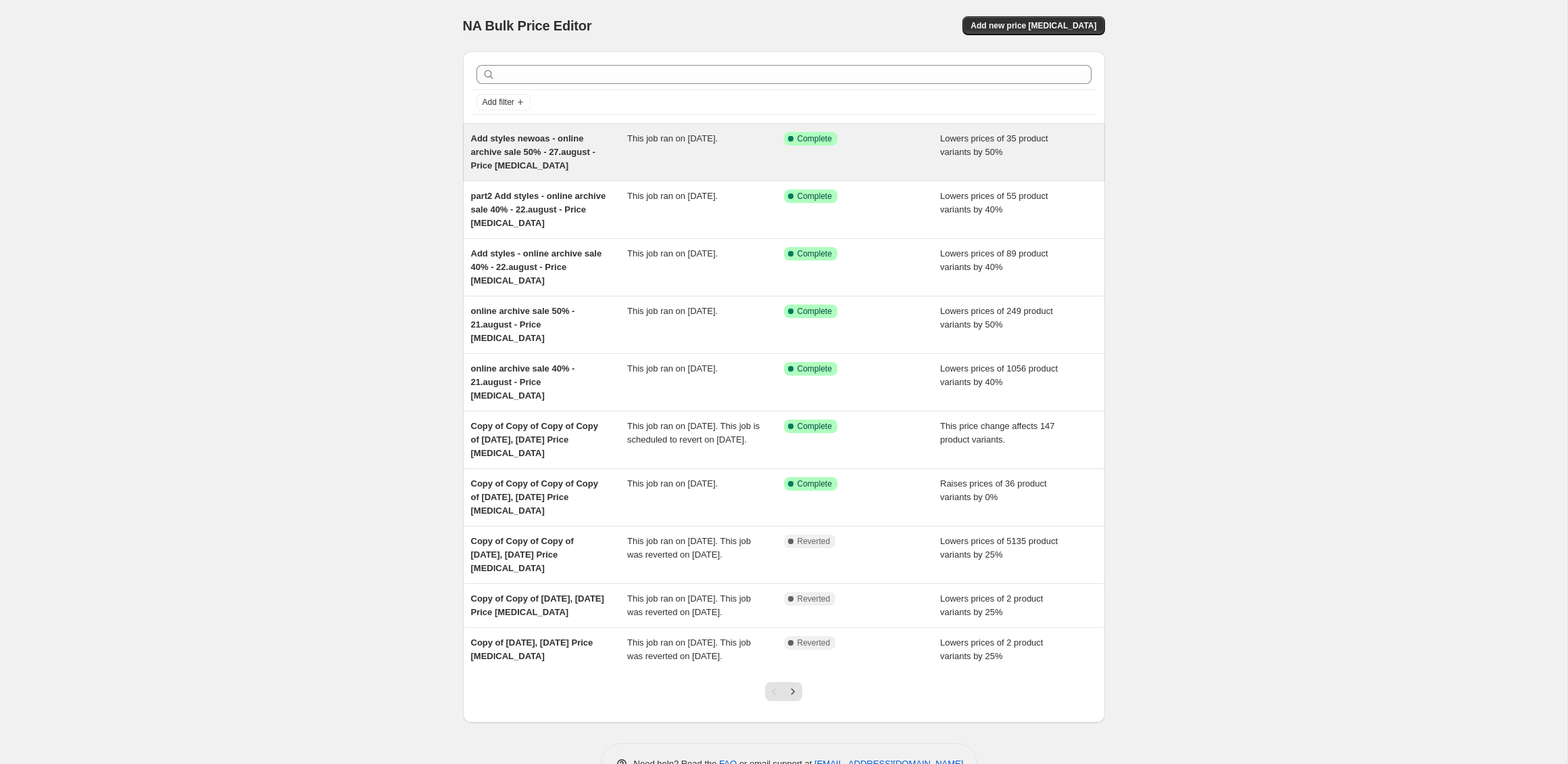
click at [596, 164] on div "Add styles newoas - online archive sale 50% - 27.august - Price [MEDICAL_DATA]" at bounding box center [549, 152] width 157 height 41
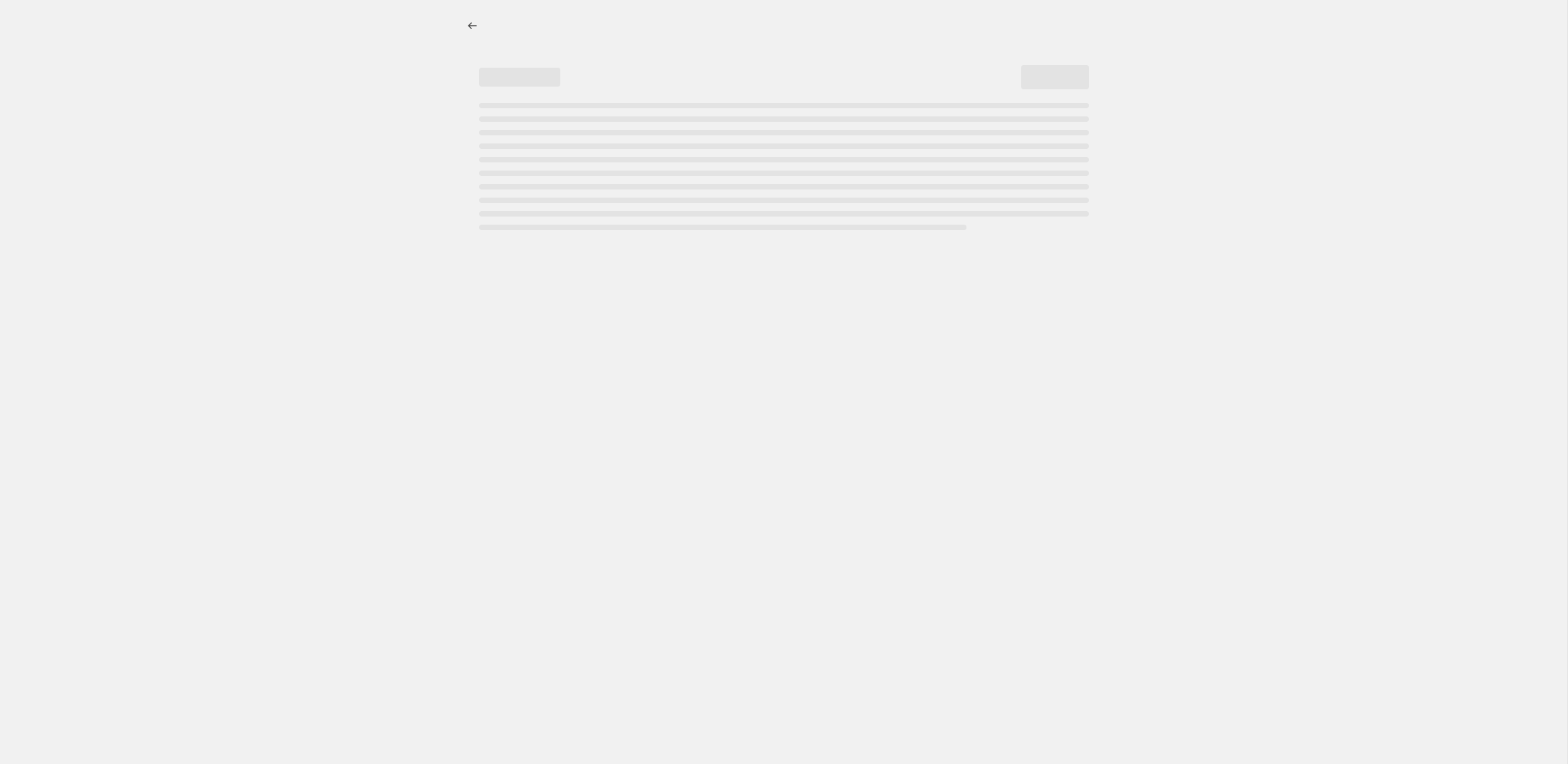
select select "percentage"
select select "tag"
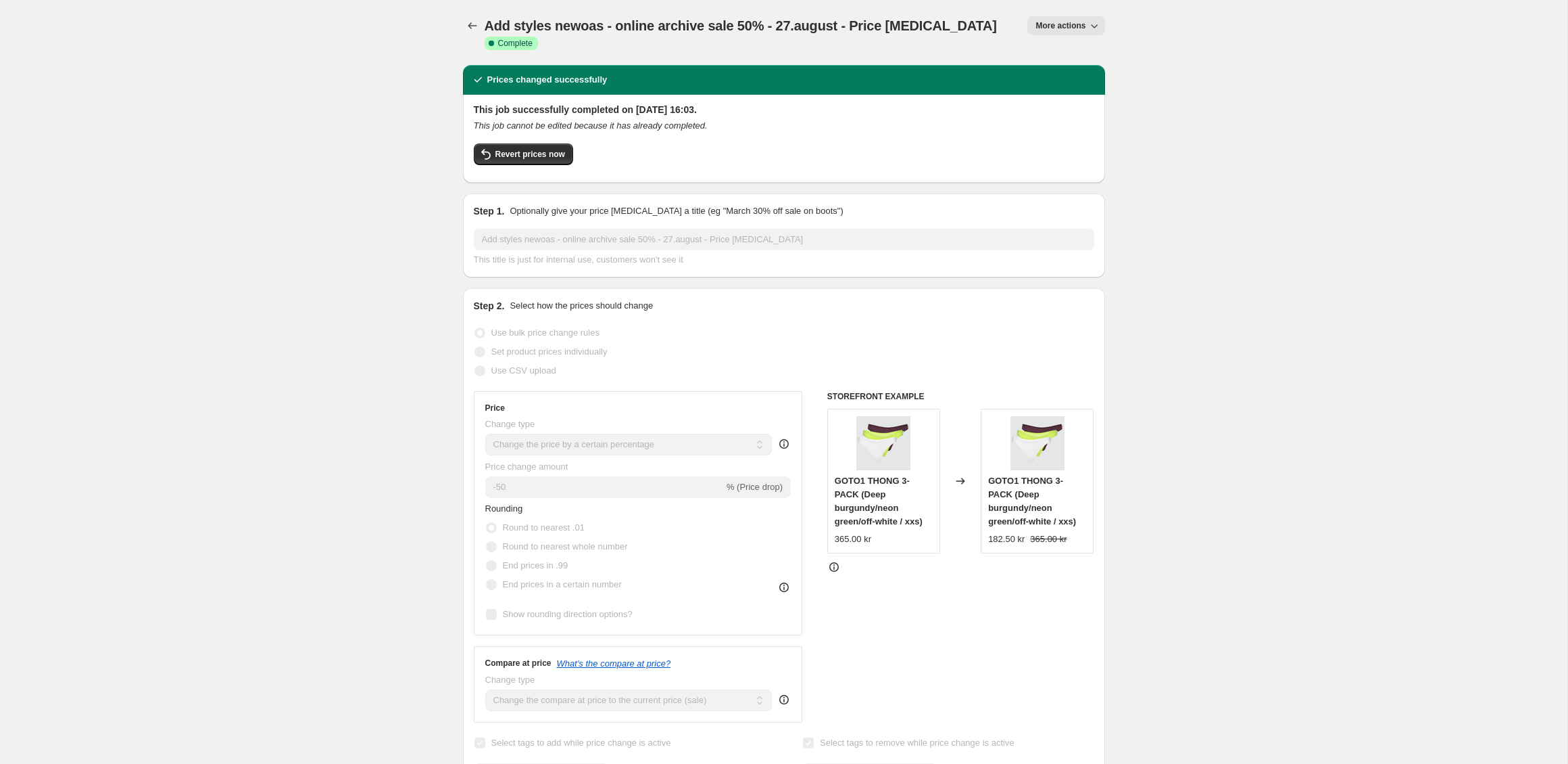
click at [1092, 26] on icon "button" at bounding box center [1094, 26] width 14 height 14
click at [1074, 79] on span "Copy to new job" at bounding box center [1066, 76] width 63 height 10
select select "percentage"
select select "tag"
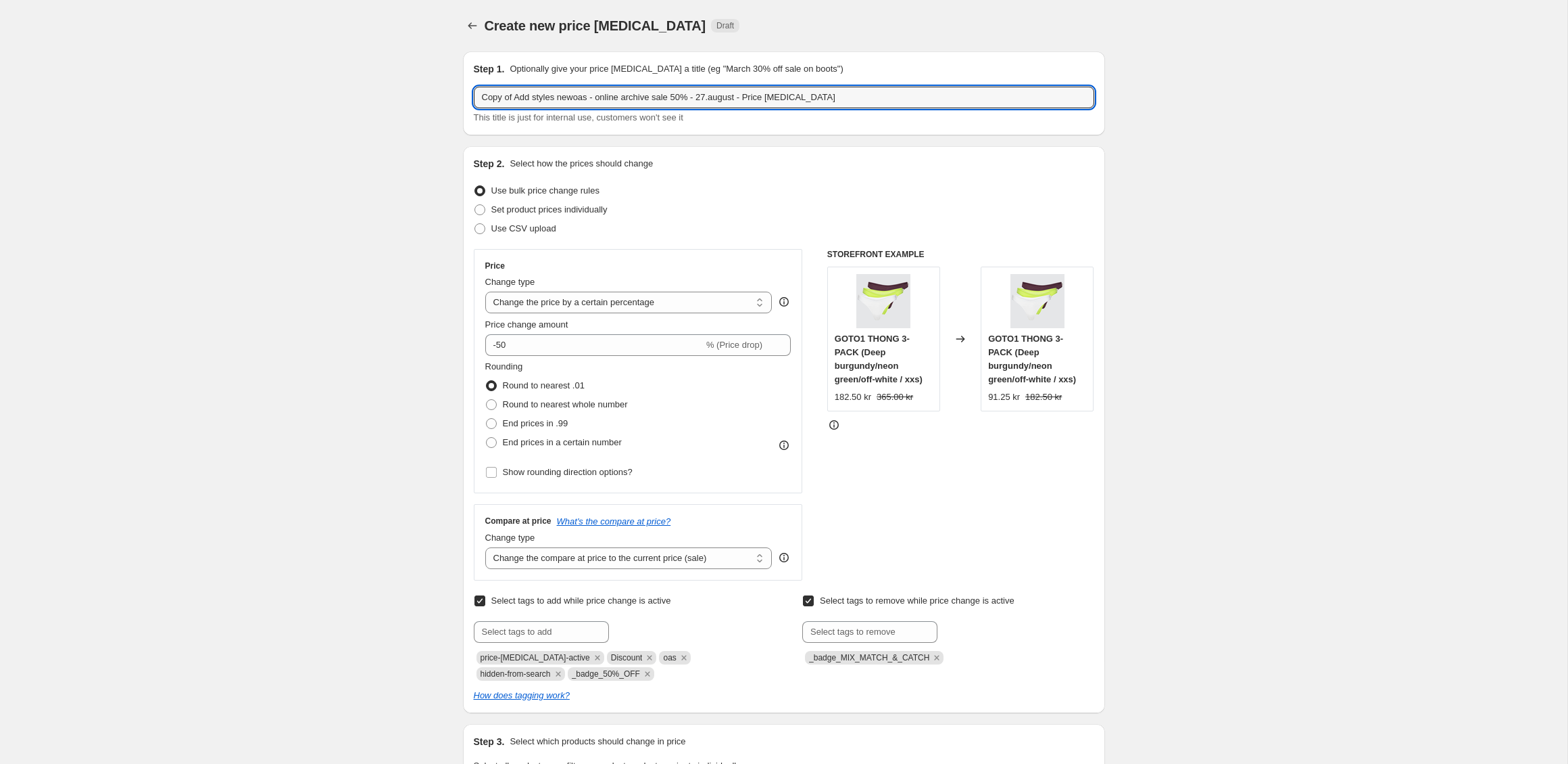
drag, startPoint x: 517, startPoint y: 100, endPoint x: 465, endPoint y: 96, distance: 52.2
click at [465, 96] on div "Step 1. Optionally give your price [MEDICAL_DATA] a title (eg "March 30% off sa…" at bounding box center [784, 93] width 642 height 84
click at [651, 96] on input "Add styles newoas - online archive sale 50% - 27.august - Price [MEDICAL_DATA]" at bounding box center [784, 97] width 621 height 22
type input "Add styles newoas - online archive sale 40% - 27.august - Price [MEDICAL_DATA]"
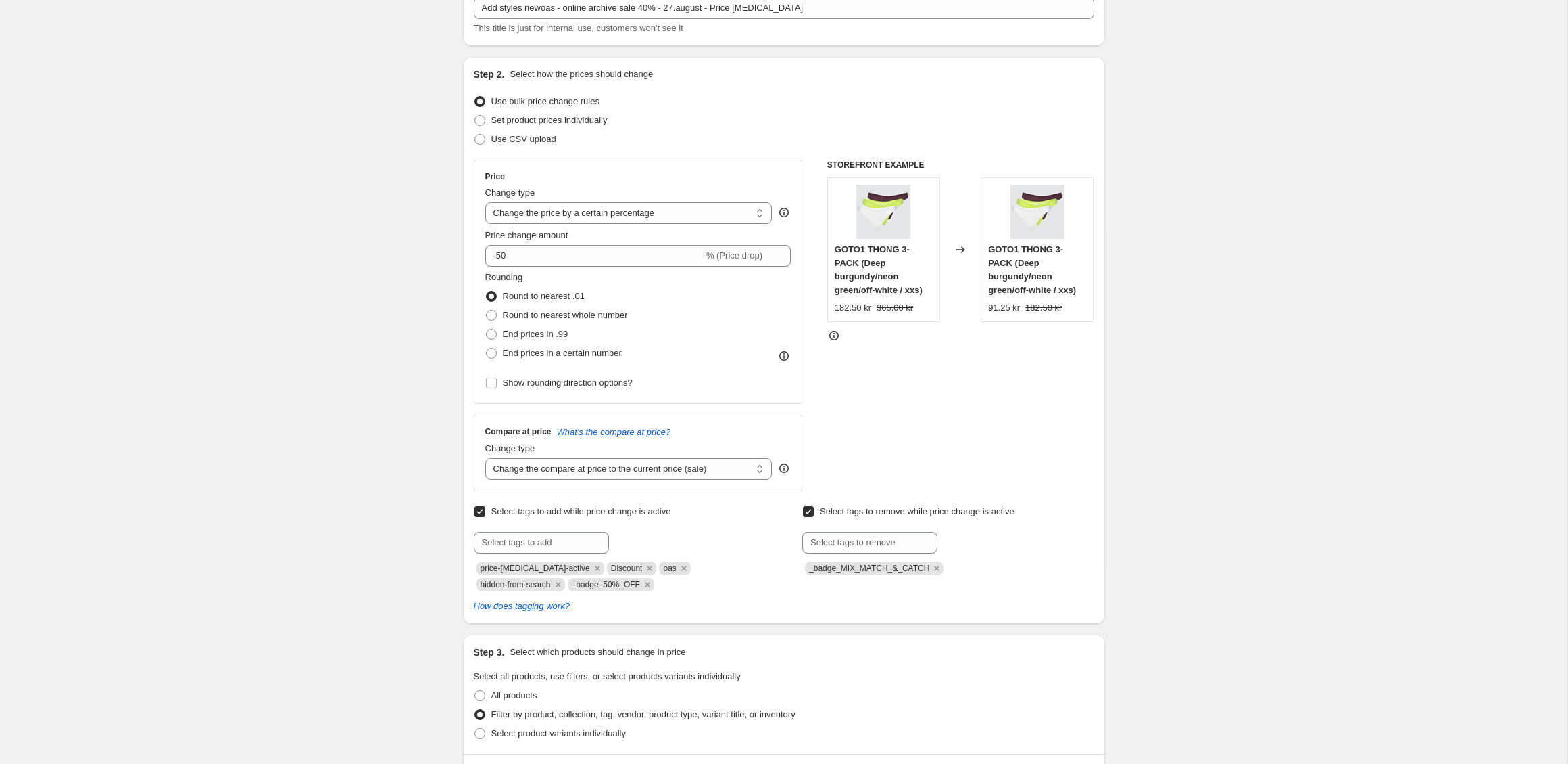
scroll to position [101, 0]
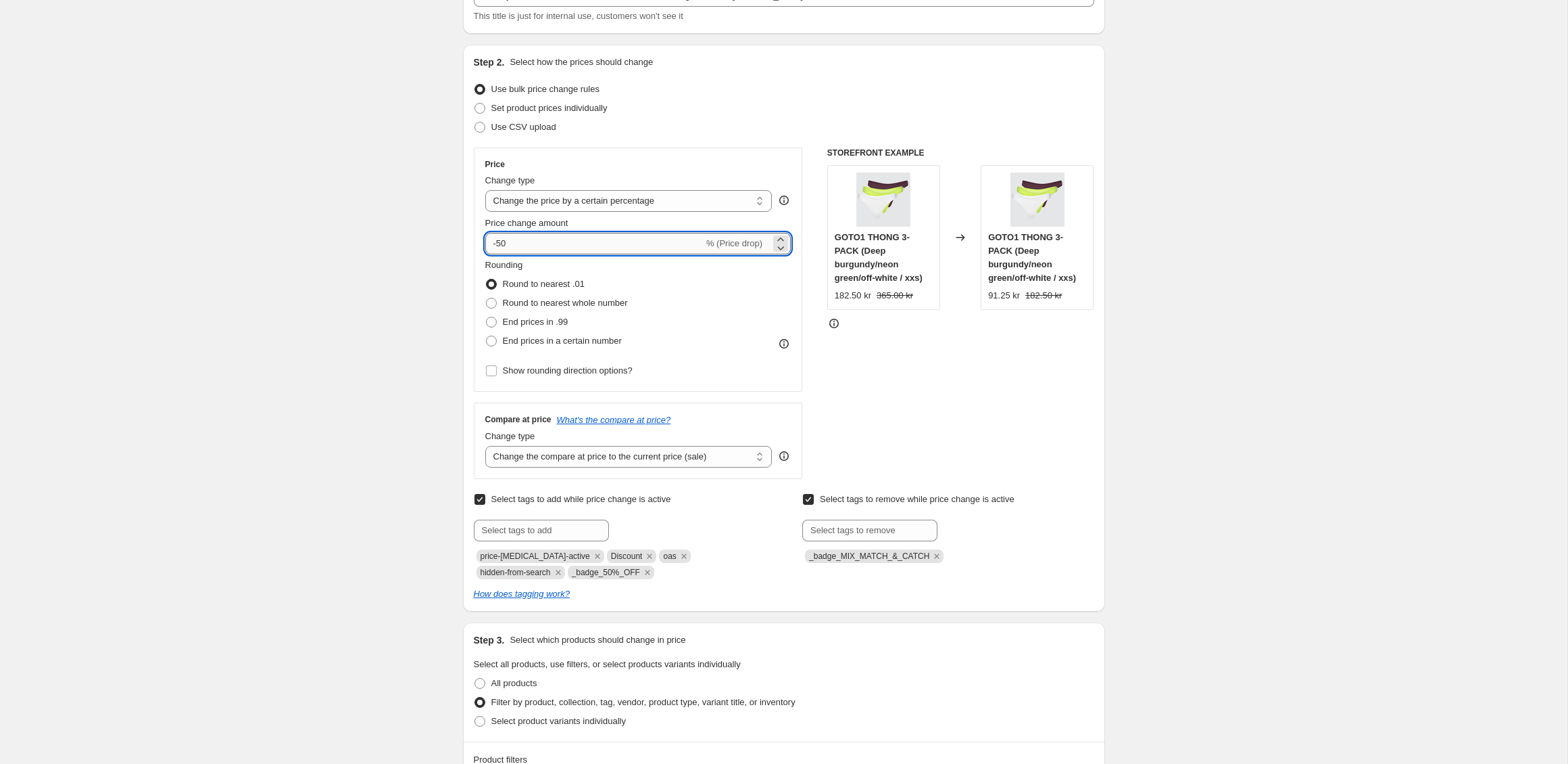
click at [500, 243] on input "-50" at bounding box center [594, 243] width 218 height 22
type input "-40"
click at [420, 254] on div "Create new price [MEDICAL_DATA]. This page is ready Create new price [MEDICAL_D…" at bounding box center [784, 708] width 1568 height 1618
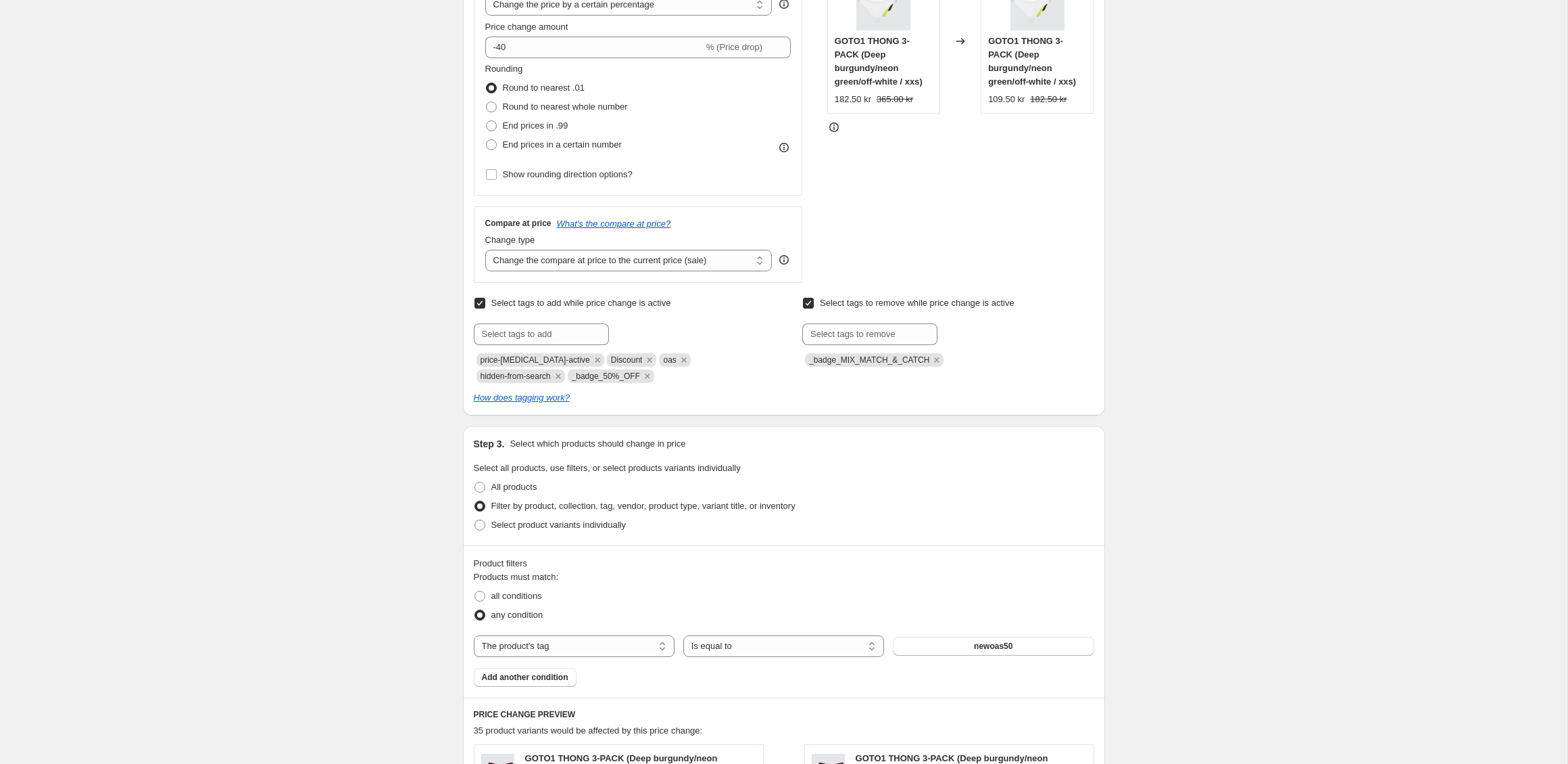
scroll to position [303, 0]
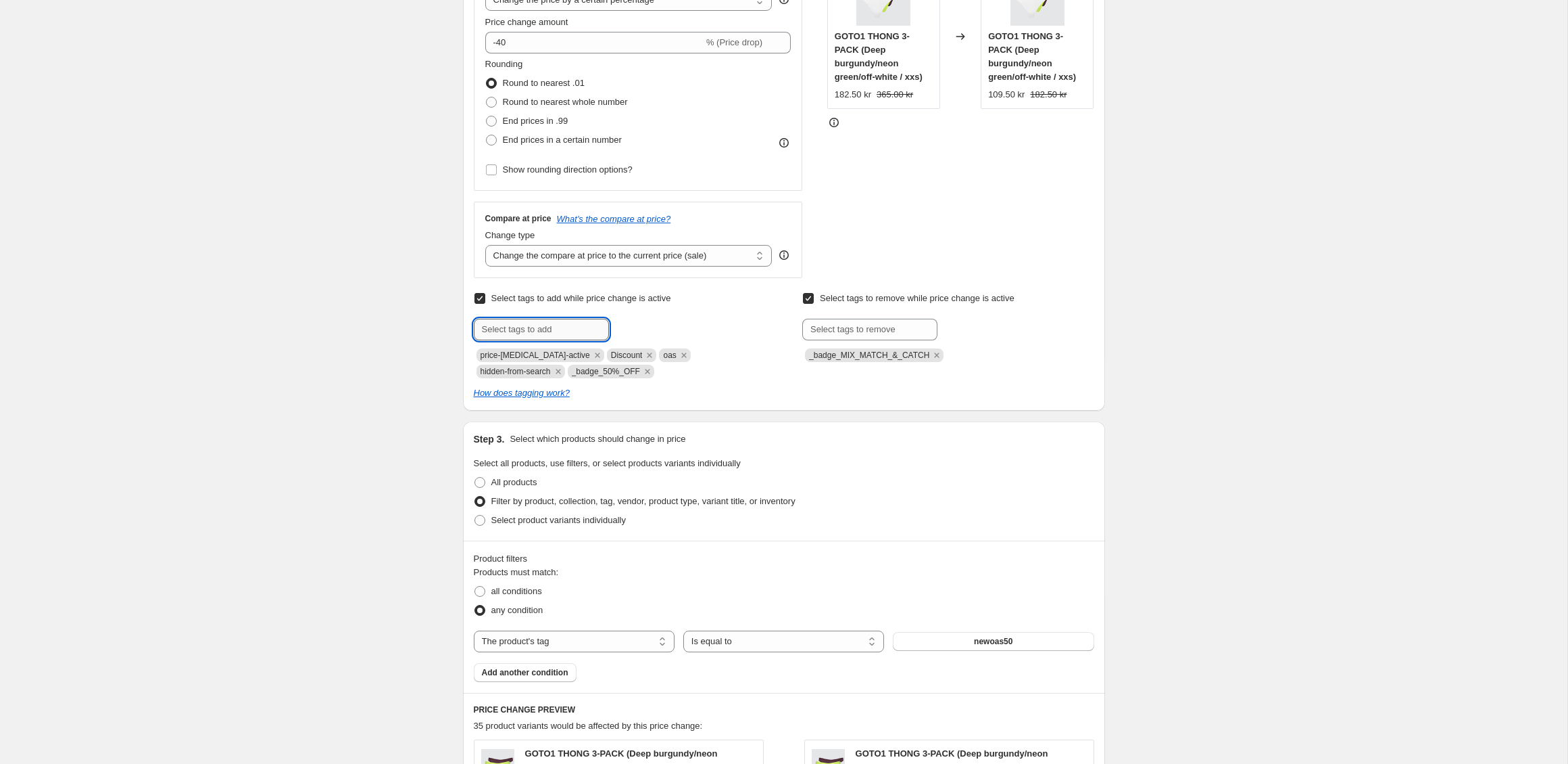
click at [578, 329] on input "text" at bounding box center [541, 329] width 136 height 22
drag, startPoint x: 648, startPoint y: 371, endPoint x: 577, endPoint y: 371, distance: 71.0
click at [577, 371] on span "_badge_50%_OFF" at bounding box center [611, 371] width 87 height 14
copy span "_badge_50%_OFF"
click at [506, 329] on input "_ba" at bounding box center [541, 329] width 136 height 22
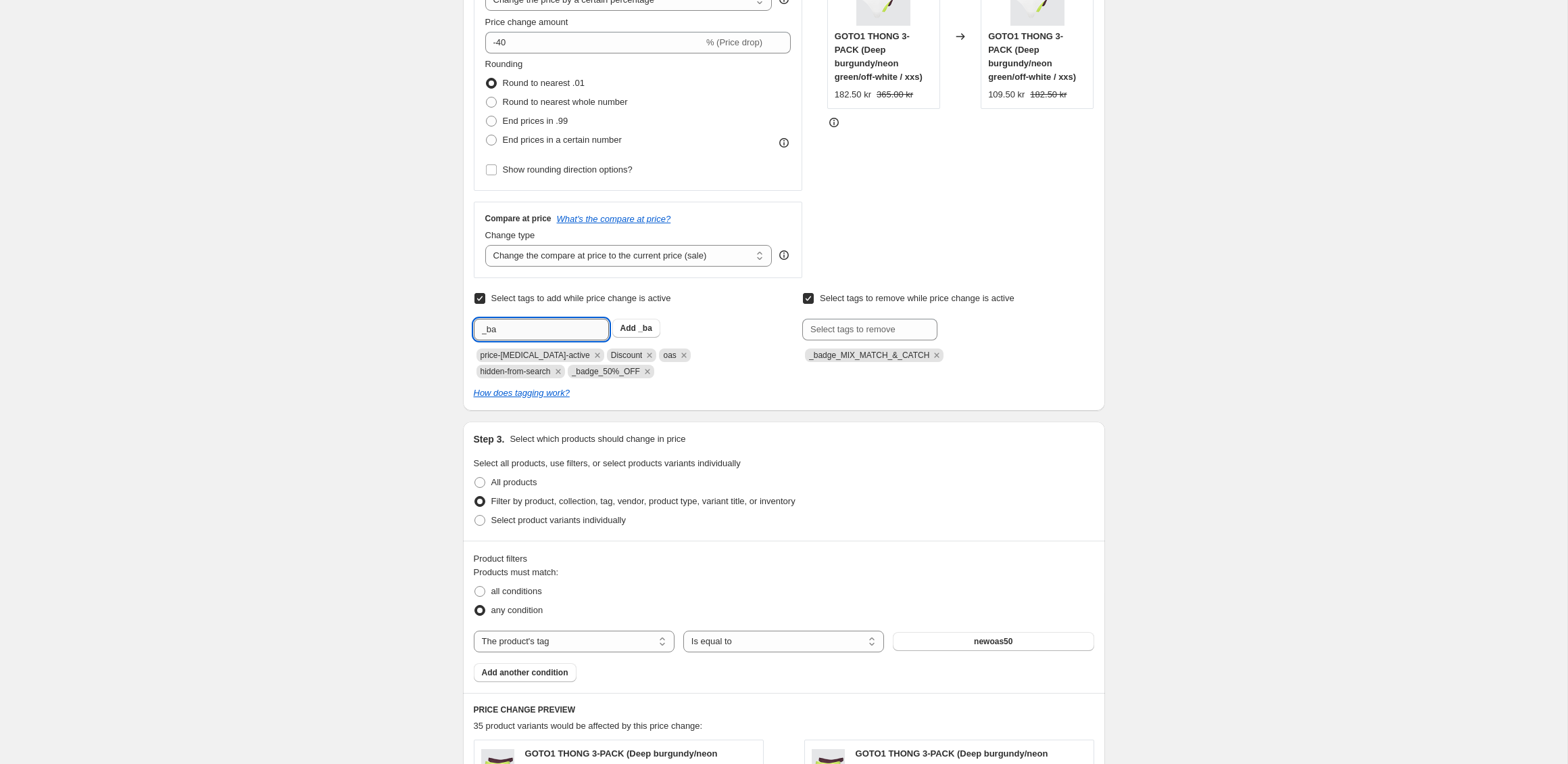
drag, startPoint x: 507, startPoint y: 327, endPoint x: 480, endPoint y: 329, distance: 27.1
click at [480, 329] on input "_ba" at bounding box center [541, 329] width 136 height 22
paste input "dge_50%_OFF"
click at [523, 329] on input "_badge_50%_OFF" at bounding box center [541, 329] width 136 height 22
type input "_badge_40%_OFF"
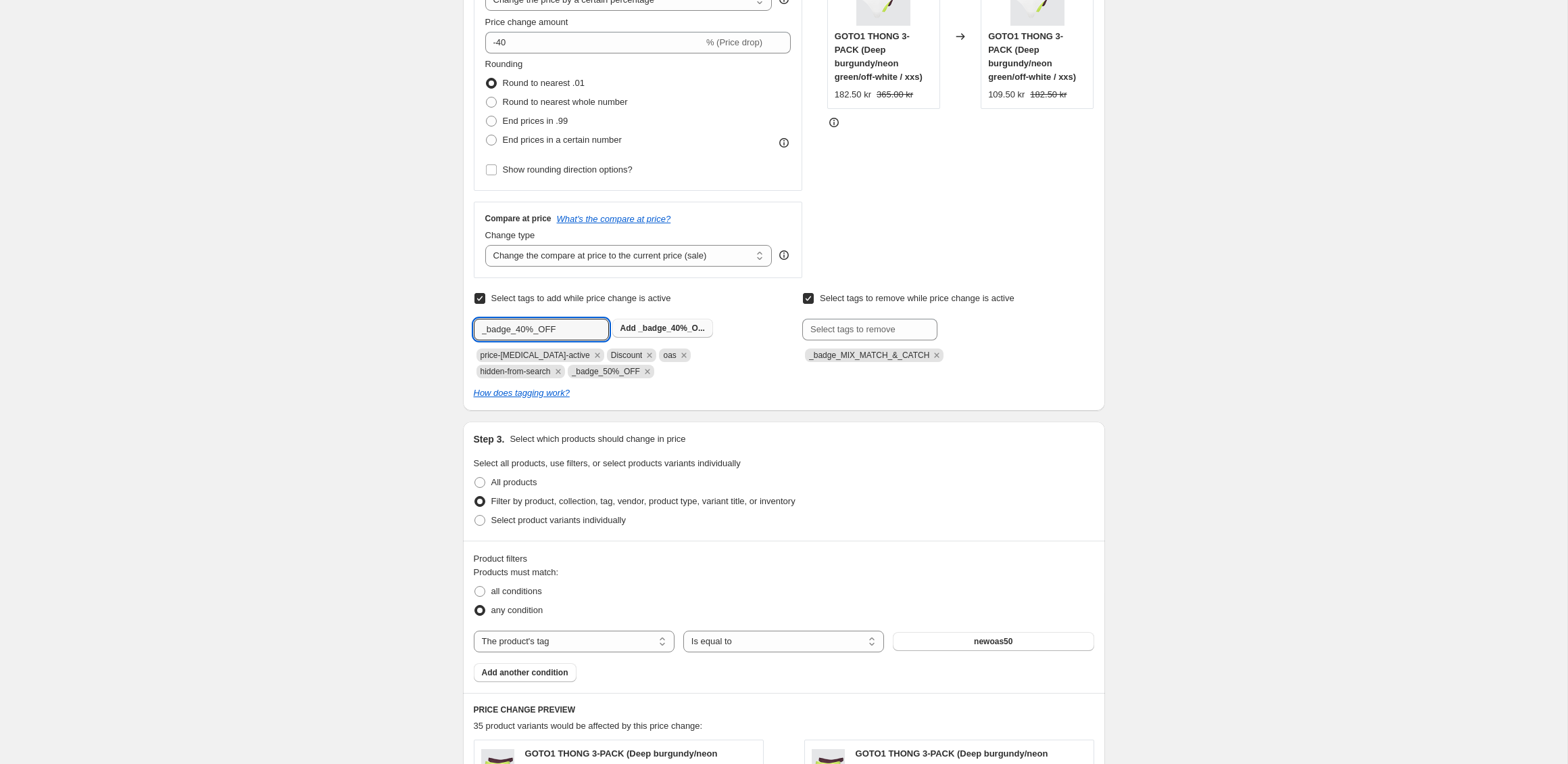
click at [646, 329] on span "_badge_40%_O..." at bounding box center [671, 328] width 67 height 10
click at [650, 369] on icon "Remove _badge_50%_OFF" at bounding box center [647, 371] width 5 height 5
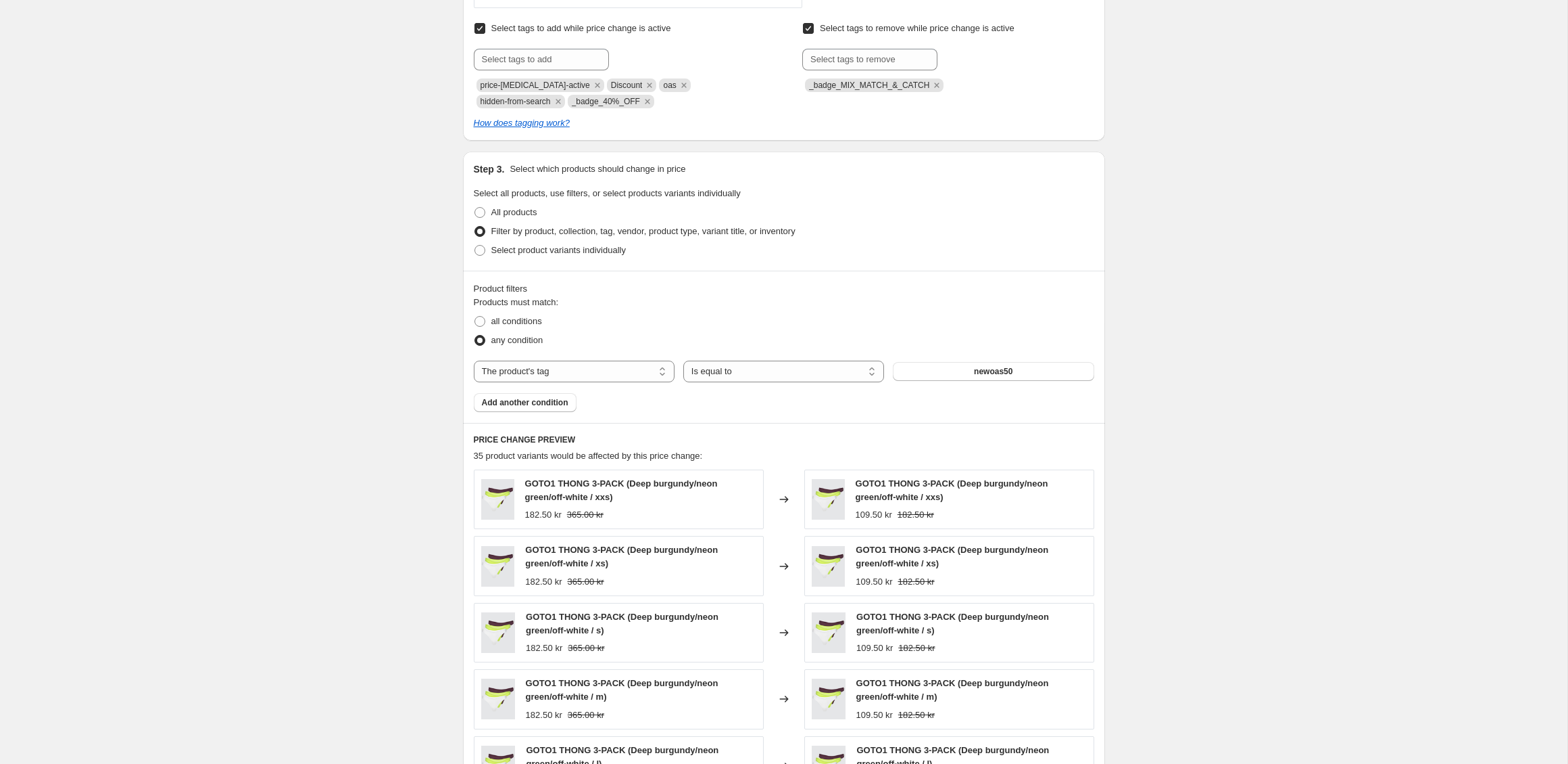
scroll to position [571, 0]
click at [991, 365] on button "newoas50" at bounding box center [993, 373] width 201 height 19
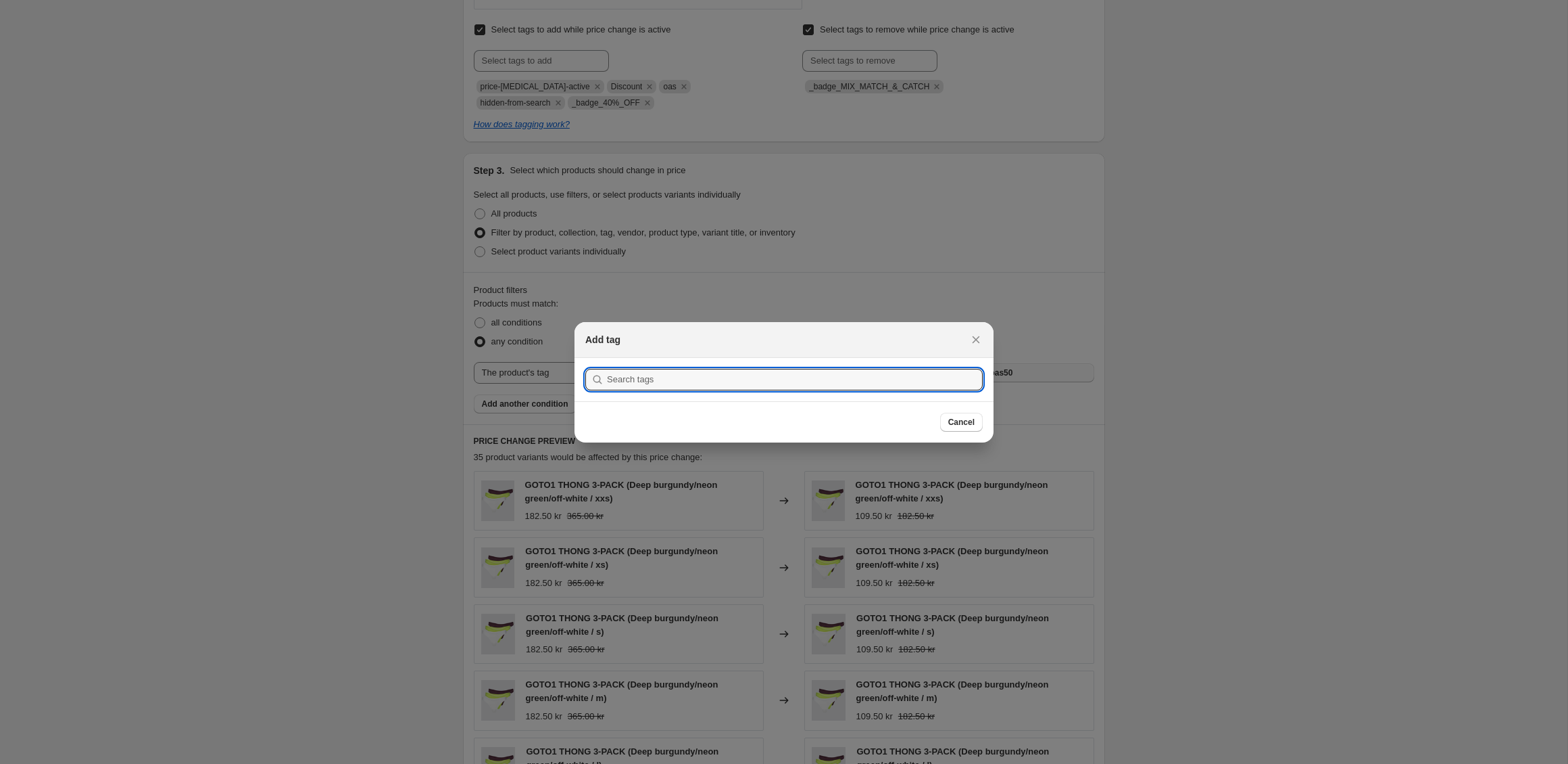
scroll to position [0, 0]
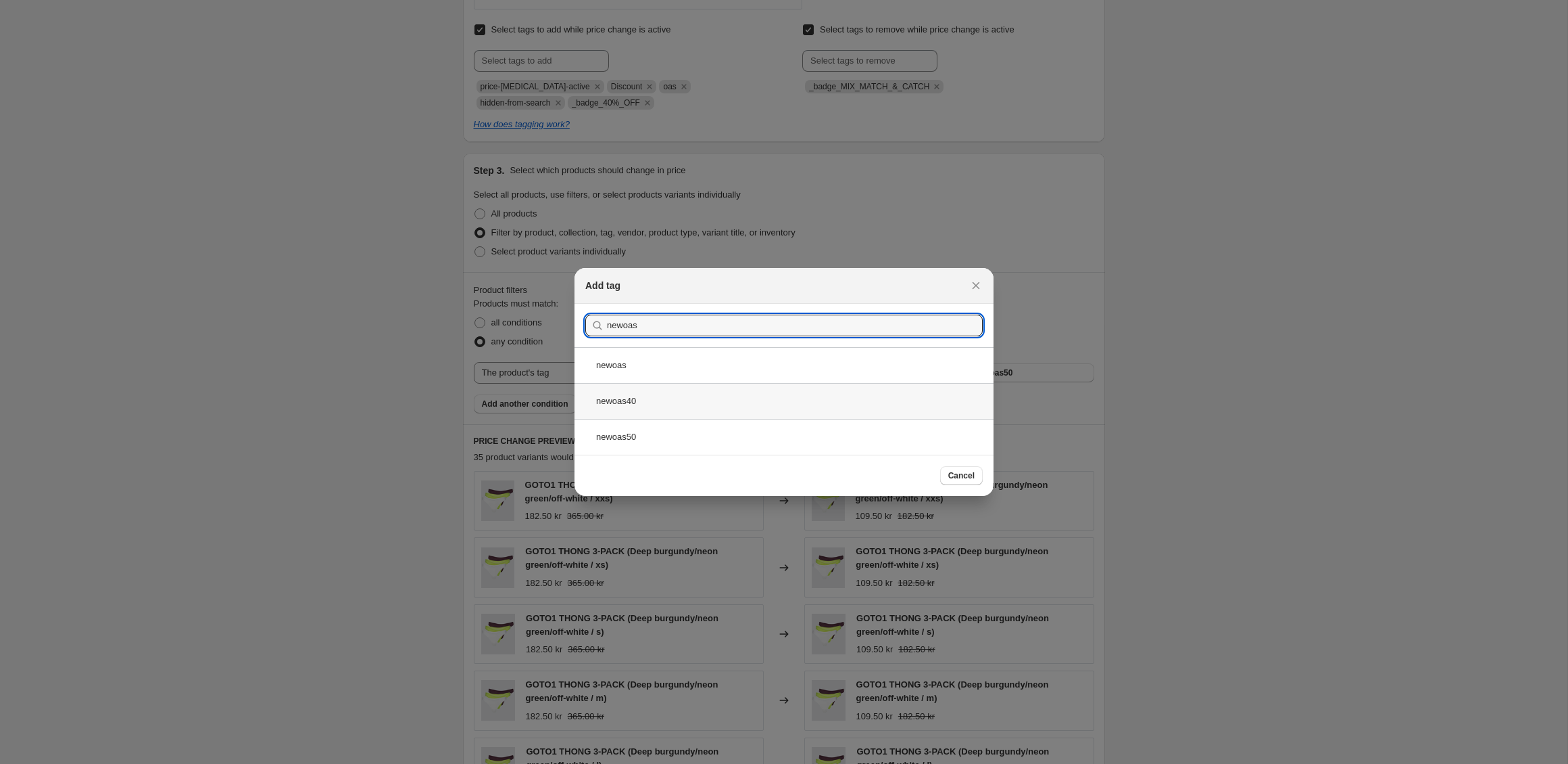
type input "newoas"
click at [666, 398] on div "newoas40" at bounding box center [784, 400] width 419 height 36
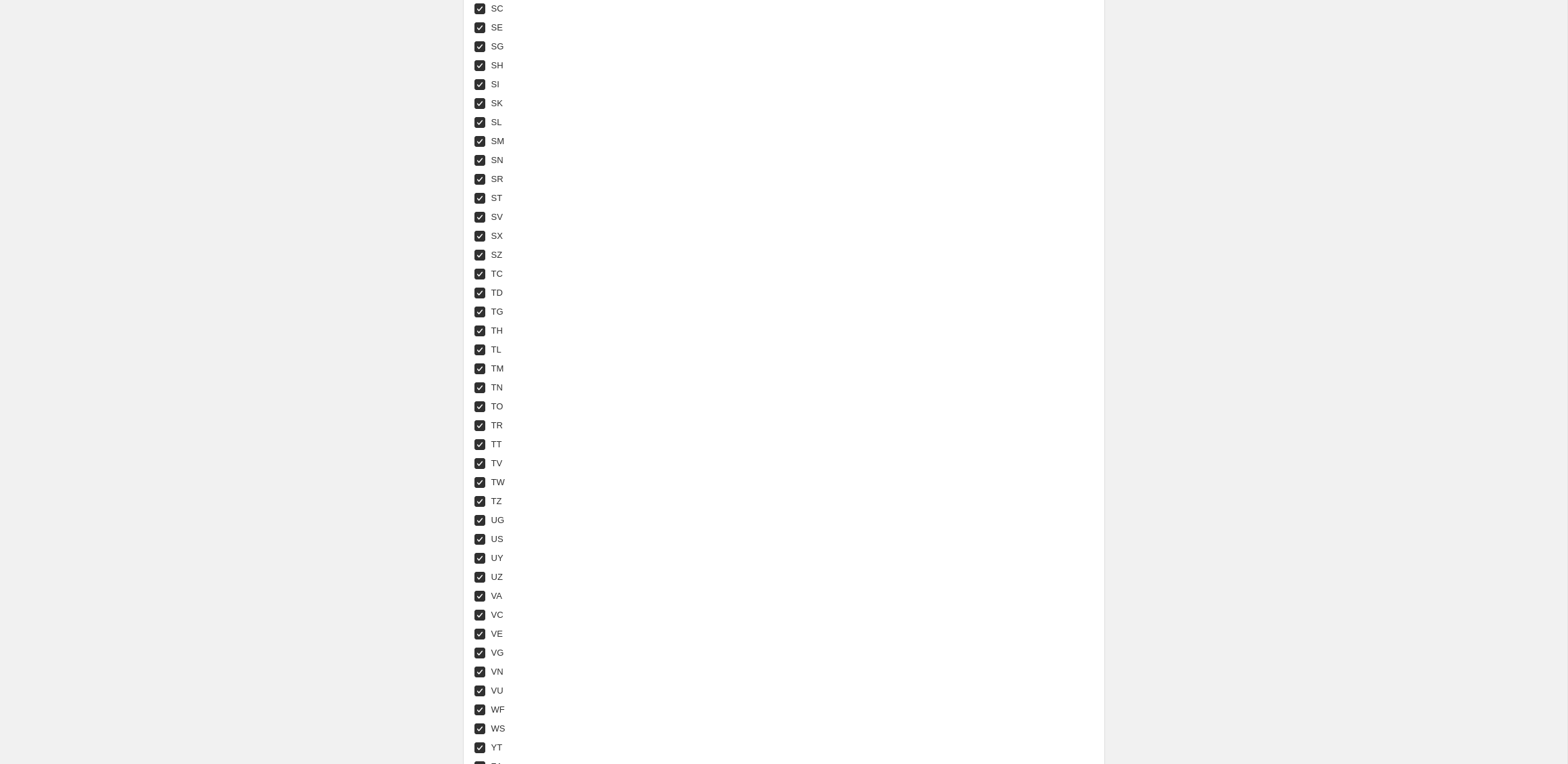
scroll to position [4900, 0]
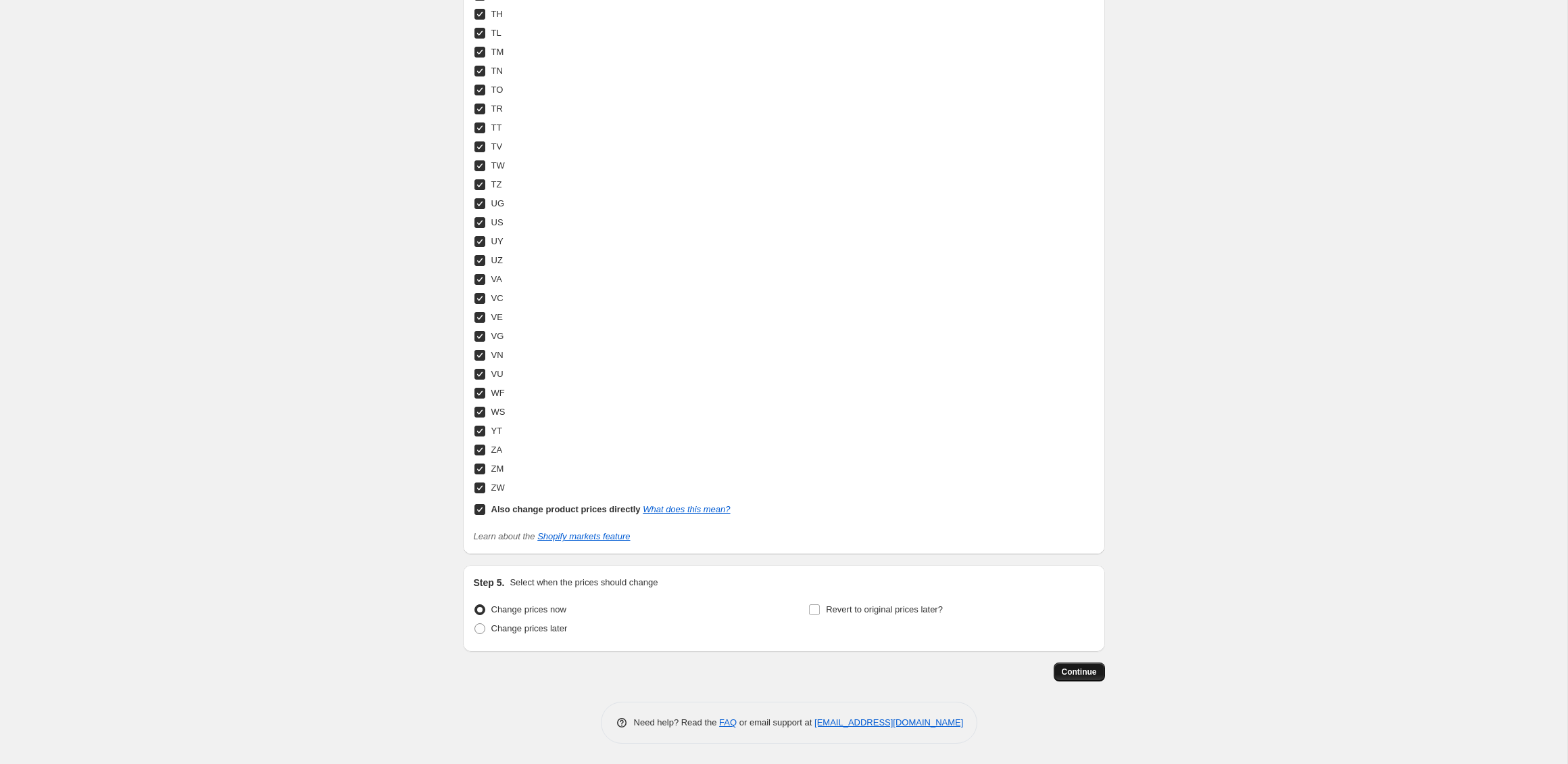
click at [1084, 669] on span "Continue" at bounding box center [1080, 671] width 35 height 10
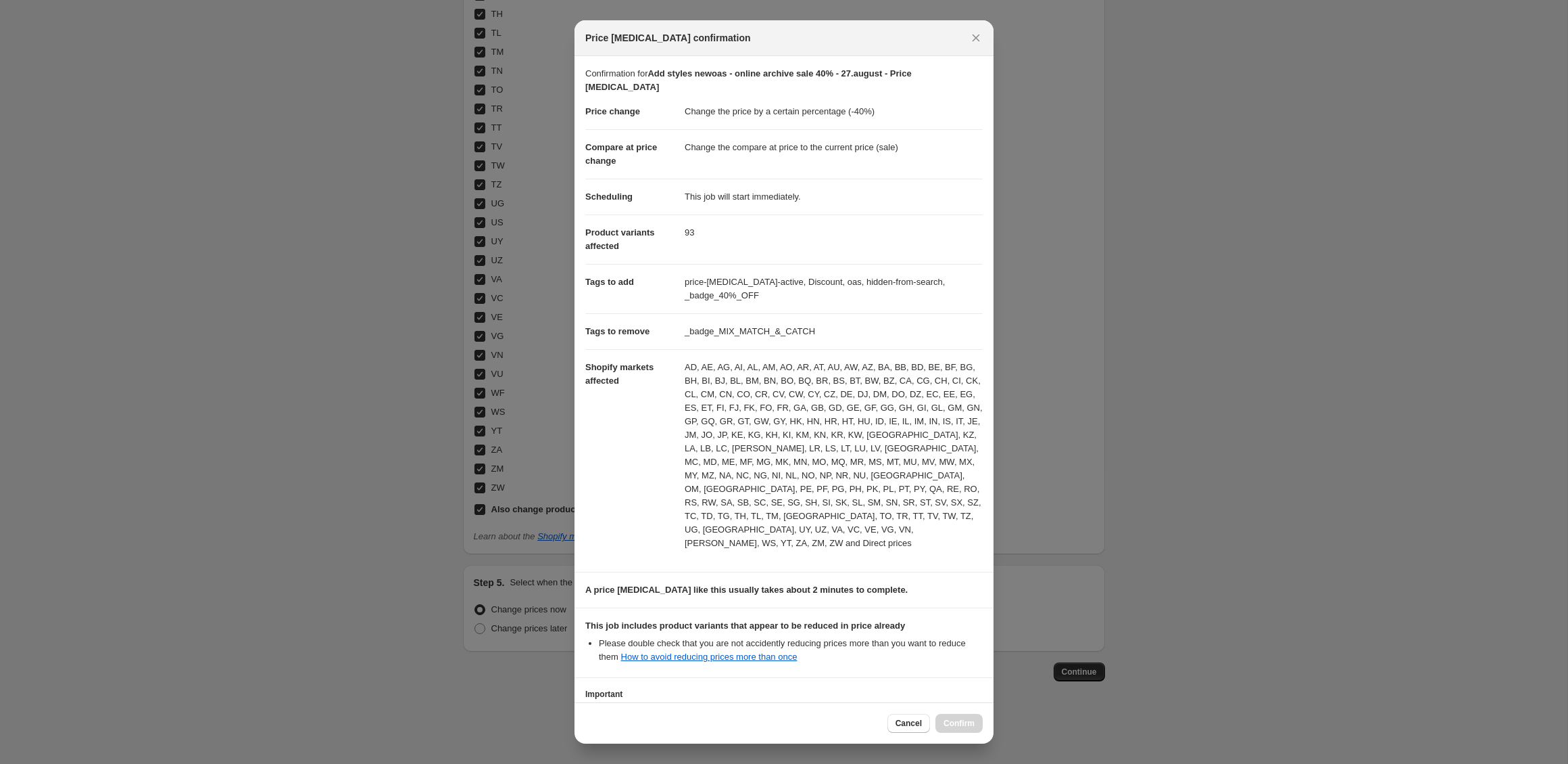
scroll to position [75, 0]
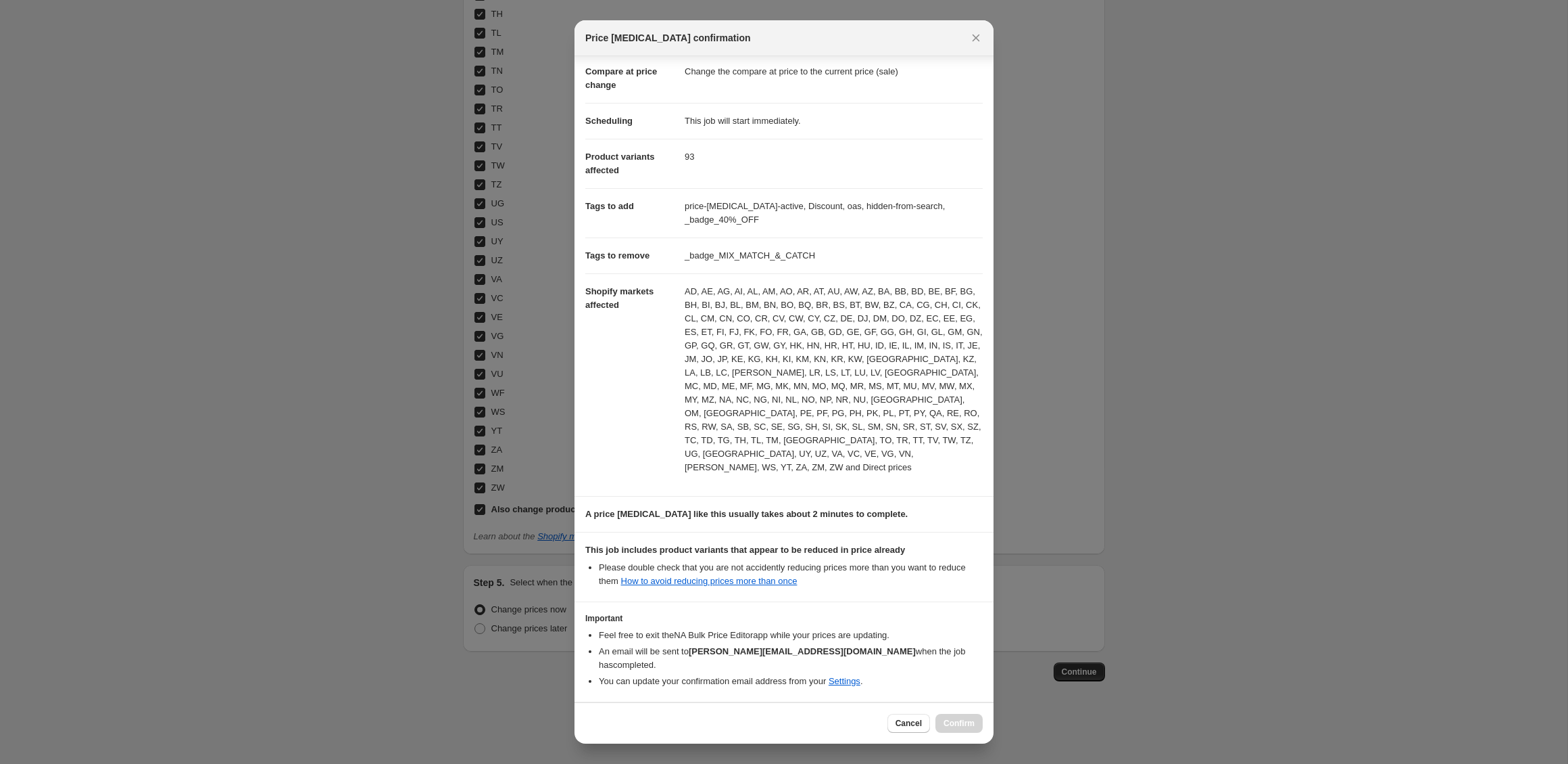
click at [592, 724] on input "I understand that this price [MEDICAL_DATA] may further reduce the prices of it…" at bounding box center [591, 729] width 10 height 10
checkbox input "true"
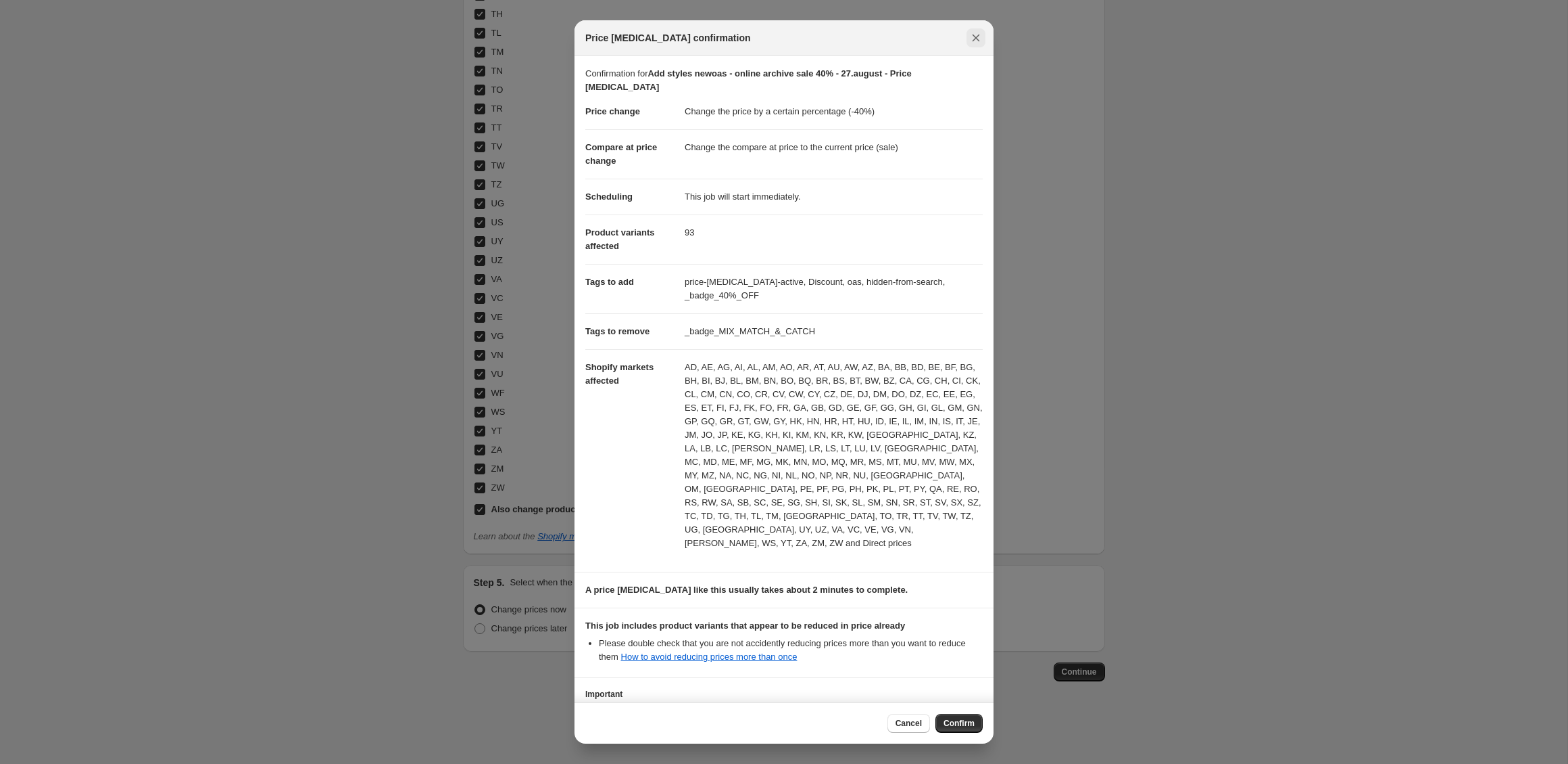
click at [974, 40] on icon "Close" at bounding box center [976, 38] width 7 height 7
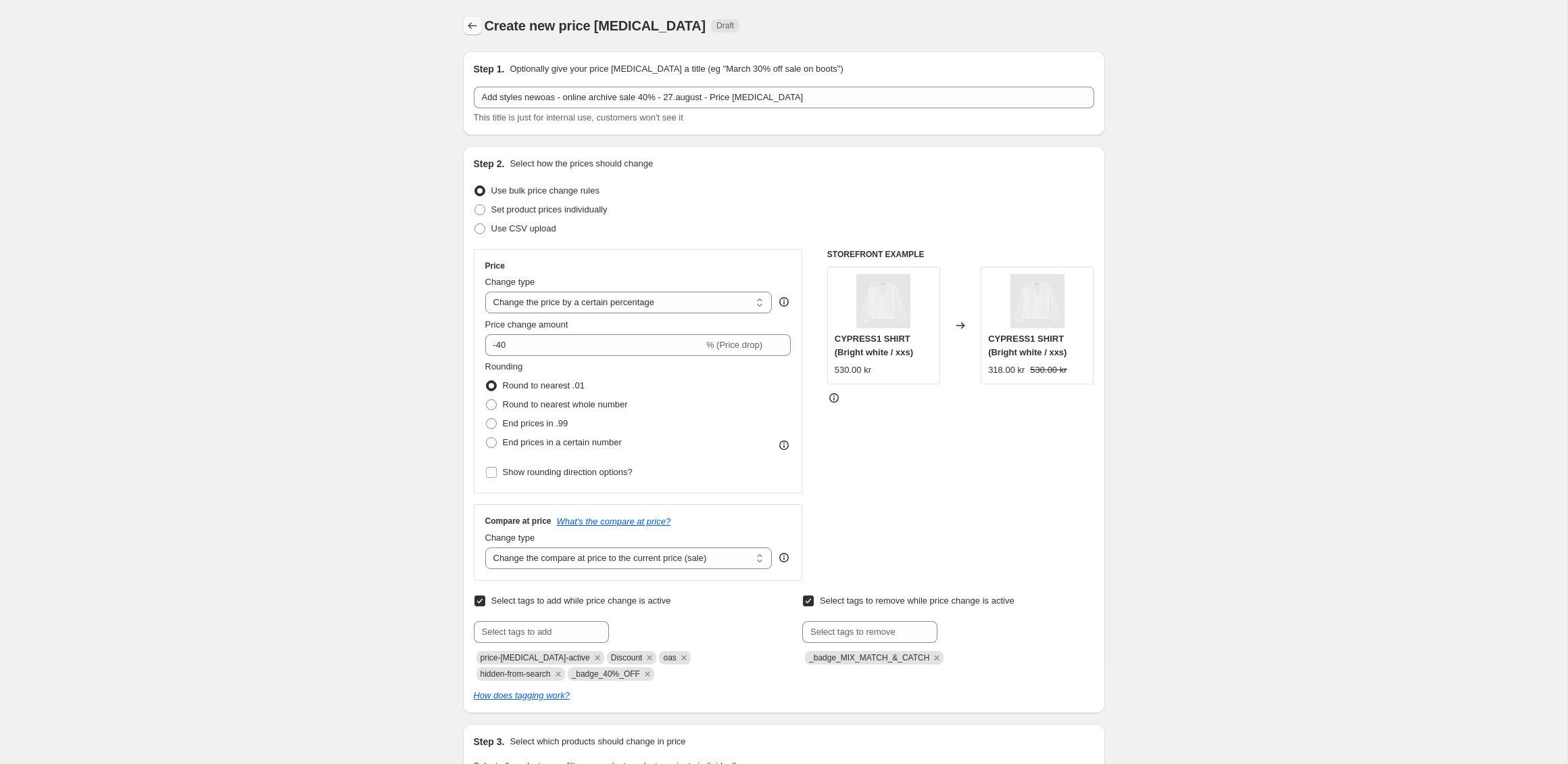
click at [471, 23] on icon "Price change jobs" at bounding box center [472, 26] width 9 height 6
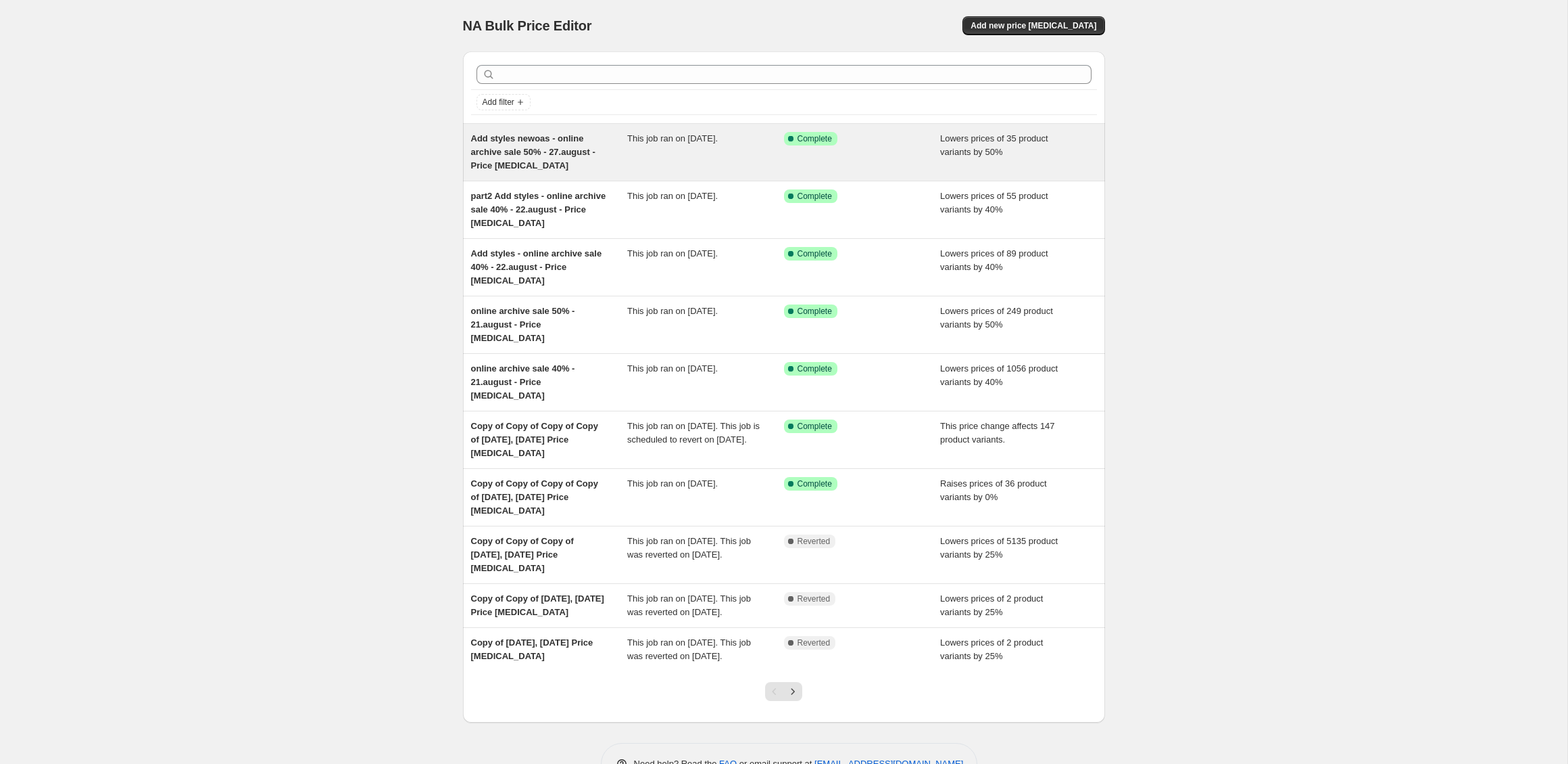
click at [625, 161] on div "Add styles newoas - online archive sale 50% - 27.august - Price [MEDICAL_DATA]" at bounding box center [549, 152] width 157 height 41
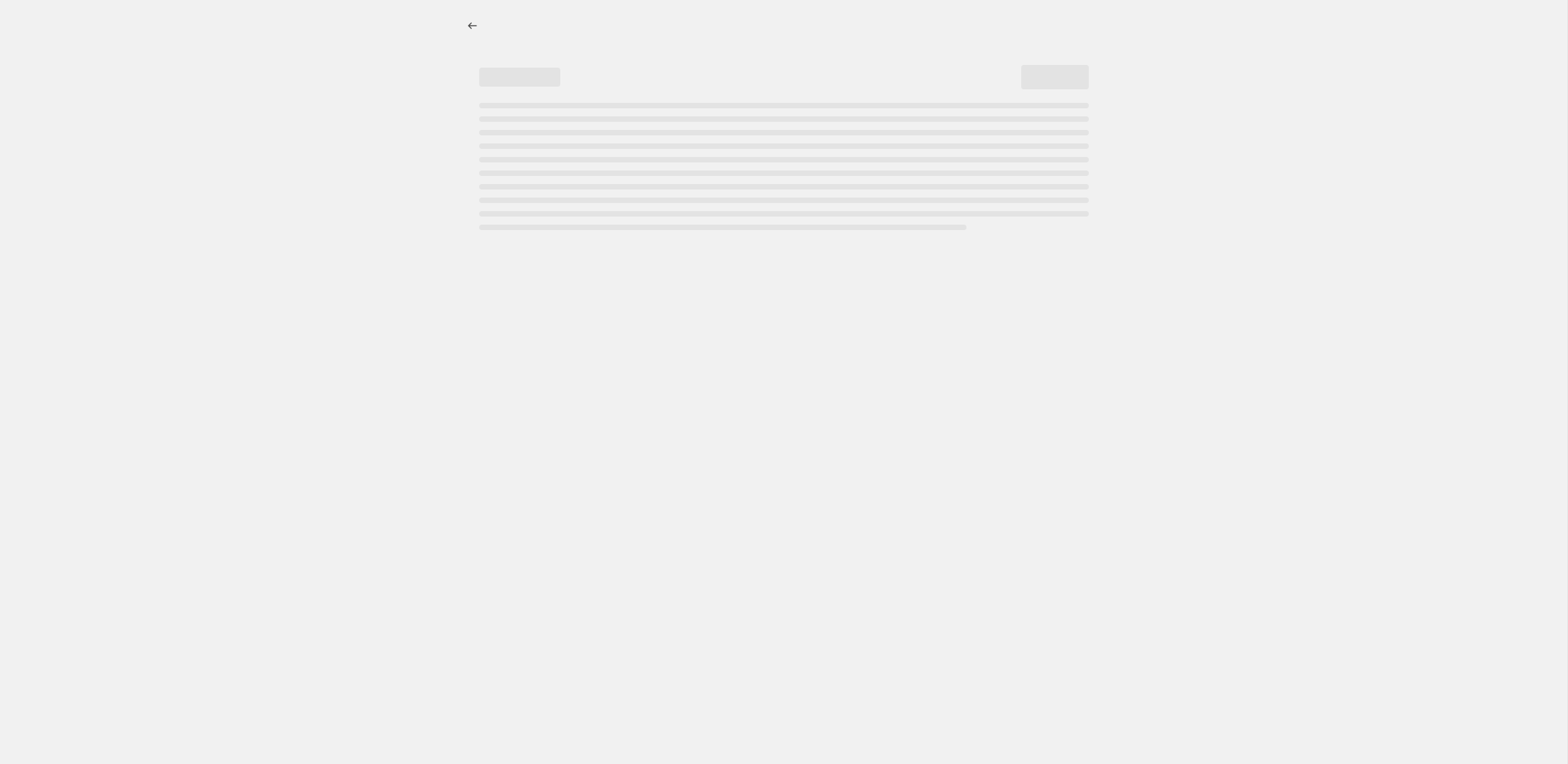
select select "percentage"
select select "tag"
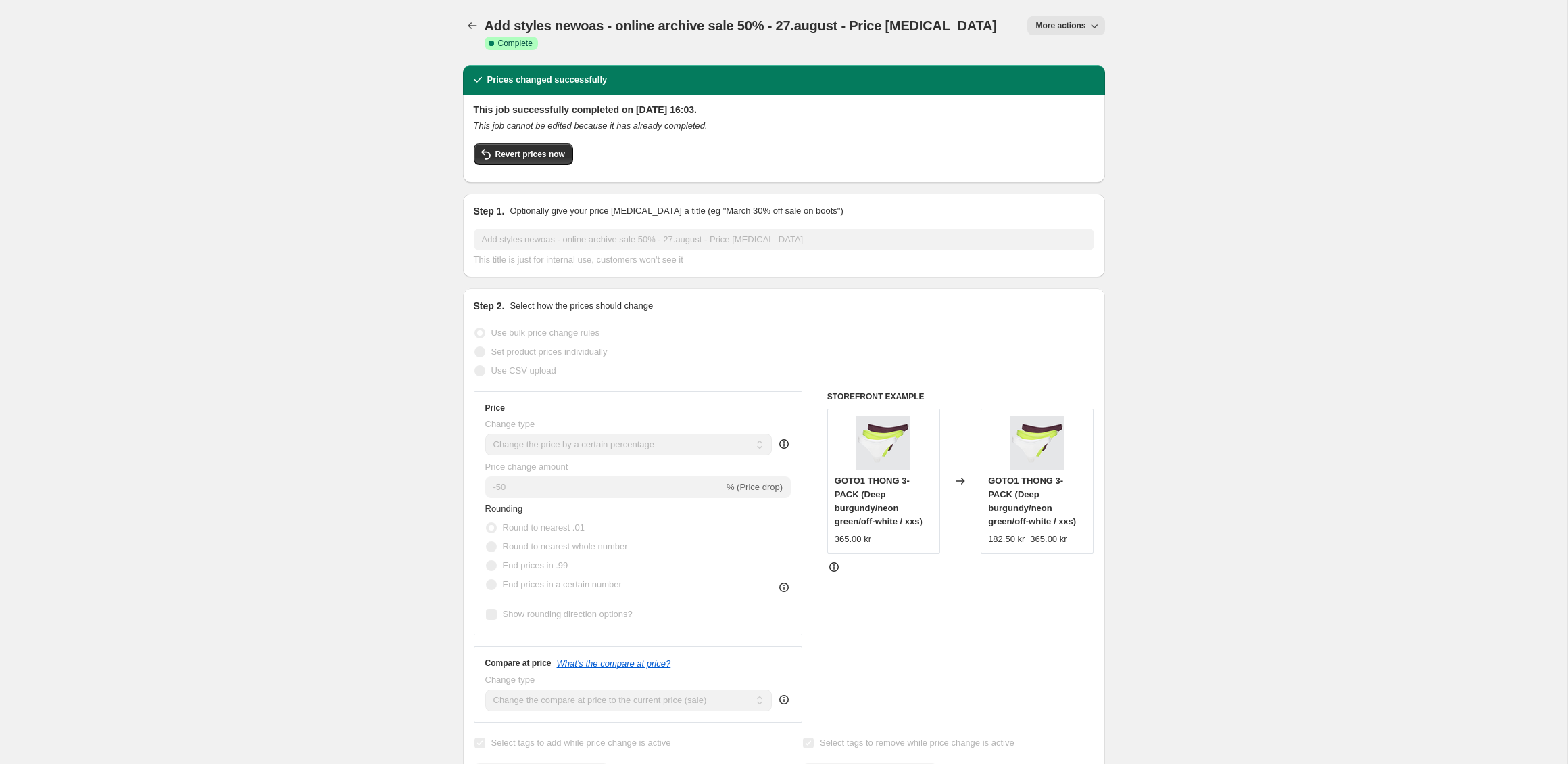
click at [1064, 22] on span "More actions" at bounding box center [1060, 25] width 50 height 10
click at [1061, 79] on span "Copy to new job" at bounding box center [1066, 76] width 63 height 10
select select "percentage"
select select "tag"
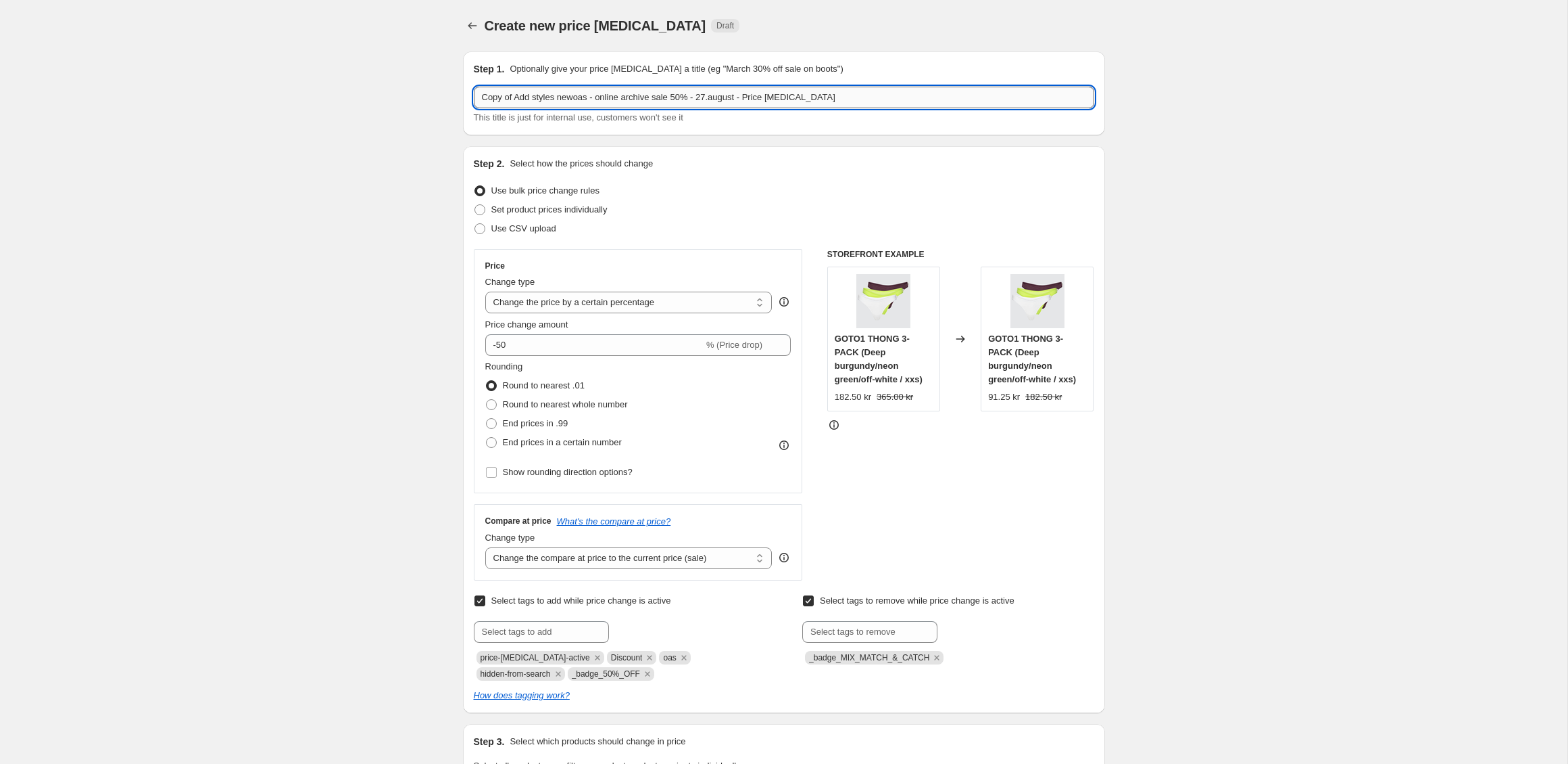
drag, startPoint x: 517, startPoint y: 97, endPoint x: 476, endPoint y: 99, distance: 41.0
click at [476, 99] on input "Copy of Add styles newoas - online archive sale 50% - 27.august - Price [MEDICA…" at bounding box center [784, 97] width 621 height 22
click at [651, 98] on input "Add styles newoas - online archive sale 50% - 27.august - Price [MEDICAL_DATA]" at bounding box center [784, 97] width 621 height 22
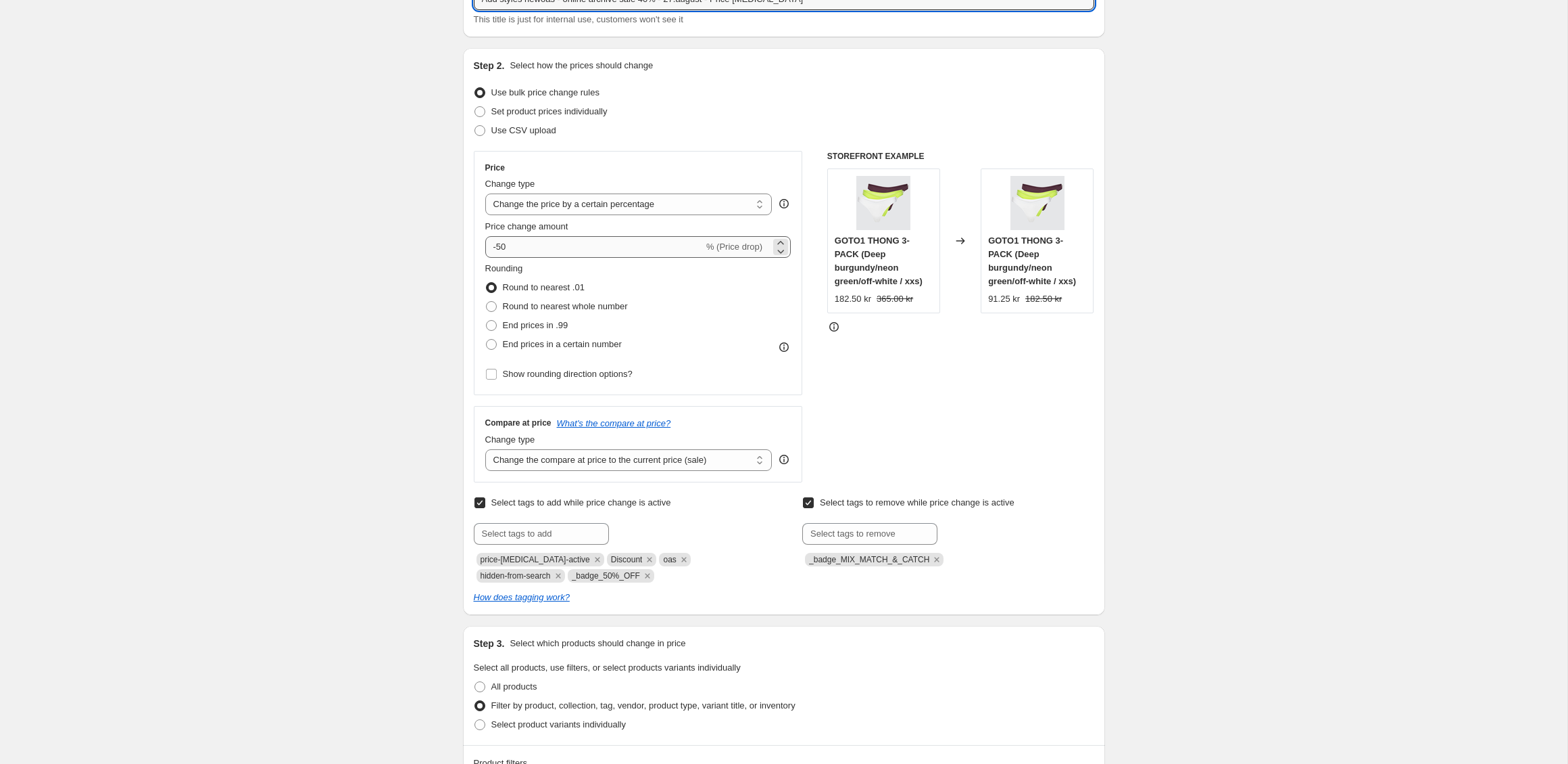
scroll to position [106, 0]
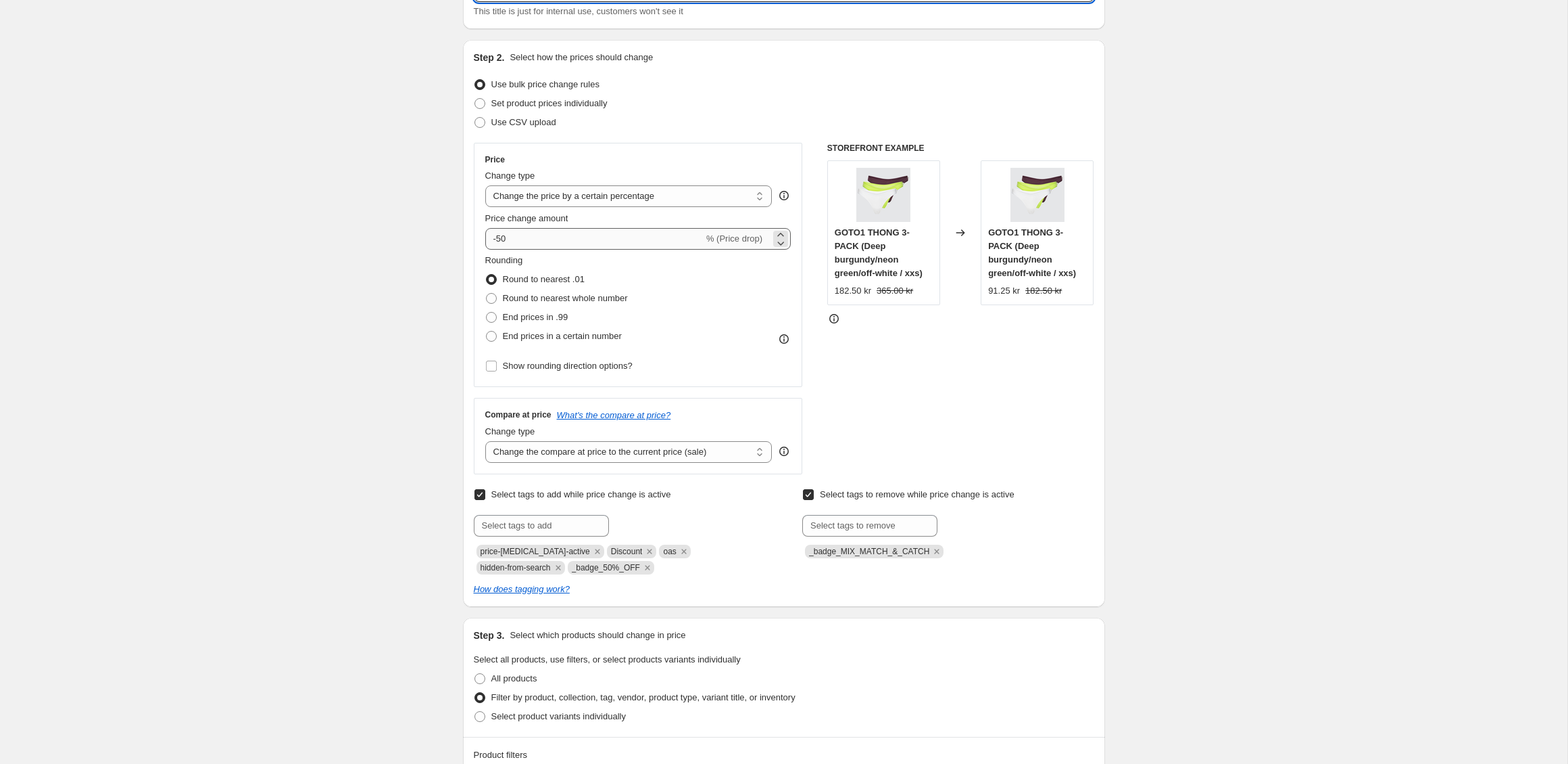
type input "Add styles newoas - online archive sale 40% - 27.august - Price [MEDICAL_DATA]"
click at [502, 240] on input "-50" at bounding box center [594, 238] width 218 height 22
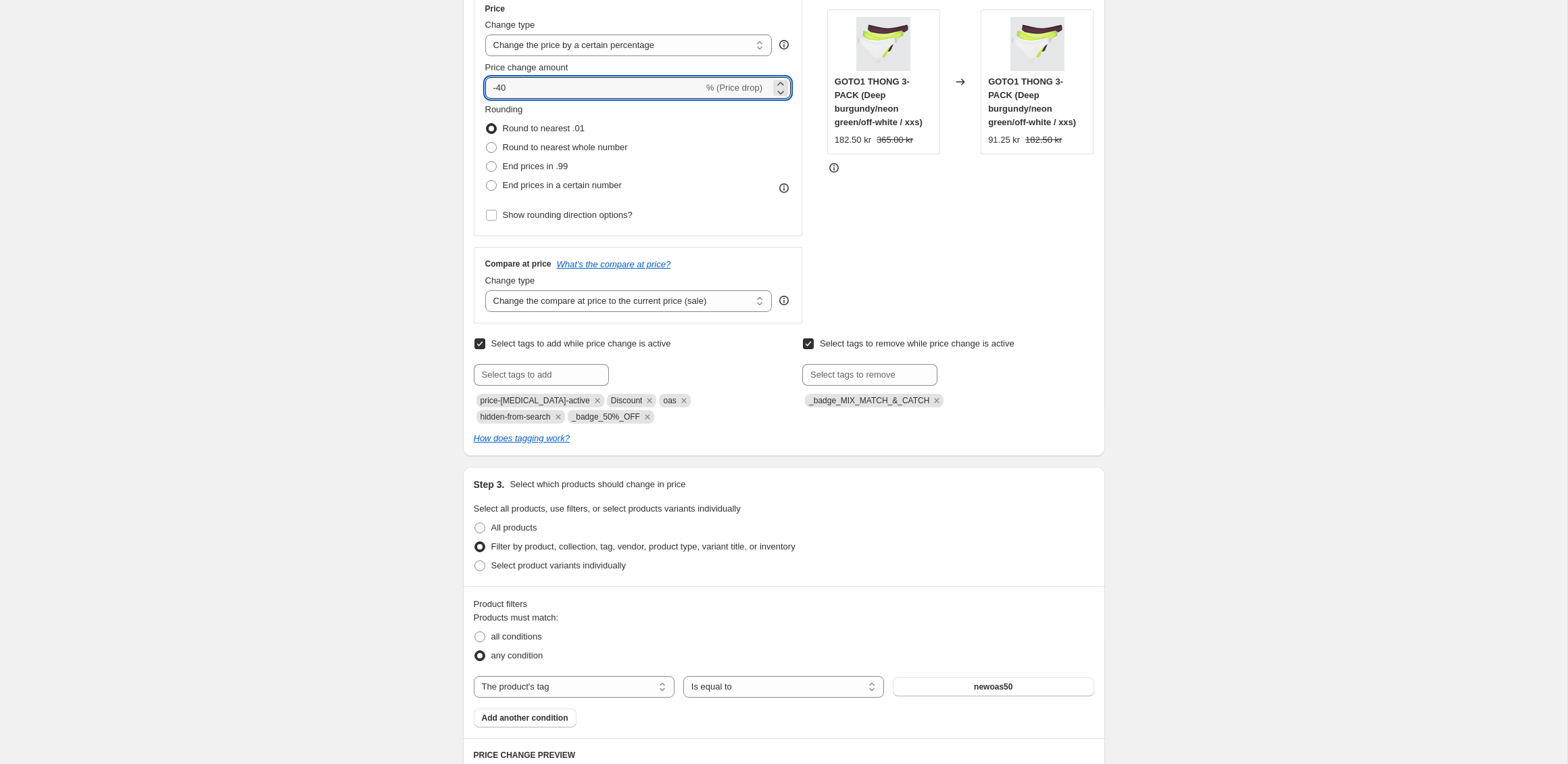
scroll to position [260, 0]
type input "-40"
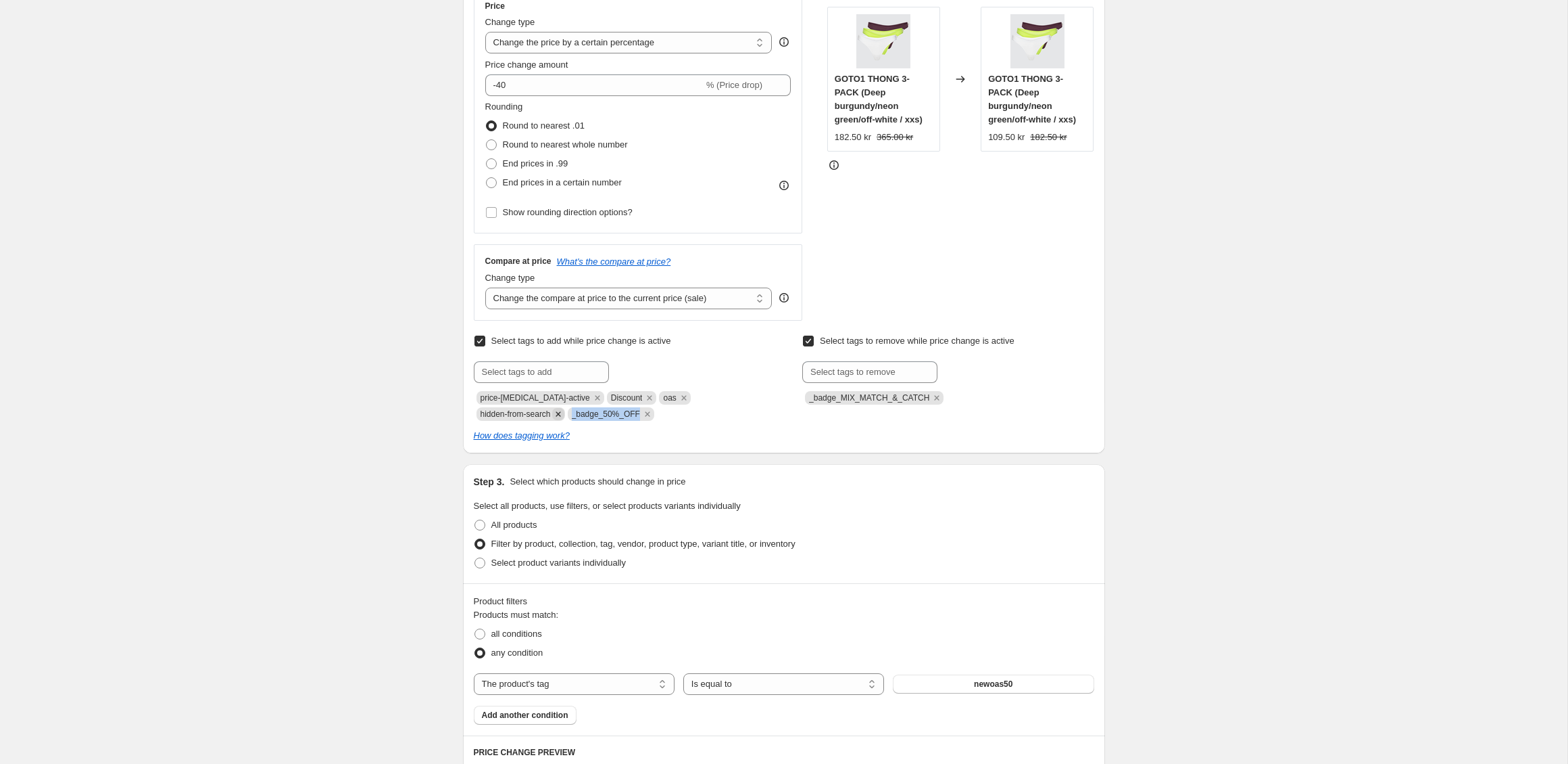
drag, startPoint x: 650, startPoint y: 413, endPoint x: 571, endPoint y: 411, distance: 79.0
click at [571, 411] on div "price-[MEDICAL_DATA]-active Discount oas hidden-from-search _badge_50%_OFF" at bounding box center [619, 404] width 291 height 32
copy span "_badge_50%_OFF"
click at [560, 372] on input "text" at bounding box center [541, 372] width 136 height 22
paste input "_badge_50%_OFF"
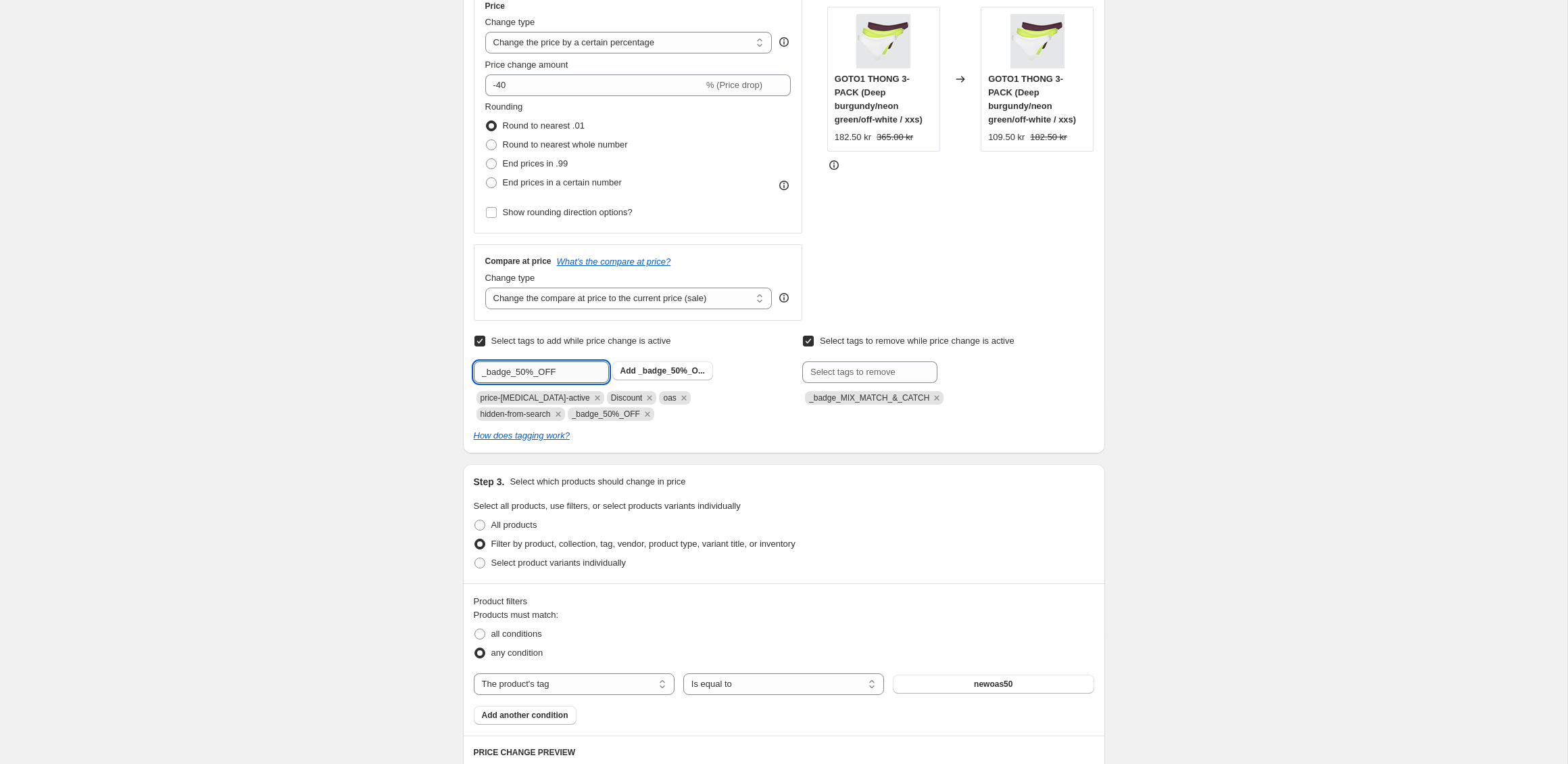
click at [522, 370] on input "_badge_50%_OFF" at bounding box center [541, 372] width 136 height 22
type input "_badge_40%_OFF"
click at [656, 372] on span "_badge_40%_O..." at bounding box center [671, 371] width 67 height 10
click at [654, 411] on icon "Remove _badge_50%_OFF" at bounding box center [647, 413] width 12 height 12
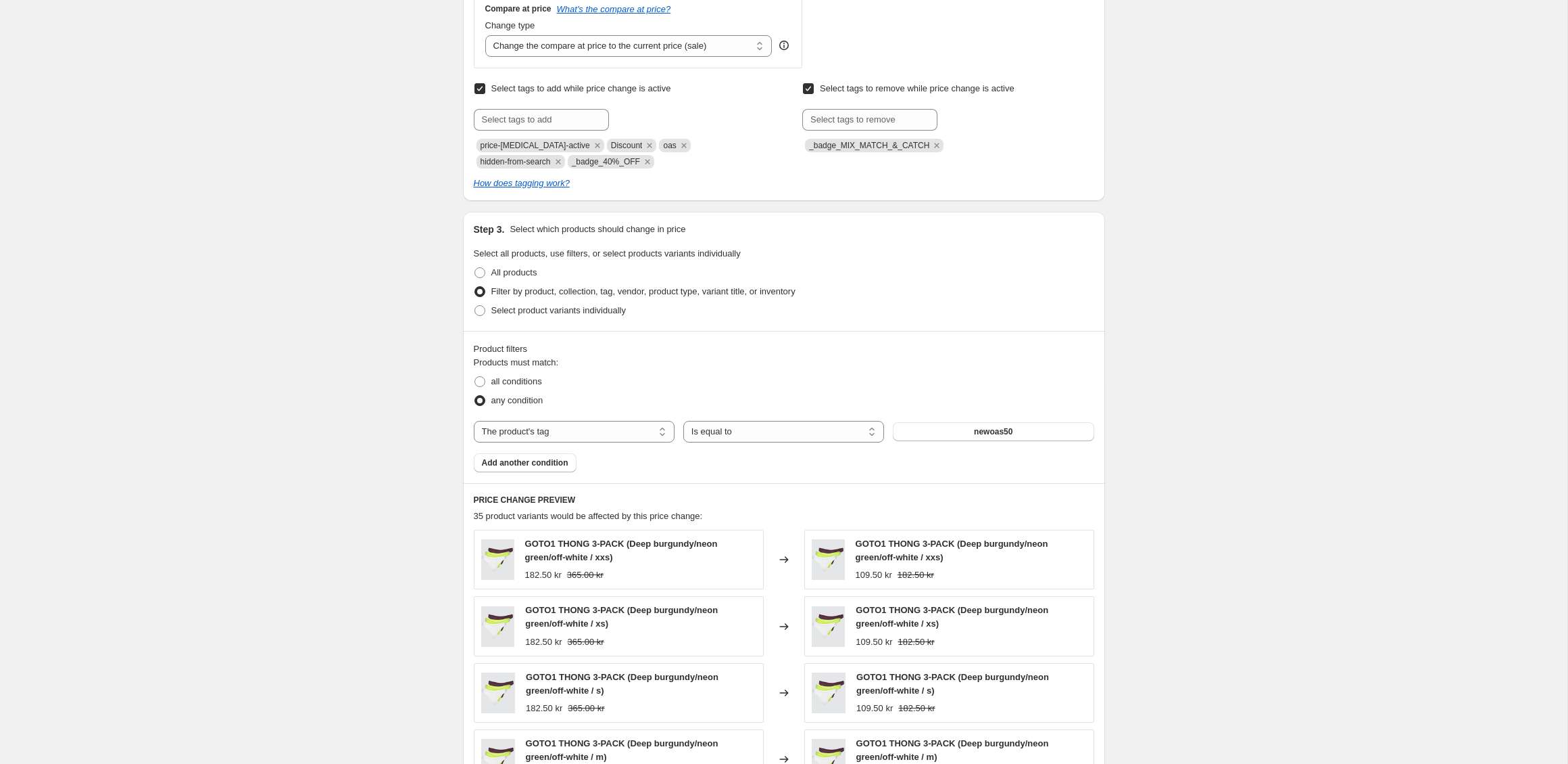
scroll to position [531, 0]
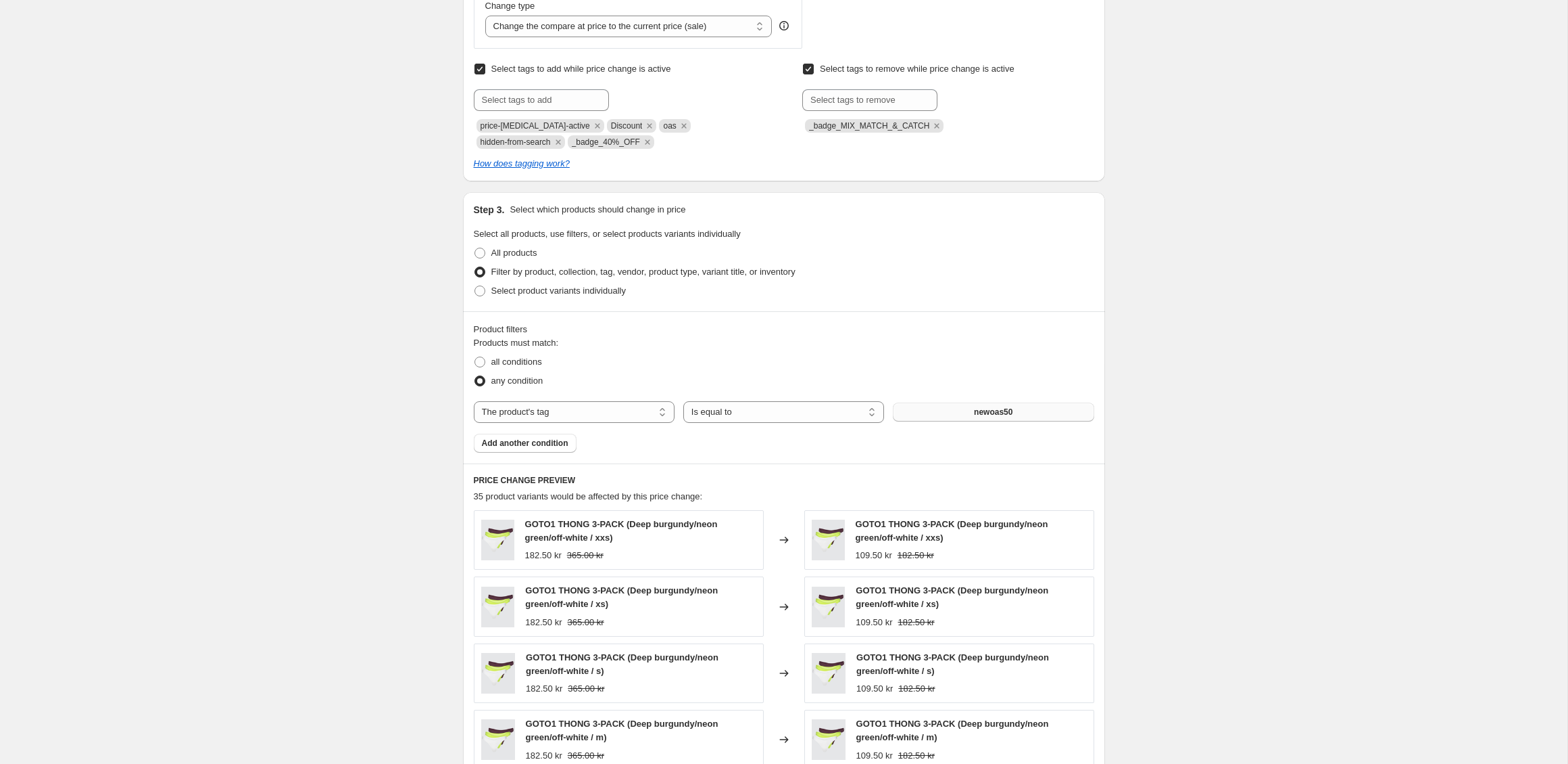
click at [987, 408] on span "newoas50" at bounding box center [994, 412] width 38 height 10
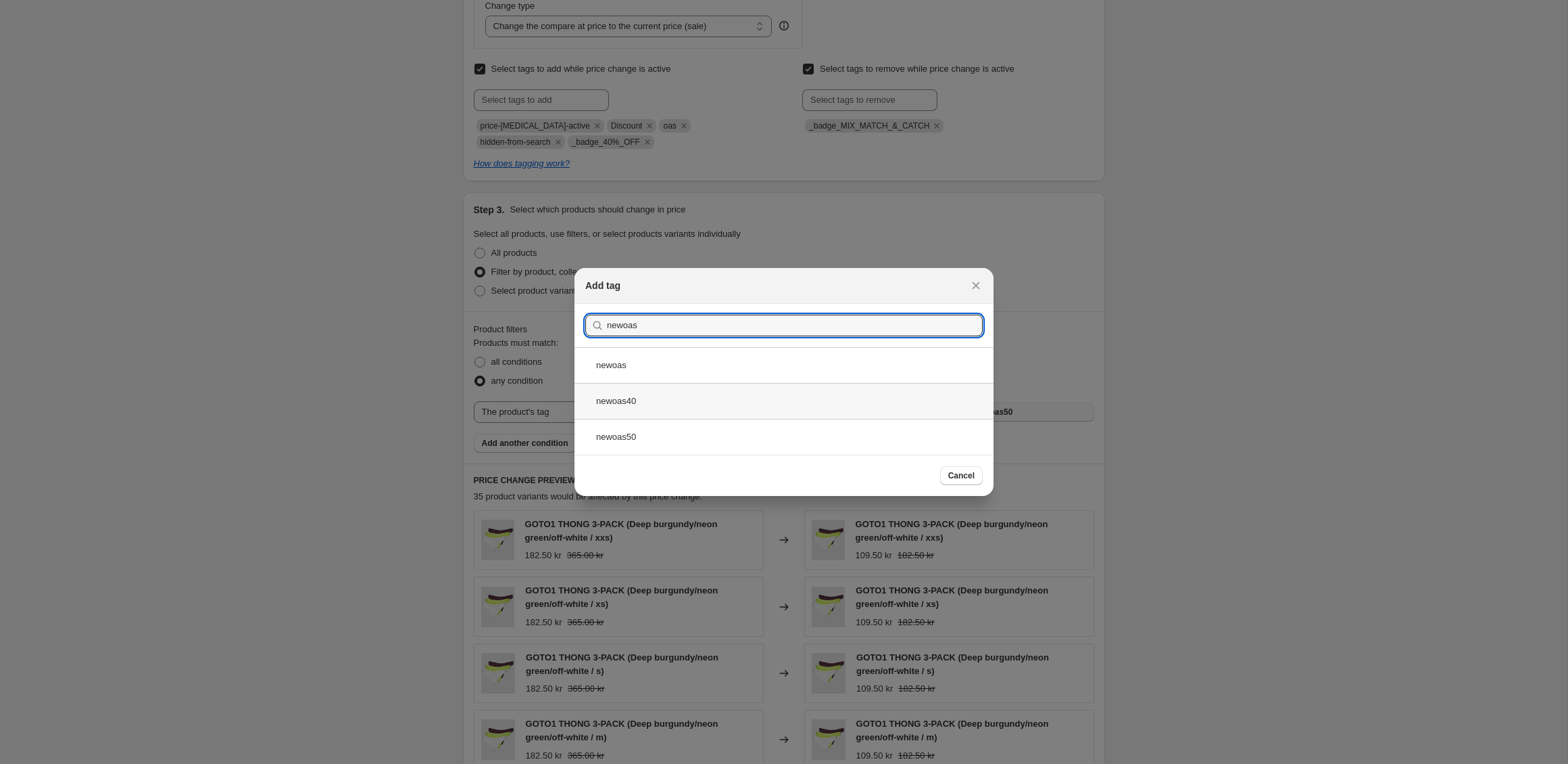
type input "newoas"
click at [671, 395] on div "newoas40" at bounding box center [784, 400] width 419 height 36
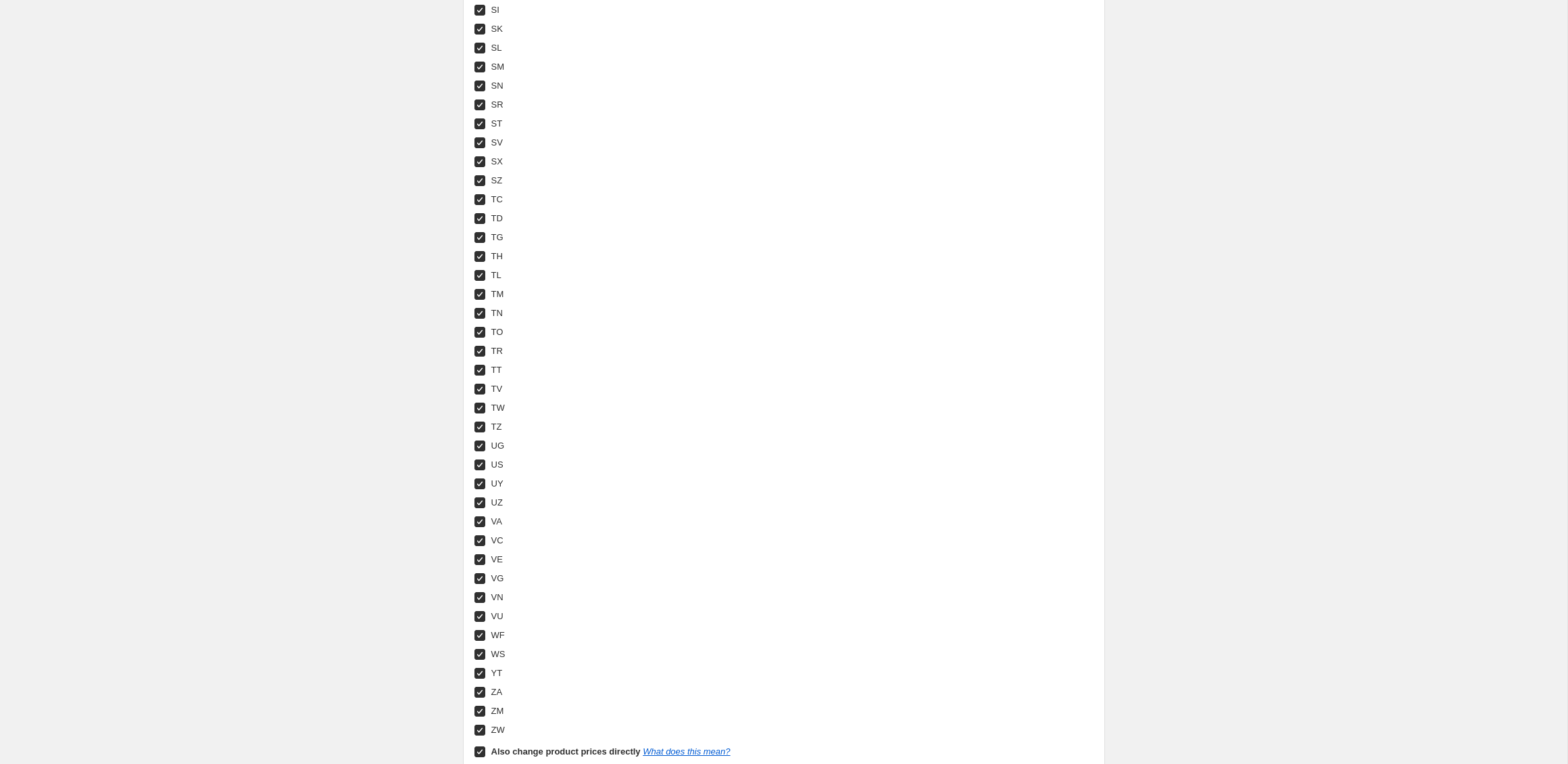
scroll to position [4900, 0]
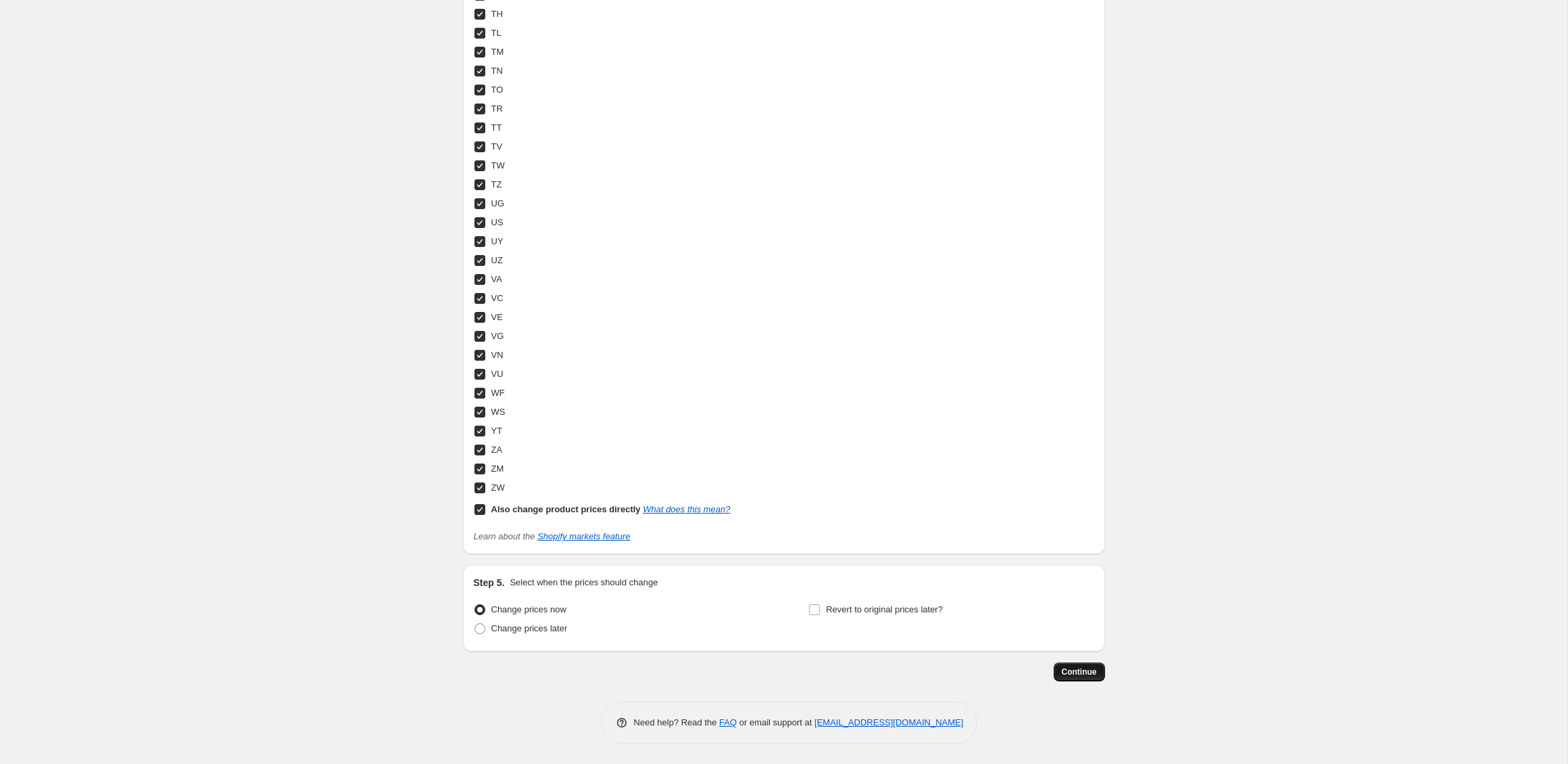
click at [1091, 675] on span "Continue" at bounding box center [1080, 671] width 35 height 10
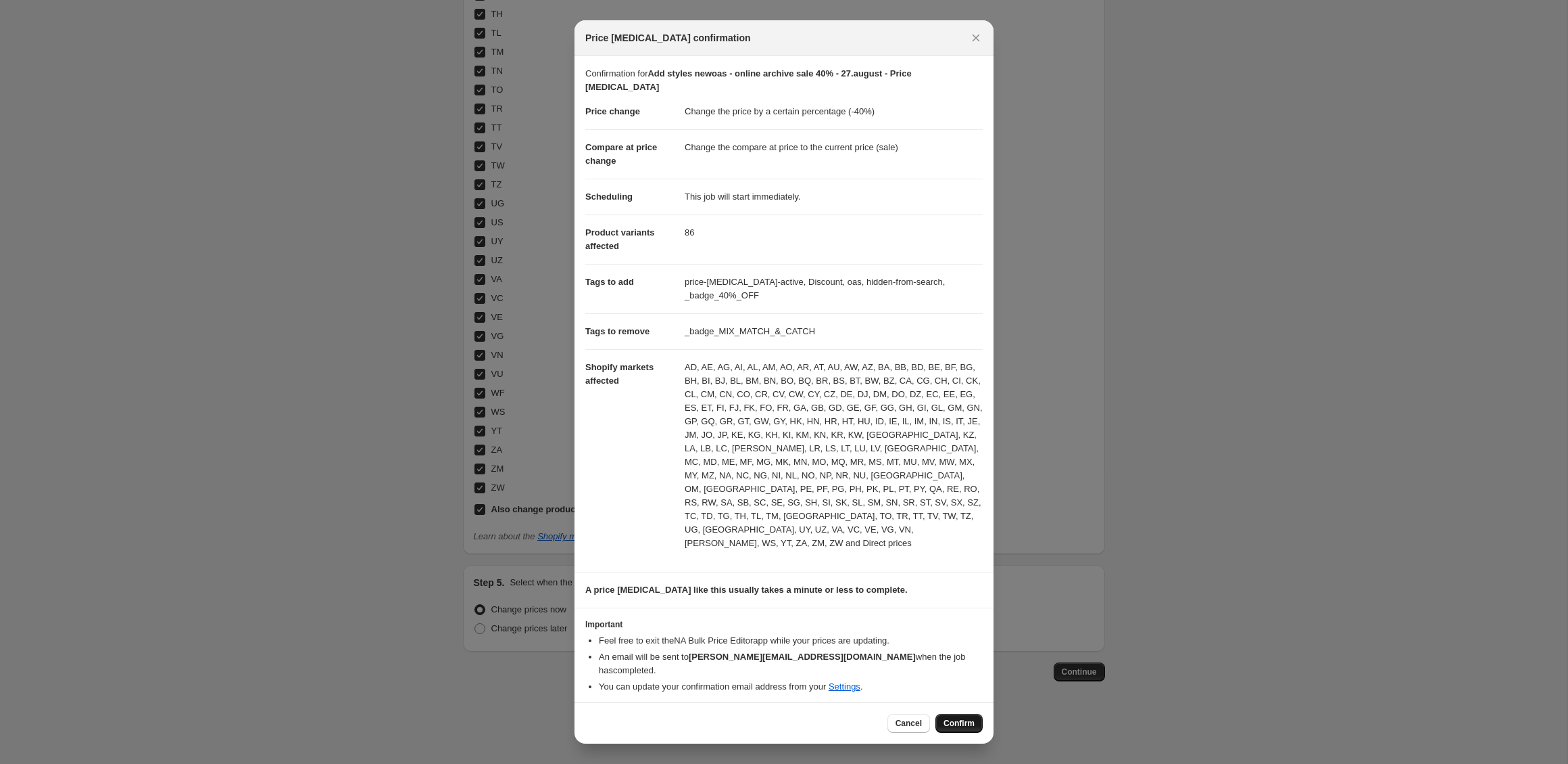
click at [955, 717] on span "Confirm" at bounding box center [959, 722] width 31 height 10
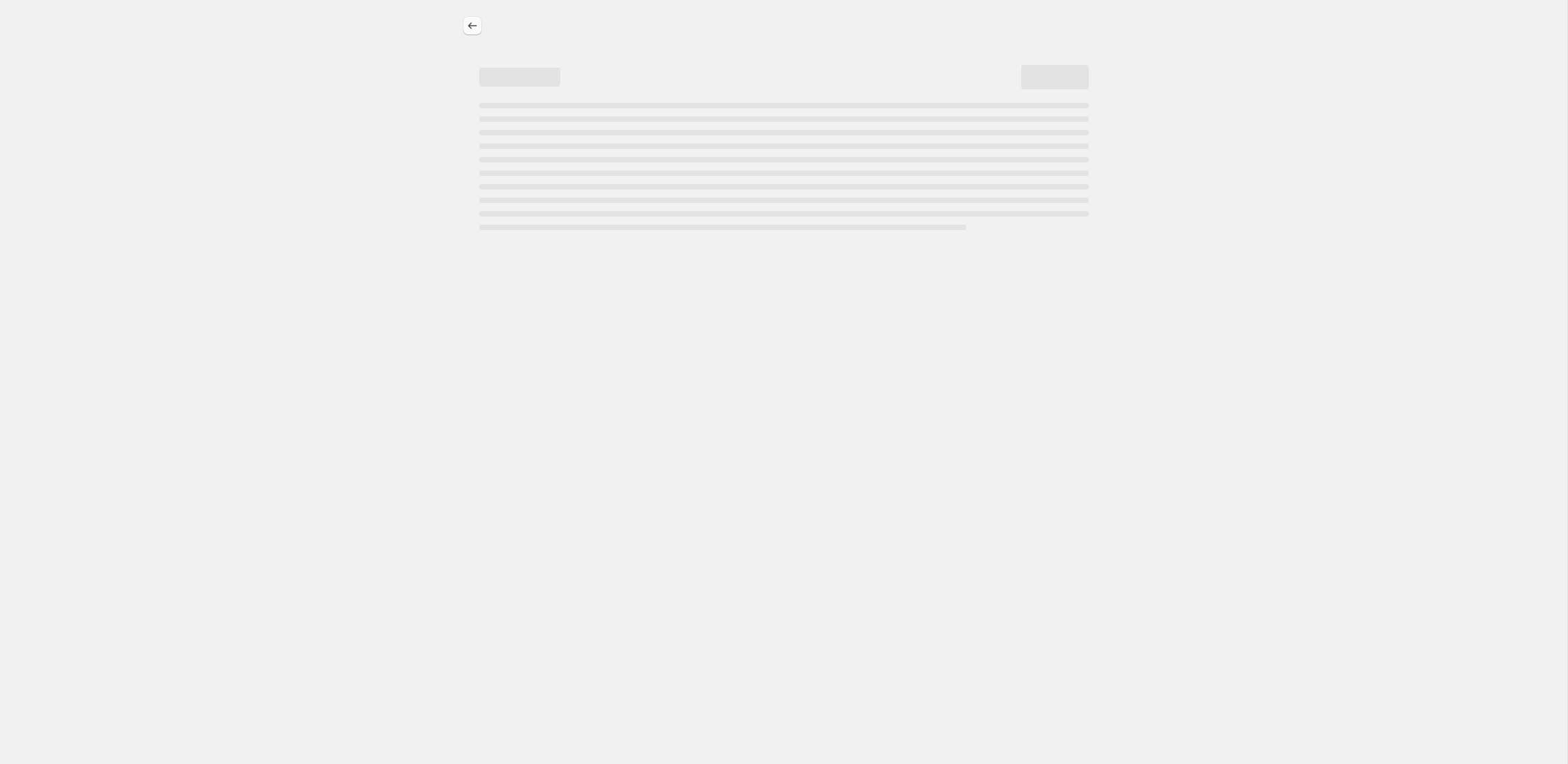
click at [468, 28] on icon "Price change jobs" at bounding box center [472, 26] width 14 height 14
